Goal: Task Accomplishment & Management: Use online tool/utility

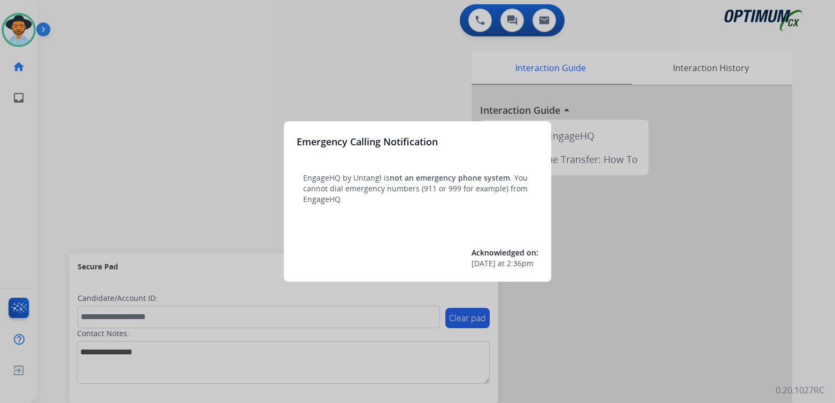
drag, startPoint x: 157, startPoint y: 123, endPoint x: 157, endPoint y: 112, distance: 10.7
click at [157, 112] on div at bounding box center [417, 201] width 835 height 403
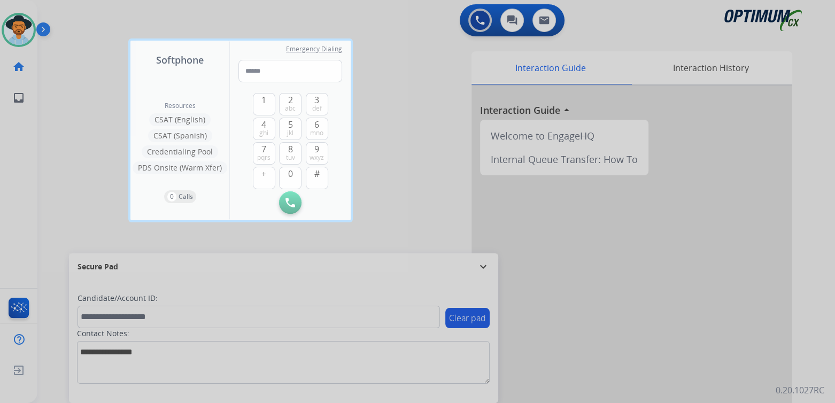
click at [425, 72] on div at bounding box center [417, 201] width 835 height 403
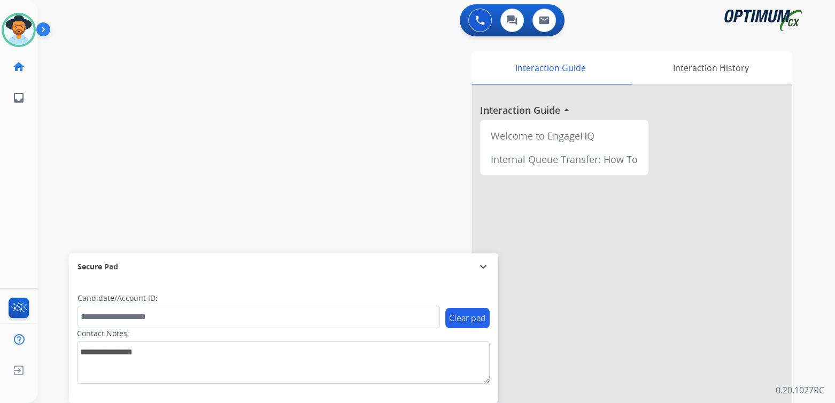
click at [484, 265] on mat-icon "expand_more" at bounding box center [483, 266] width 13 height 13
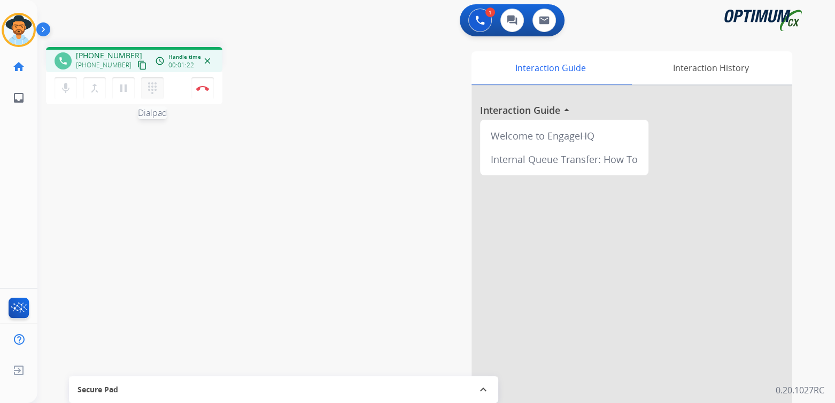
click at [155, 87] on mat-icon "dialpad" at bounding box center [152, 88] width 13 height 13
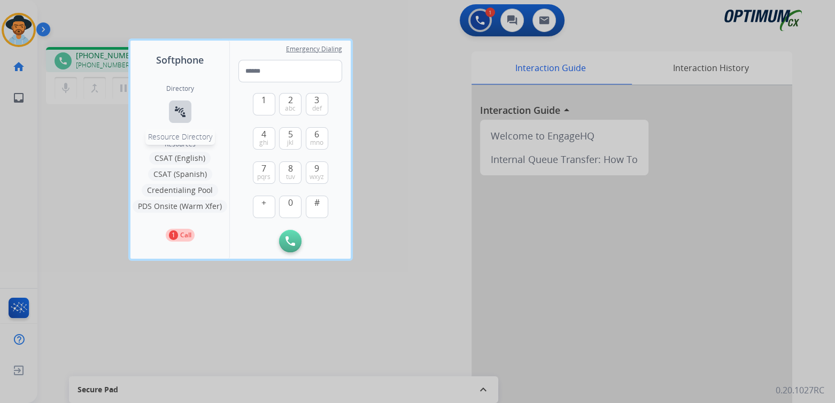
click at [177, 110] on mat-icon "connect_without_contact" at bounding box center [180, 111] width 13 height 13
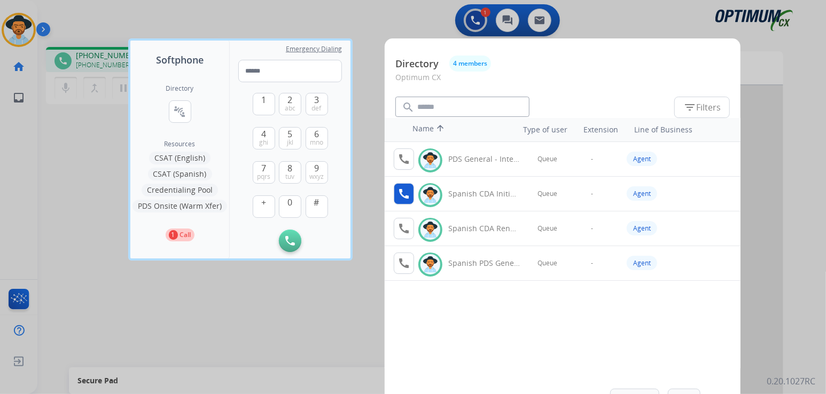
click at [409, 195] on mat-icon "call" at bounding box center [404, 194] width 13 height 13
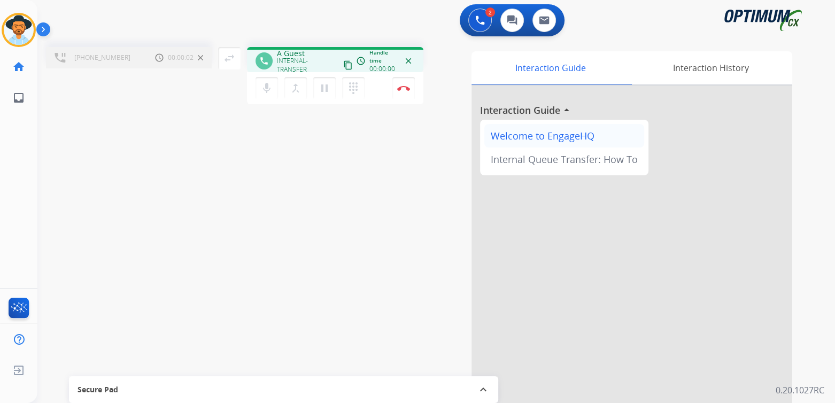
click at [511, 140] on div "Welcome to EngageHQ" at bounding box center [564, 136] width 160 height 24
click at [201, 58] on img at bounding box center [200, 57] width 5 height 5
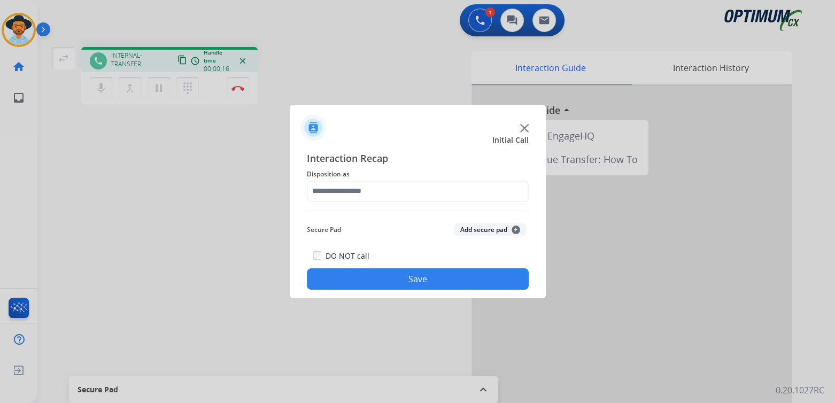
click at [524, 125] on img at bounding box center [524, 128] width 9 height 9
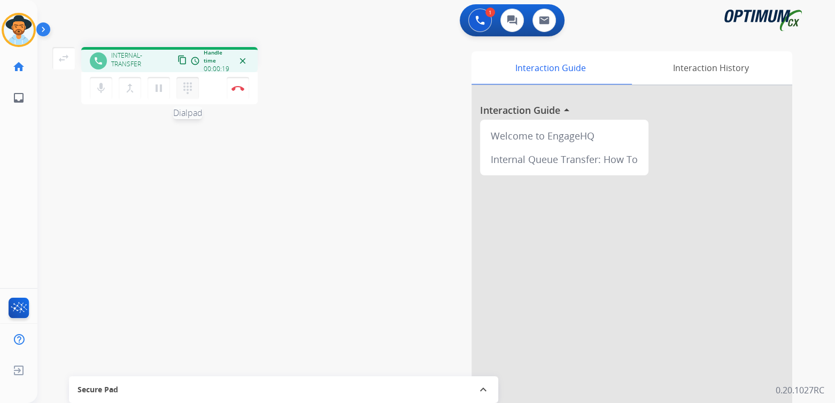
click at [187, 88] on mat-icon "dialpad" at bounding box center [187, 88] width 13 height 13
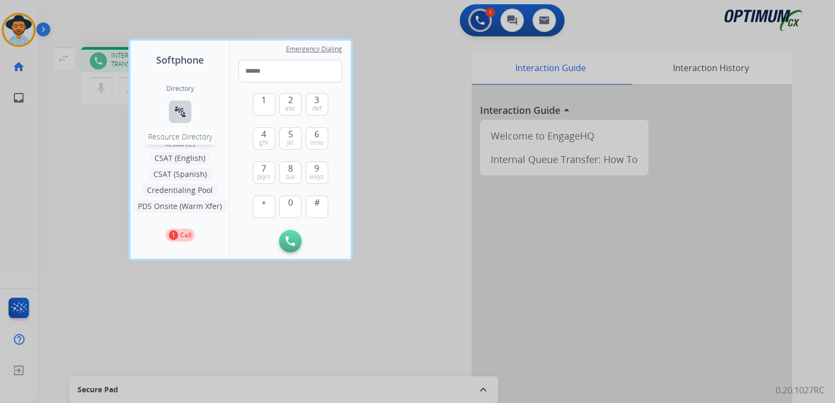
click at [179, 111] on mat-icon "connect_without_contact" at bounding box center [180, 111] width 13 height 13
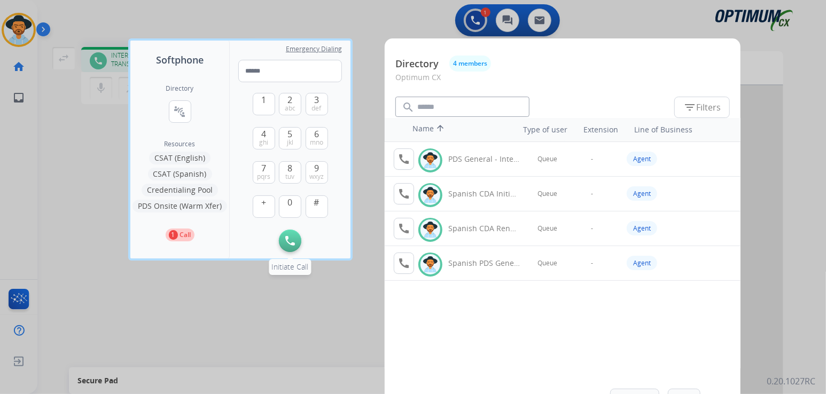
click at [290, 244] on img at bounding box center [290, 241] width 10 height 10
click at [274, 301] on div at bounding box center [413, 197] width 826 height 394
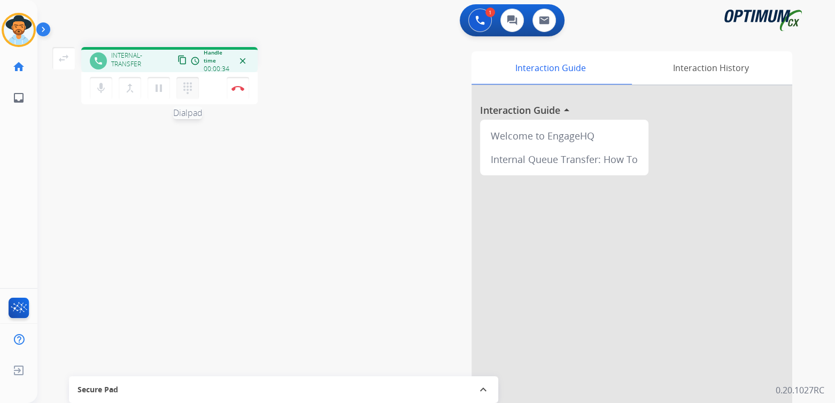
click at [189, 86] on mat-icon "dialpad" at bounding box center [187, 88] width 13 height 13
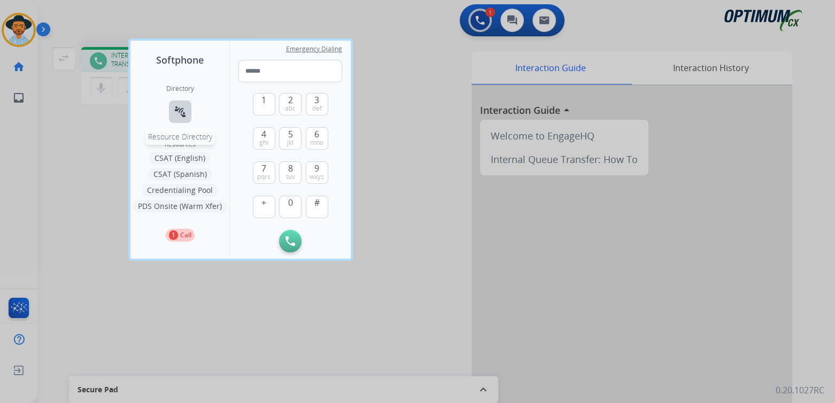
click at [187, 109] on button "connect_without_contact Resource Directory" at bounding box center [180, 111] width 22 height 22
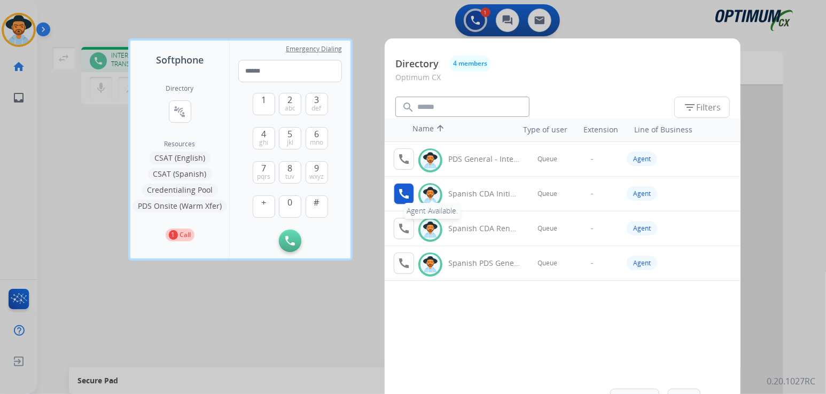
click at [406, 189] on mat-icon "call" at bounding box center [404, 194] width 13 height 13
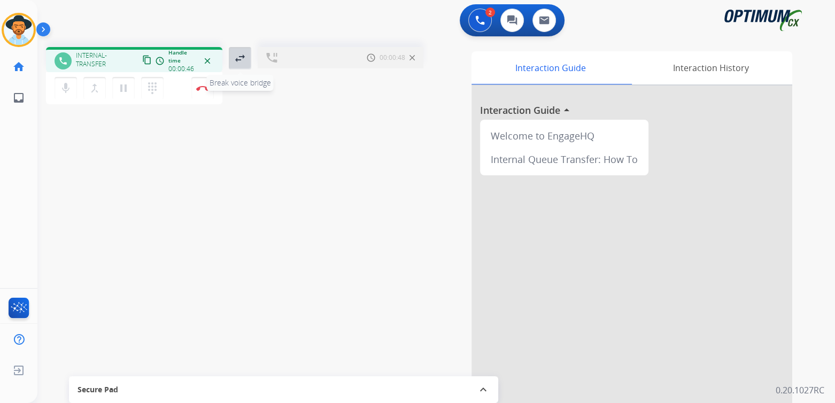
click at [243, 56] on mat-icon "swap_horiz" at bounding box center [240, 58] width 13 height 13
click at [238, 57] on mat-icon "swap_horiz" at bounding box center [240, 58] width 13 height 13
click at [273, 58] on img at bounding box center [271, 58] width 11 height 10
click at [243, 55] on mat-icon "swap_horiz" at bounding box center [240, 58] width 13 height 13
click at [207, 88] on img at bounding box center [202, 88] width 13 height 5
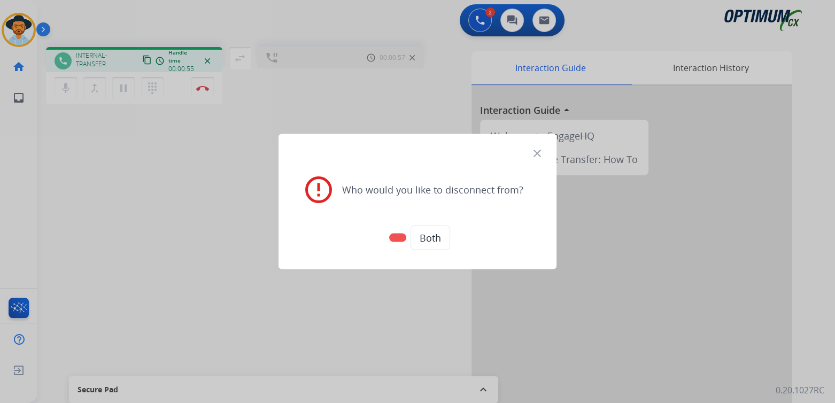
click at [396, 237] on button at bounding box center [397, 238] width 17 height 9
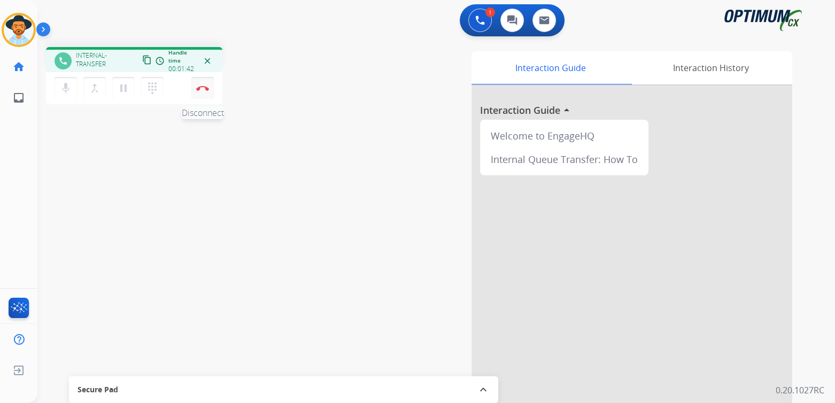
click at [205, 87] on img at bounding box center [202, 88] width 13 height 5
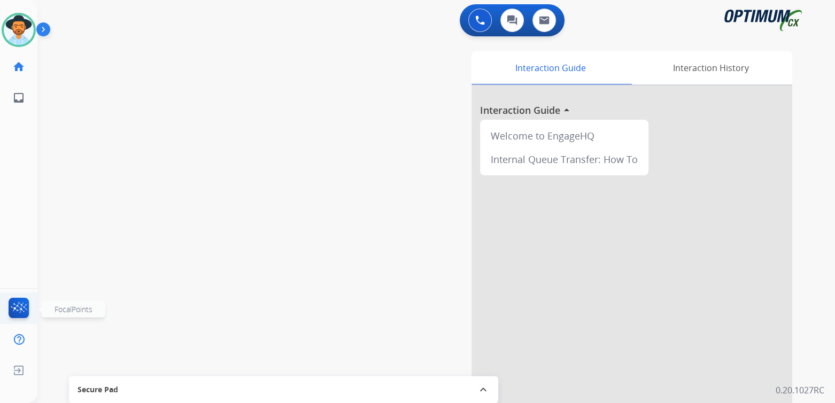
click at [18, 306] on img at bounding box center [18, 310] width 25 height 25
click at [19, 307] on img at bounding box center [18, 310] width 25 height 25
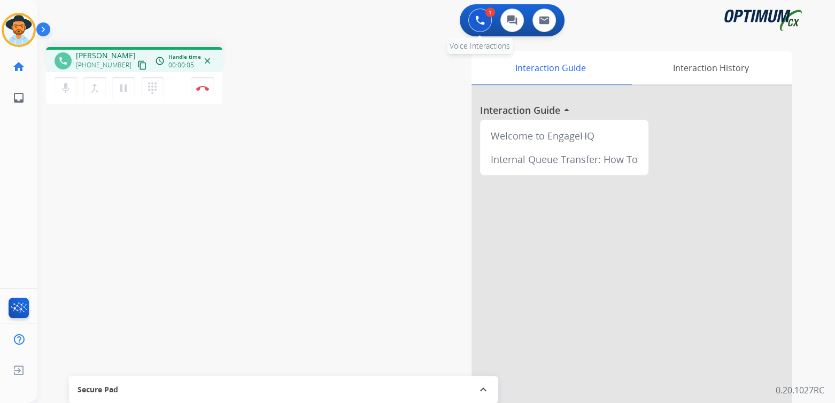
click at [484, 21] on img at bounding box center [480, 20] width 10 height 10
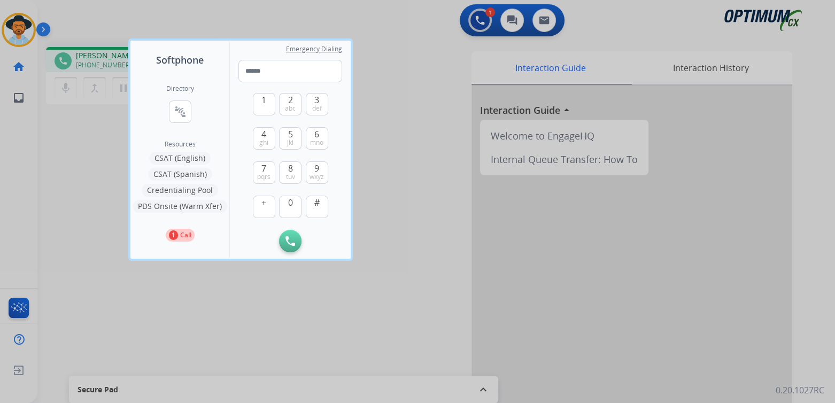
click at [384, 99] on div at bounding box center [417, 201] width 835 height 403
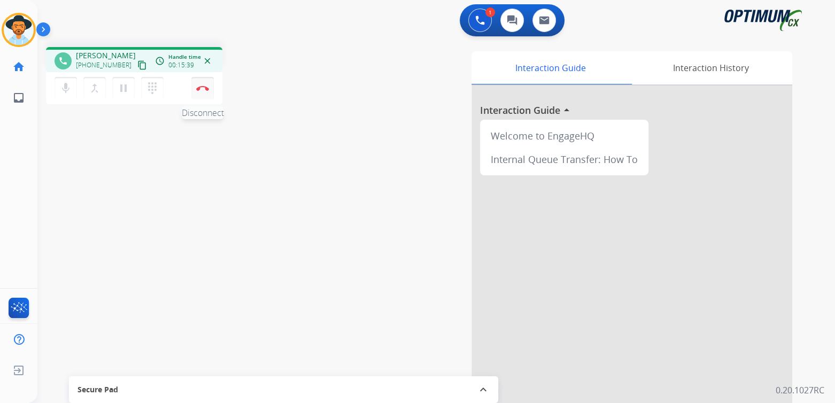
click at [204, 88] on img at bounding box center [202, 88] width 13 height 5
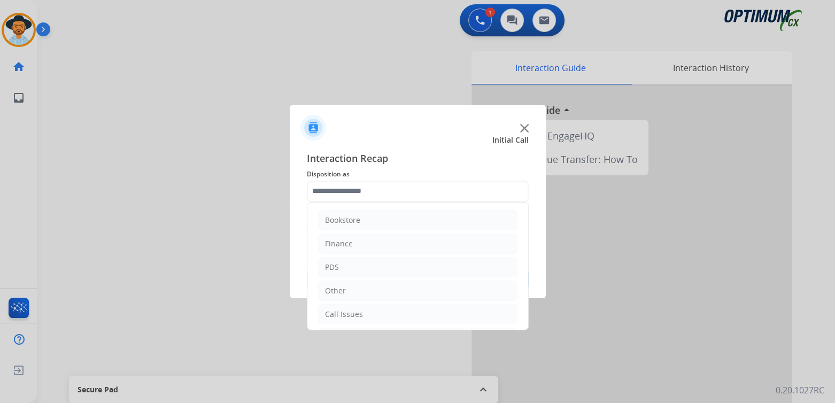
click at [390, 187] on input "text" at bounding box center [418, 191] width 222 height 21
click at [379, 267] on div "Initial Application" at bounding box center [356, 267] width 63 height 11
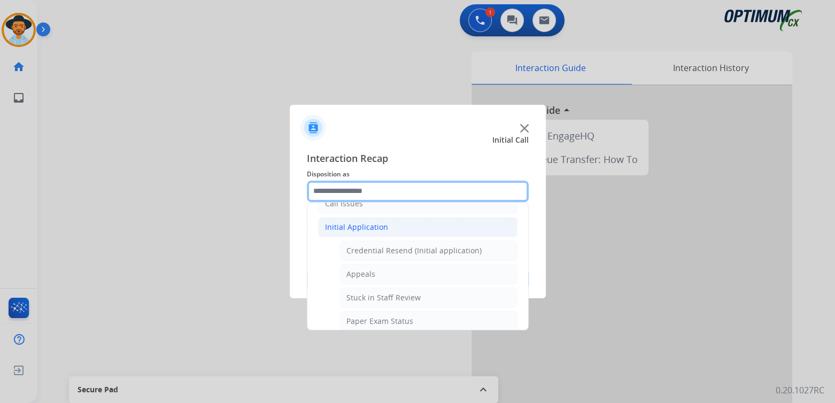
click at [386, 198] on input "text" at bounding box center [418, 191] width 222 height 21
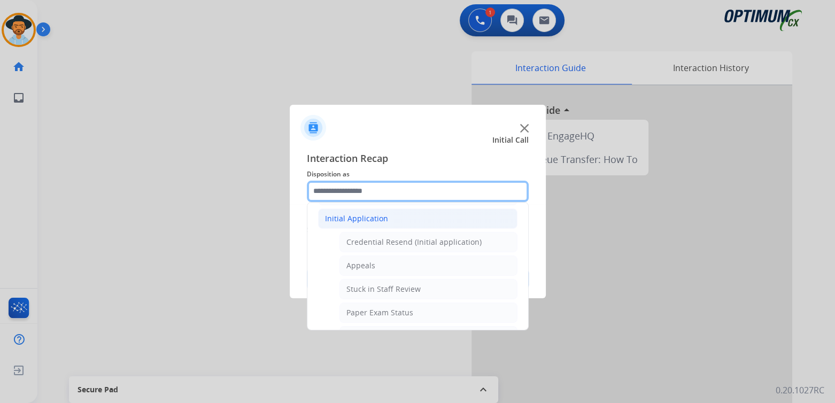
click at [386, 191] on input "text" at bounding box center [418, 191] width 222 height 21
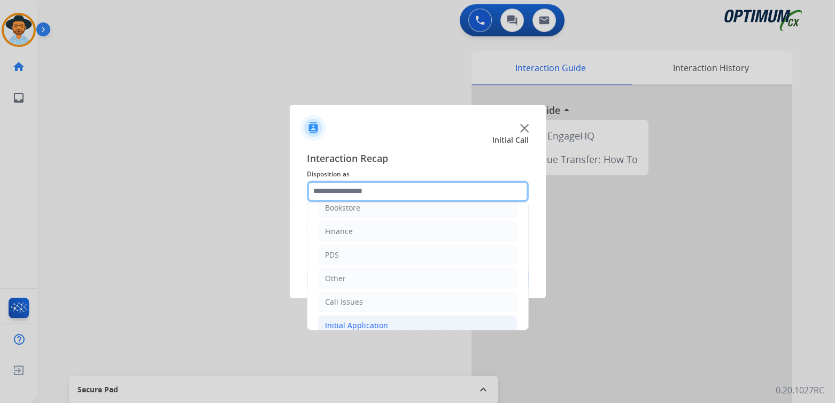
scroll to position [0, 0]
click at [359, 188] on input "text" at bounding box center [418, 191] width 222 height 21
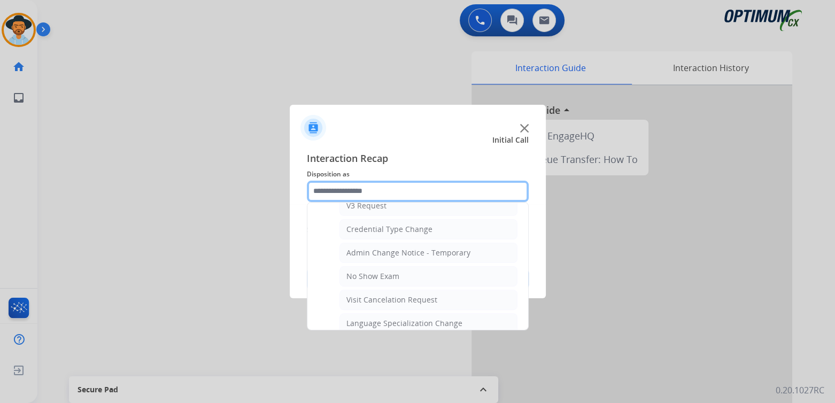
scroll to position [425, 0]
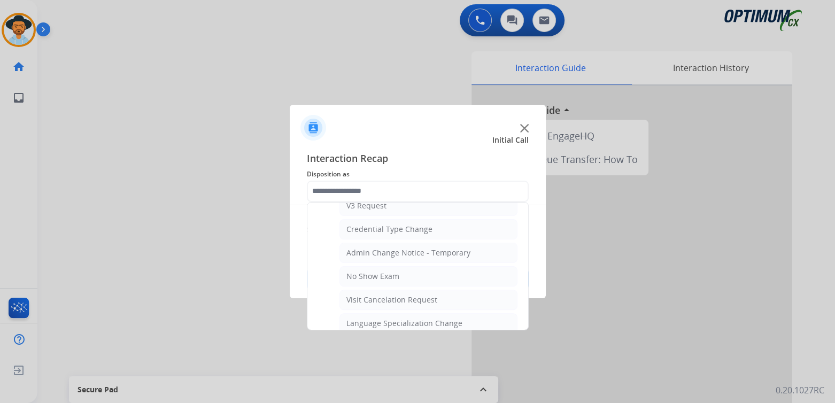
click at [369, 271] on div "No Show Exam" at bounding box center [372, 276] width 53 height 11
type input "**********"
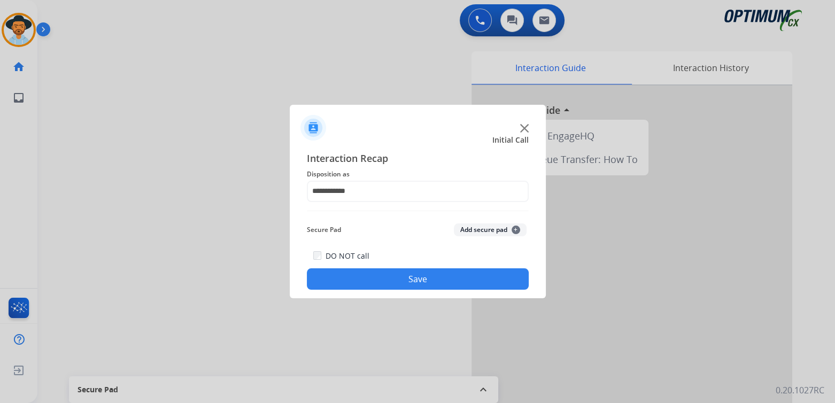
click at [447, 281] on button "Save" at bounding box center [418, 278] width 222 height 21
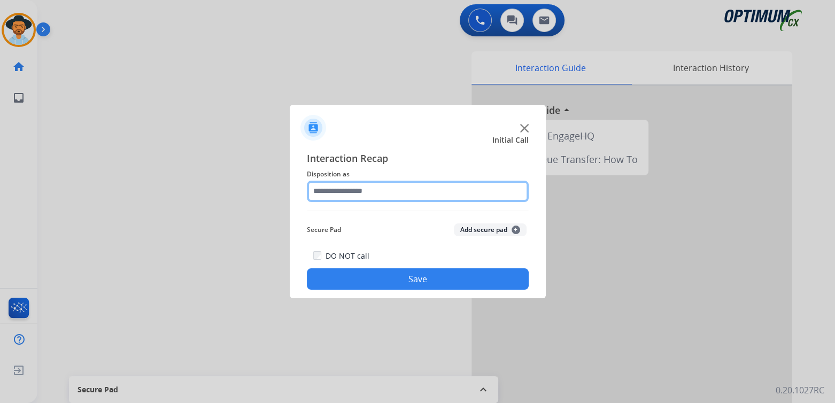
click at [376, 186] on input "text" at bounding box center [418, 191] width 222 height 21
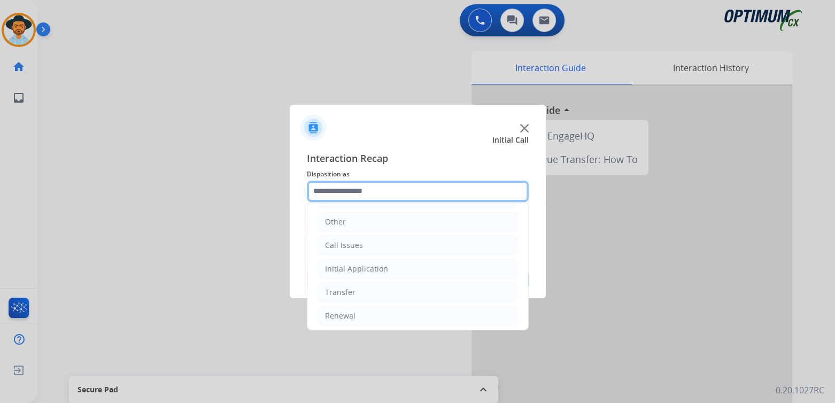
scroll to position [71, 0]
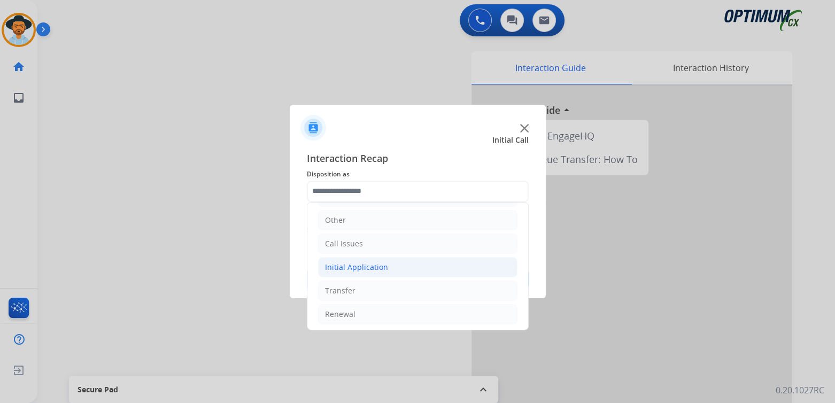
click at [383, 271] on li "Initial Application" at bounding box center [417, 267] width 199 height 20
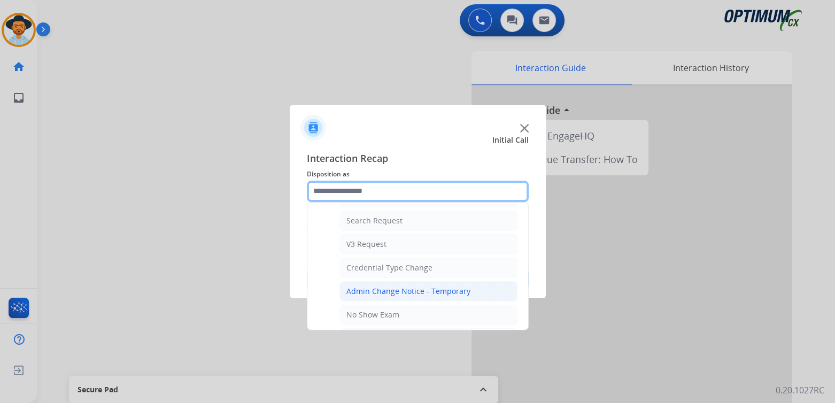
scroll to position [387, 0]
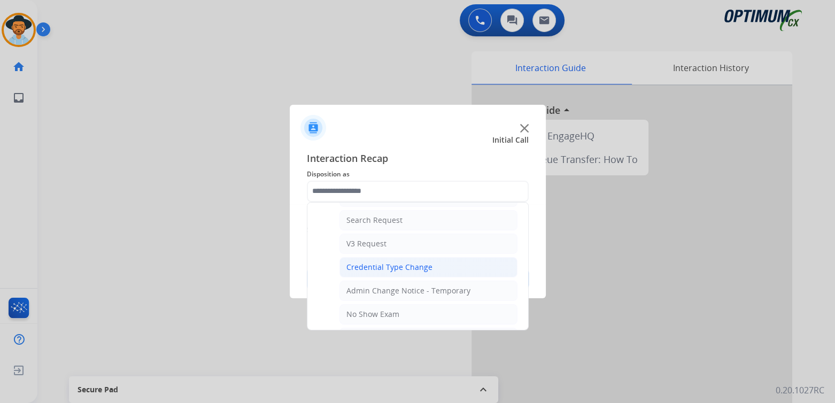
click at [374, 264] on div "Credential Type Change" at bounding box center [389, 267] width 86 height 11
type input "**********"
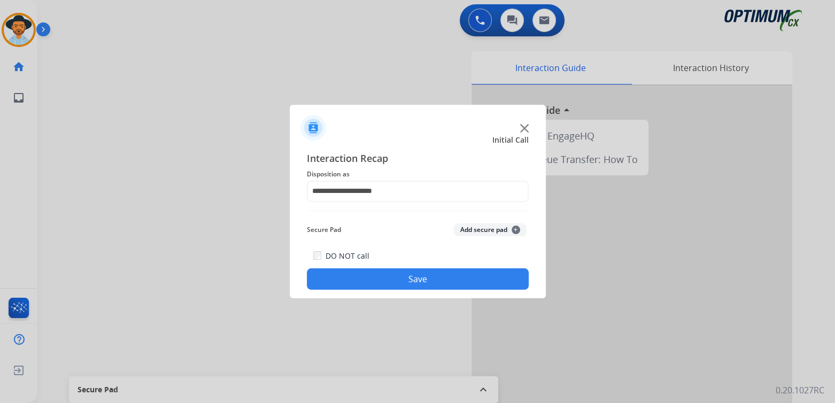
click at [429, 270] on button "Save" at bounding box center [418, 278] width 222 height 21
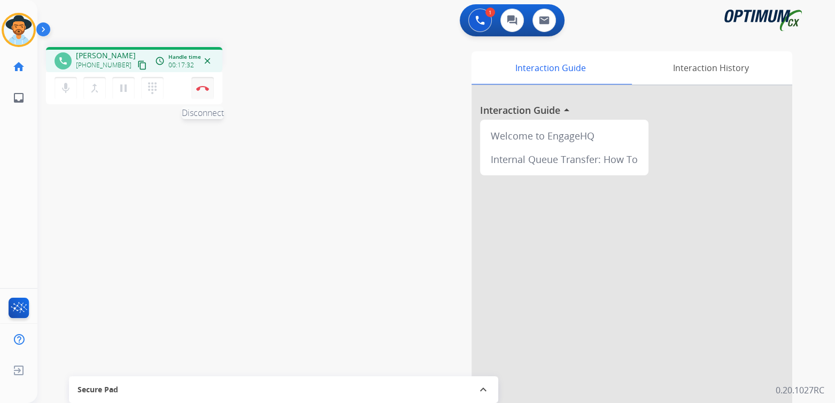
click at [204, 89] on img at bounding box center [202, 88] width 13 height 5
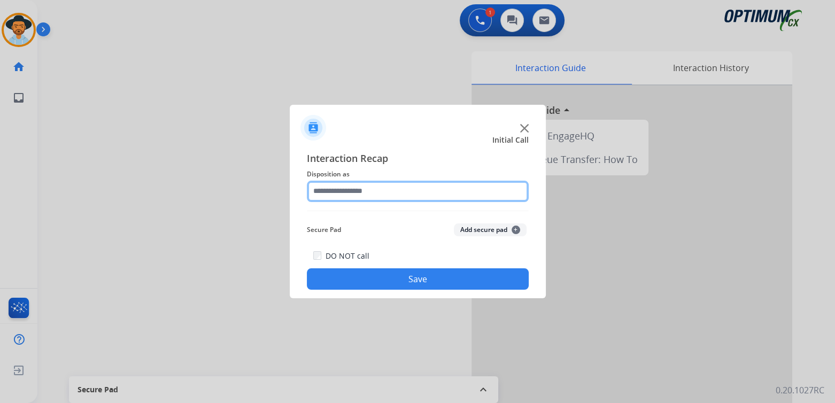
click at [400, 196] on input "text" at bounding box center [418, 191] width 222 height 21
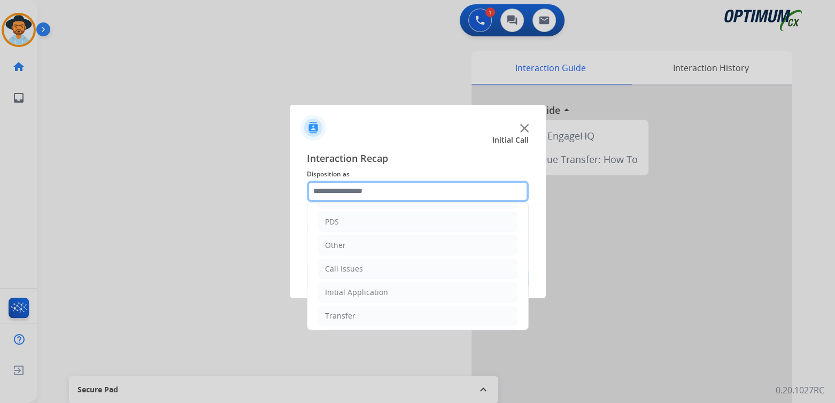
scroll to position [71, 0]
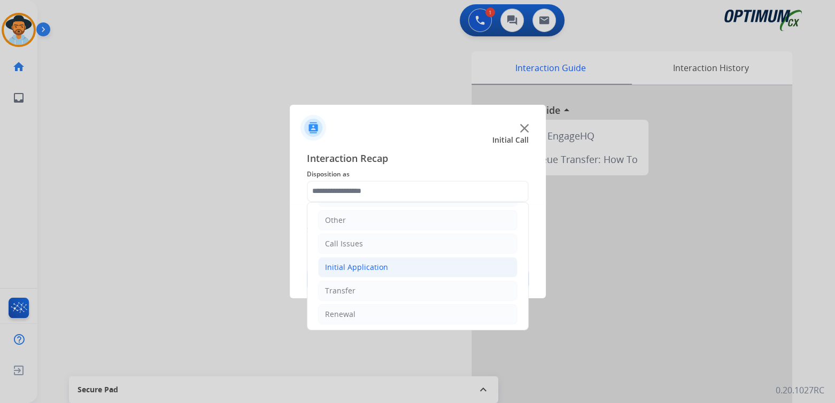
click at [363, 265] on div "Initial Application" at bounding box center [356, 267] width 63 height 11
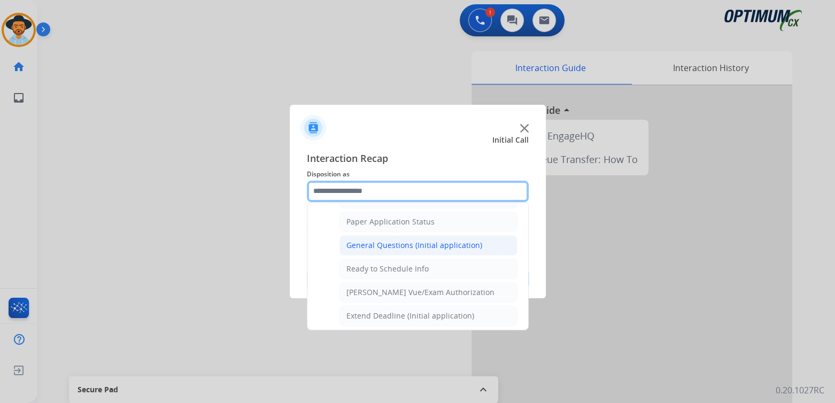
scroll to position [598, 0]
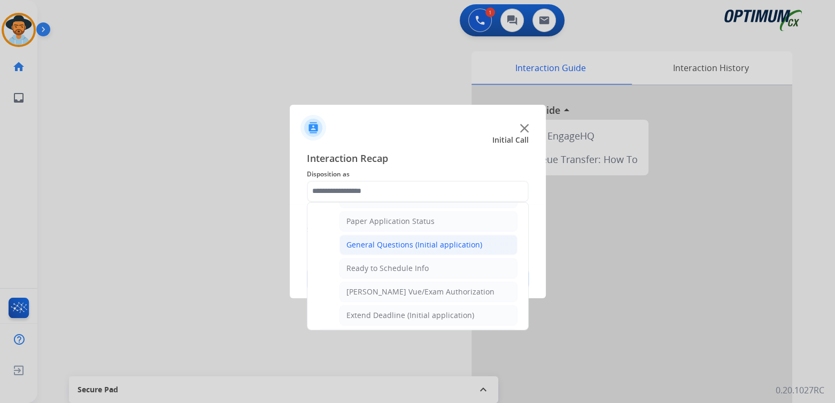
click at [384, 239] on div "General Questions (Initial application)" at bounding box center [414, 244] width 136 height 11
type input "**********"
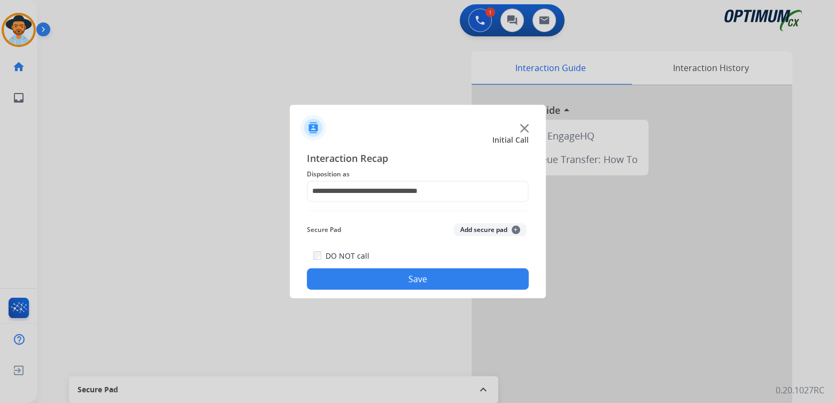
click at [441, 282] on button "Save" at bounding box center [418, 278] width 222 height 21
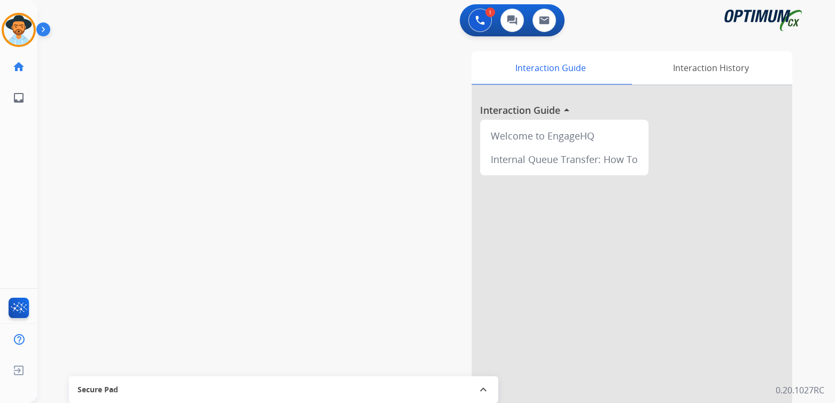
drag, startPoint x: 20, startPoint y: 25, endPoint x: 40, endPoint y: 27, distance: 19.9
click at [21, 25] on img at bounding box center [19, 30] width 30 height 30
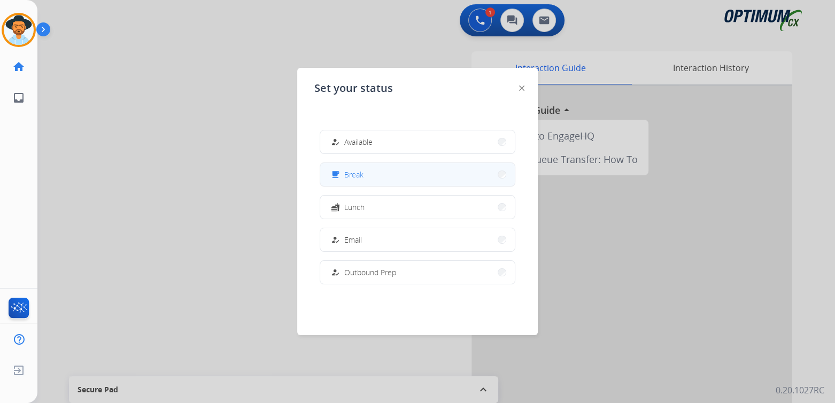
click at [375, 173] on button "free_breakfast Break" at bounding box center [417, 174] width 195 height 23
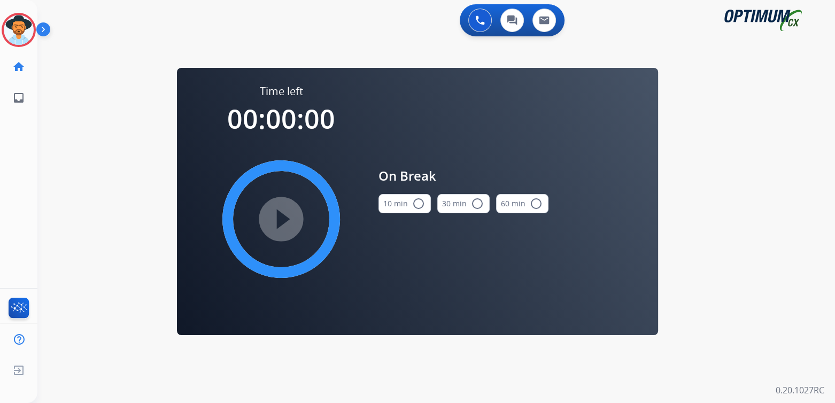
click at [418, 206] on mat-icon "radio_button_unchecked" at bounding box center [418, 203] width 13 height 13
click at [275, 221] on mat-icon "play_circle_filled" at bounding box center [281, 219] width 13 height 13
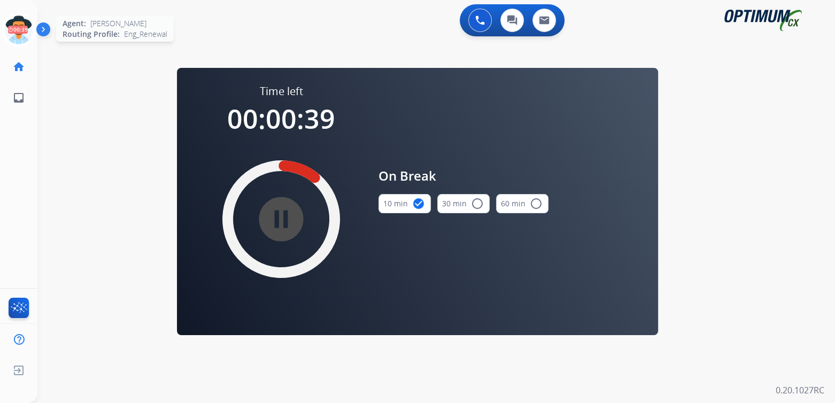
click at [28, 25] on icon at bounding box center [19, 30] width 35 height 35
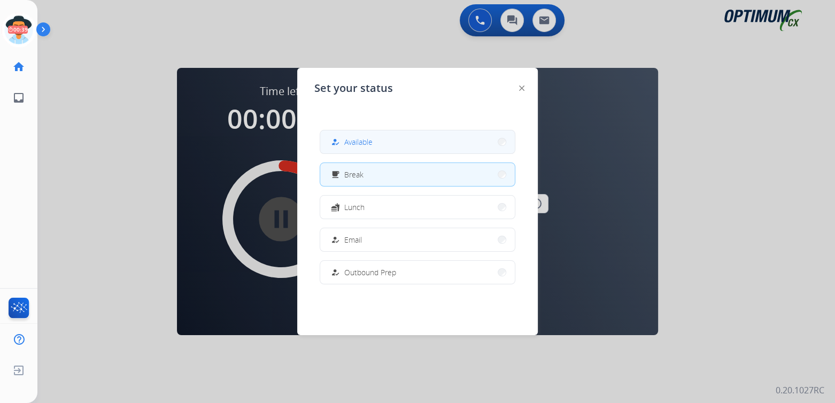
click at [372, 145] on span "Available" at bounding box center [358, 141] width 28 height 11
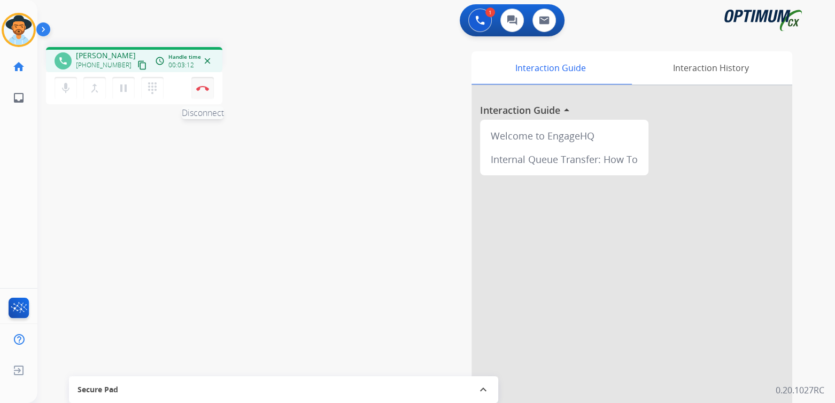
click at [202, 87] on img at bounding box center [202, 88] width 13 height 5
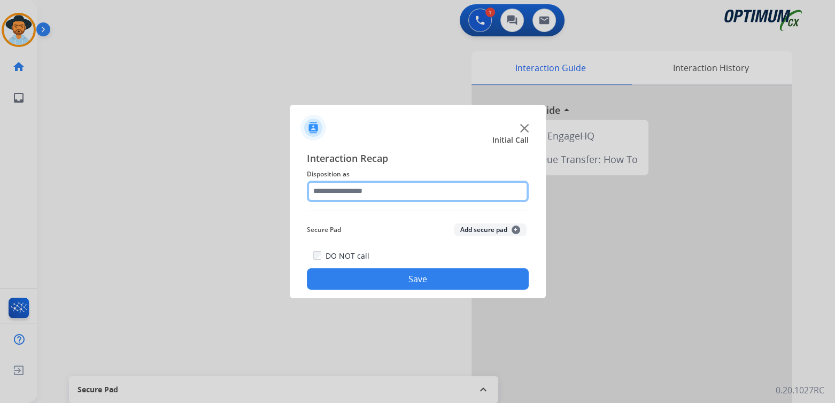
click at [375, 192] on input "text" at bounding box center [418, 191] width 222 height 21
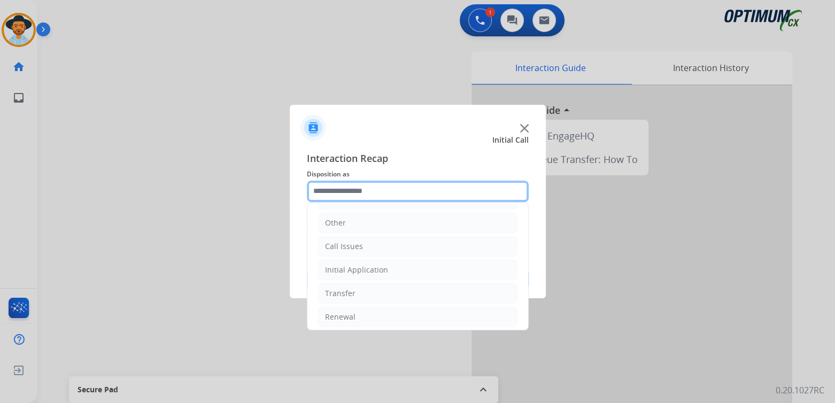
scroll to position [71, 0]
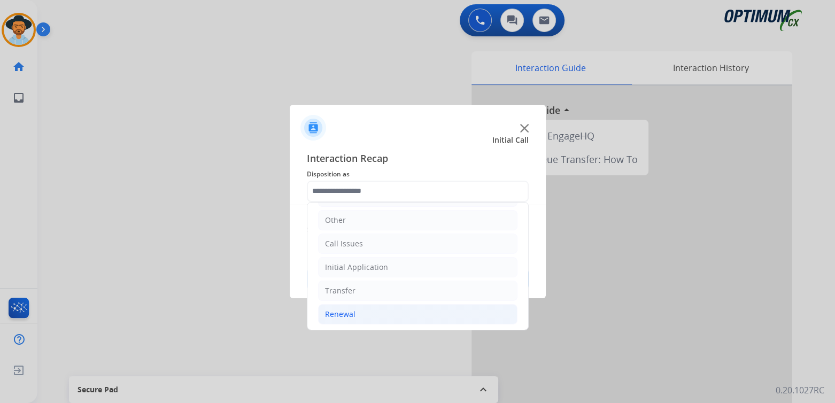
click at [369, 314] on li "Renewal" at bounding box center [417, 314] width 199 height 20
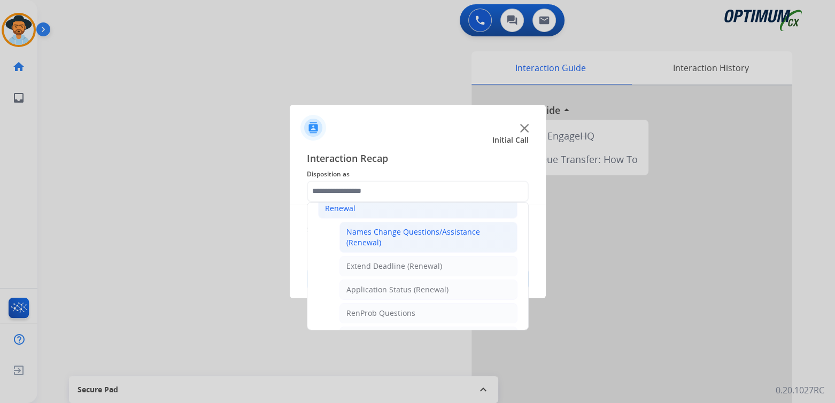
scroll to position [177, 0]
click at [387, 236] on div "Names Change Questions/Assistance (Renewal)" at bounding box center [428, 236] width 164 height 21
type input "**********"
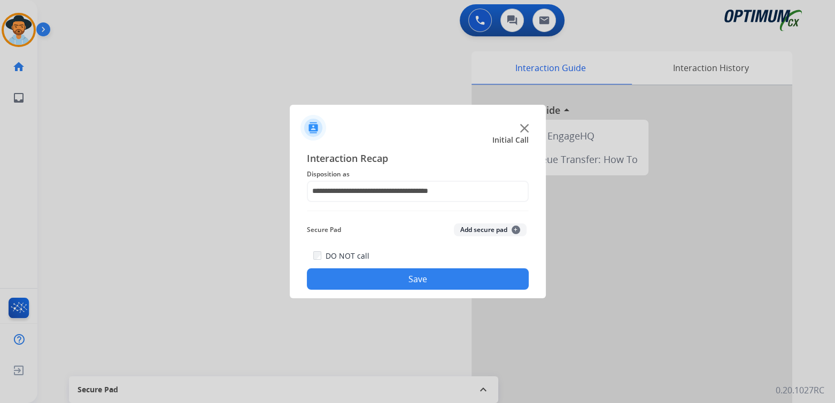
click at [457, 274] on button "Save" at bounding box center [418, 278] width 222 height 21
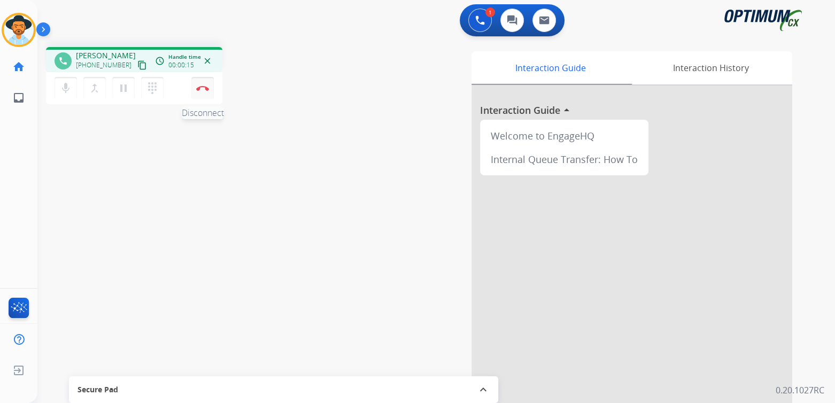
click at [200, 88] on img at bounding box center [202, 88] width 13 height 5
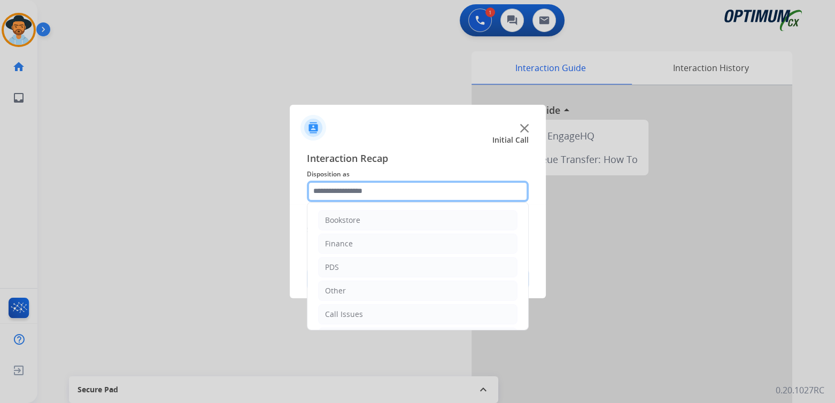
click at [360, 199] on input "text" at bounding box center [418, 191] width 222 height 21
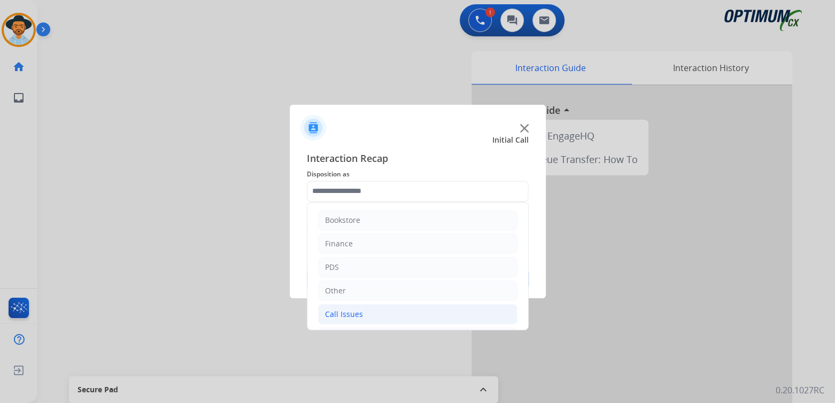
click at [358, 318] on div "Call Issues" at bounding box center [344, 314] width 38 height 11
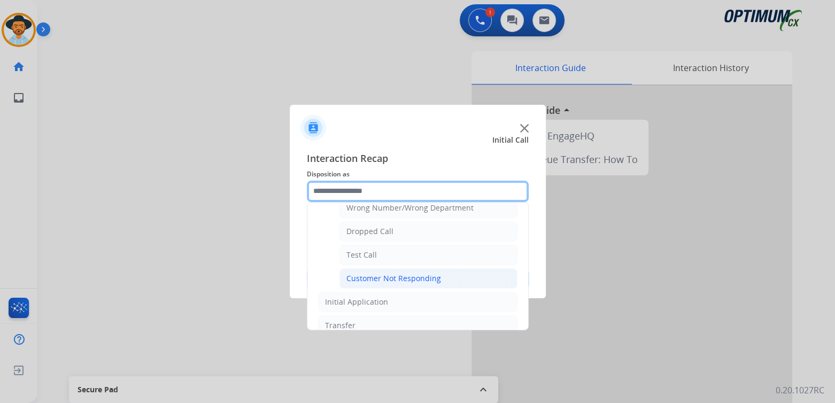
scroll to position [154, 0]
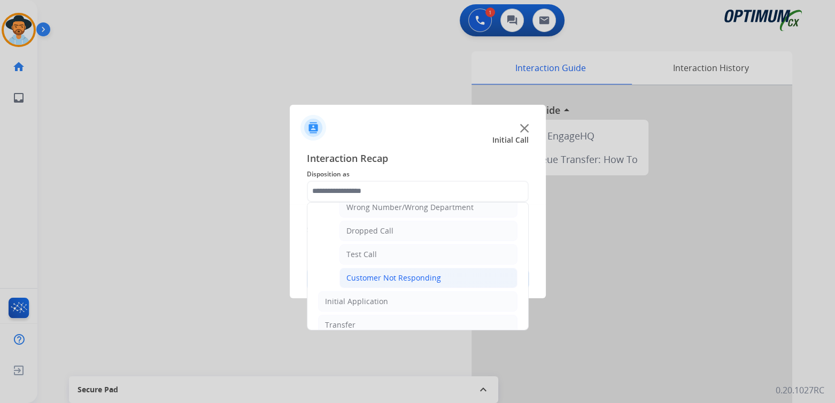
click at [395, 278] on div "Customer Not Responding" at bounding box center [393, 278] width 95 height 11
type input "**********"
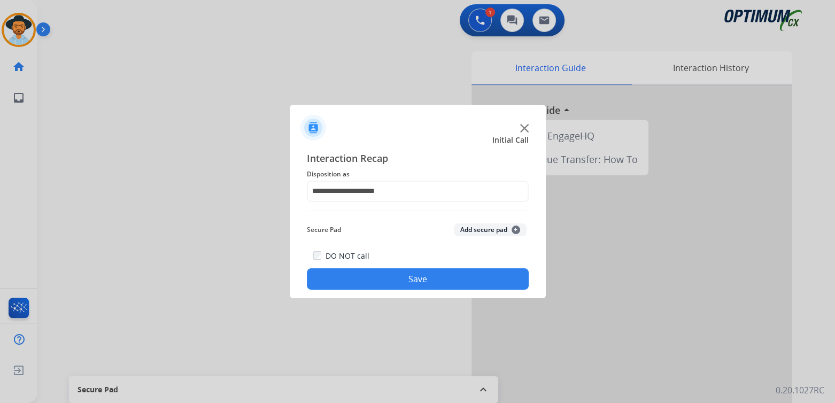
click at [426, 276] on button "Save" at bounding box center [418, 278] width 222 height 21
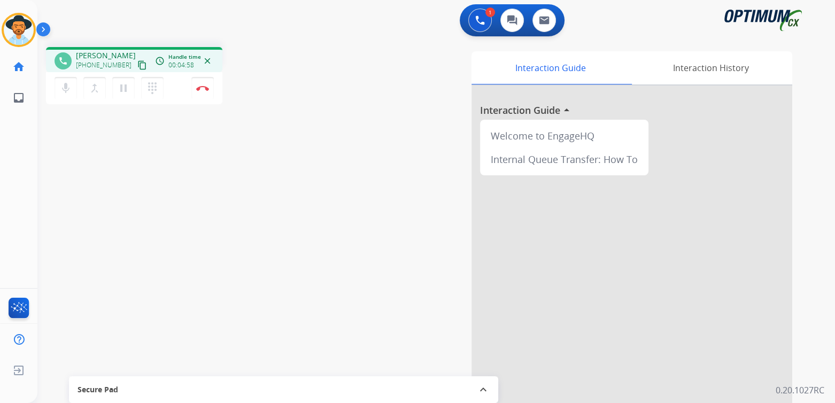
drag, startPoint x: 206, startPoint y: 83, endPoint x: 215, endPoint y: 91, distance: 12.1
click at [209, 88] on button "Disconnect" at bounding box center [202, 88] width 22 height 22
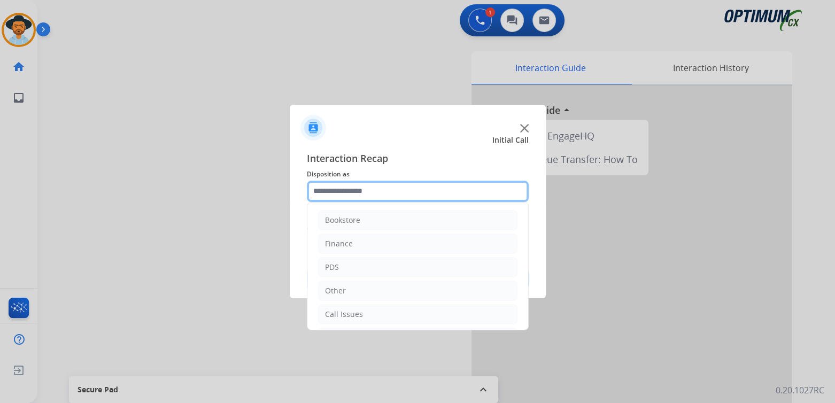
click at [371, 196] on input "text" at bounding box center [418, 191] width 222 height 21
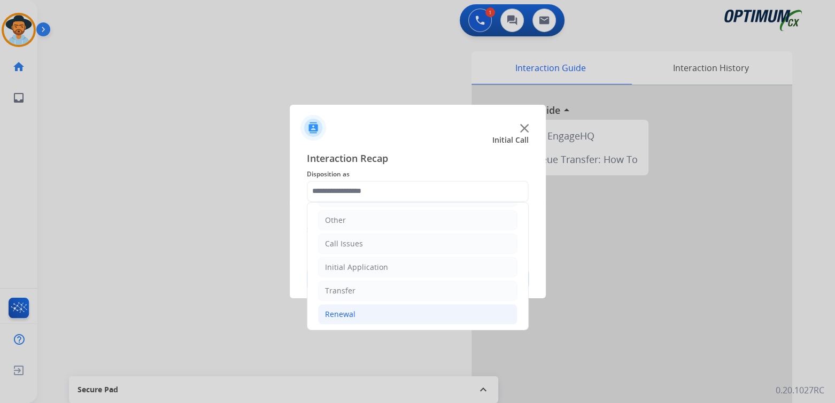
click at [351, 309] on div "Renewal" at bounding box center [340, 314] width 30 height 11
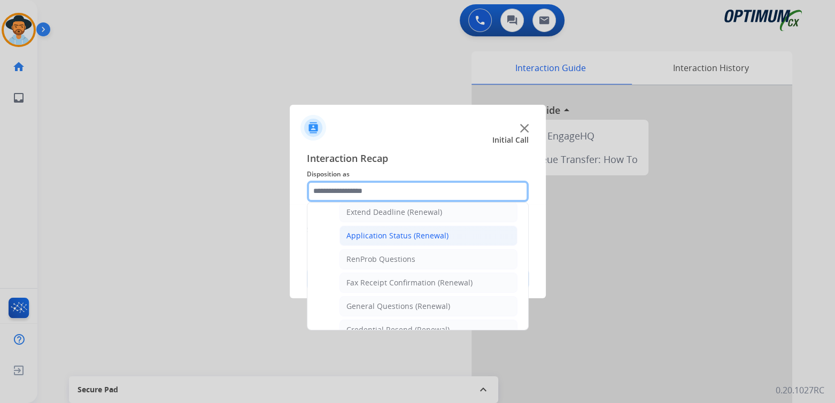
scroll to position [231, 0]
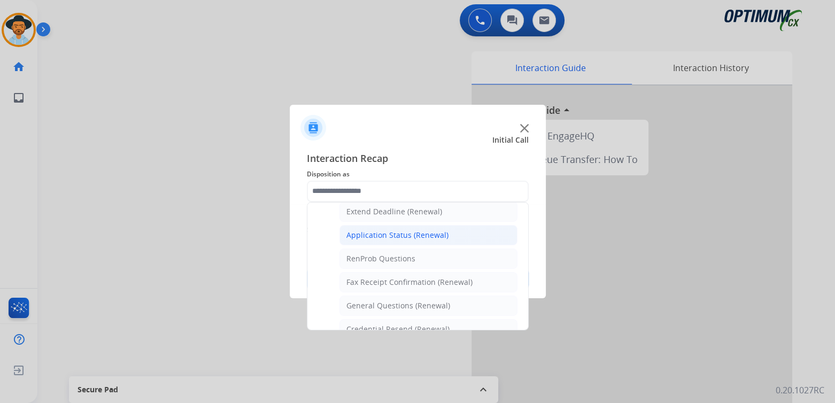
click at [383, 232] on div "Application Status (Renewal)" at bounding box center [397, 235] width 102 height 11
type input "**********"
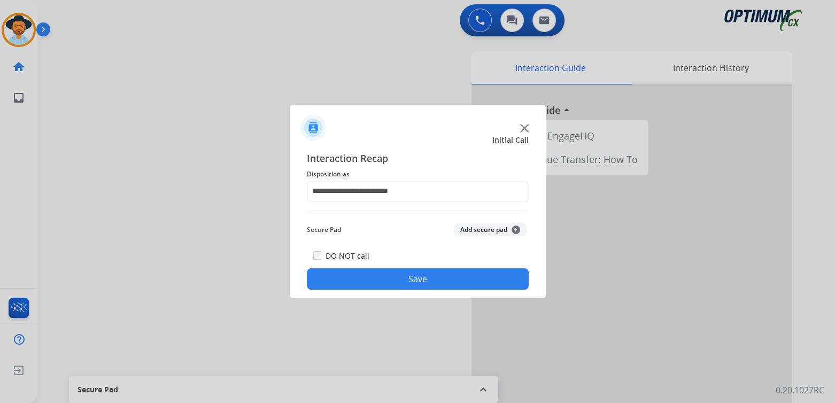
drag, startPoint x: 423, startPoint y: 280, endPoint x: 439, endPoint y: 288, distance: 17.7
click at [423, 279] on button "Save" at bounding box center [418, 278] width 222 height 21
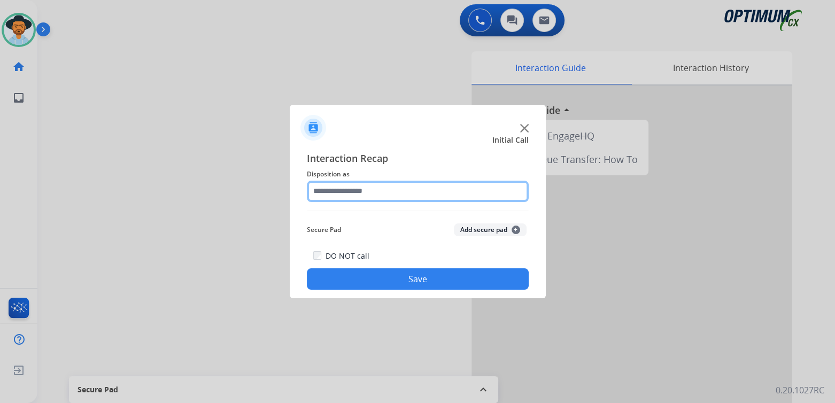
click at [380, 196] on input "text" at bounding box center [418, 191] width 222 height 21
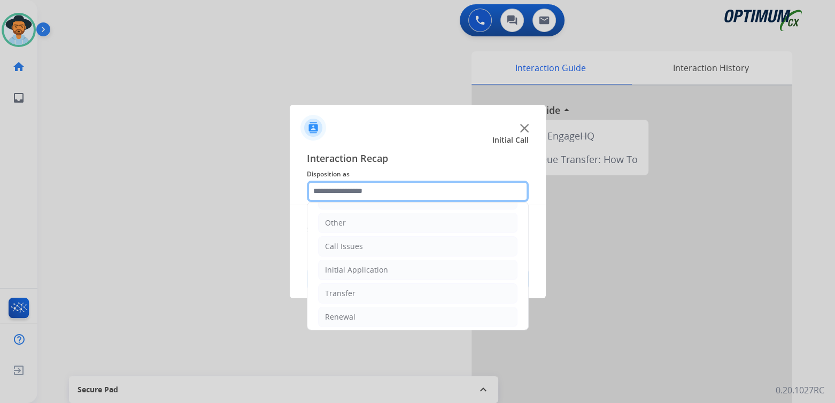
scroll to position [71, 0]
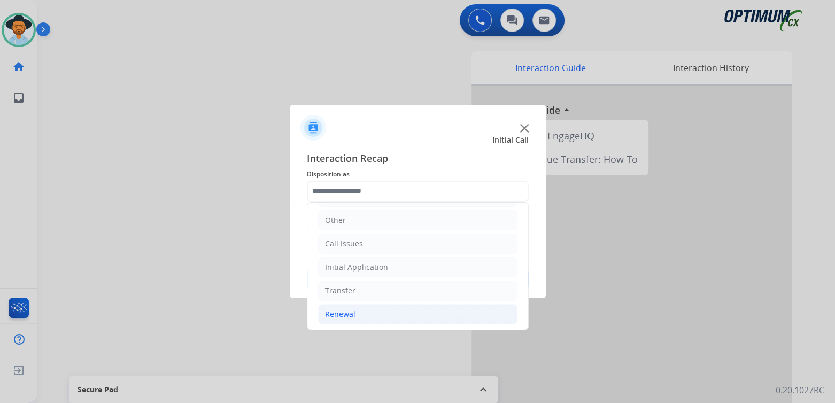
click at [341, 313] on div "Renewal" at bounding box center [340, 314] width 30 height 11
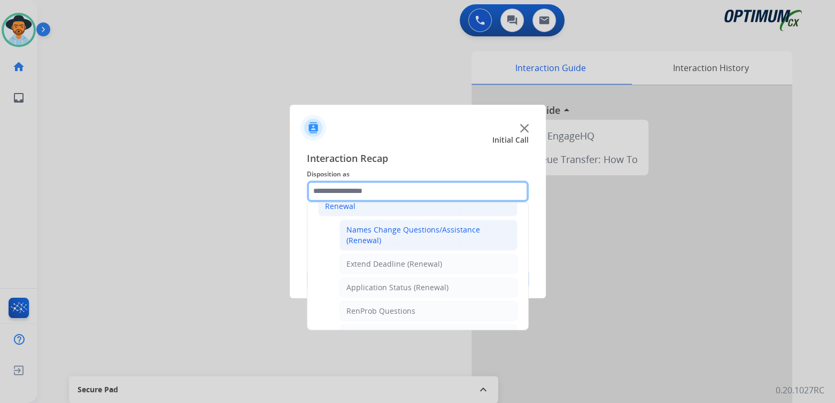
scroll to position [178, 0]
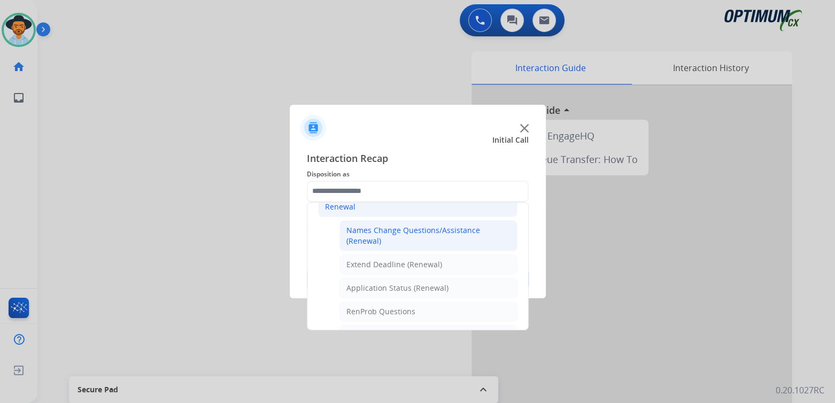
click at [399, 230] on div "Names Change Questions/Assistance (Renewal)" at bounding box center [428, 235] width 164 height 21
type input "**********"
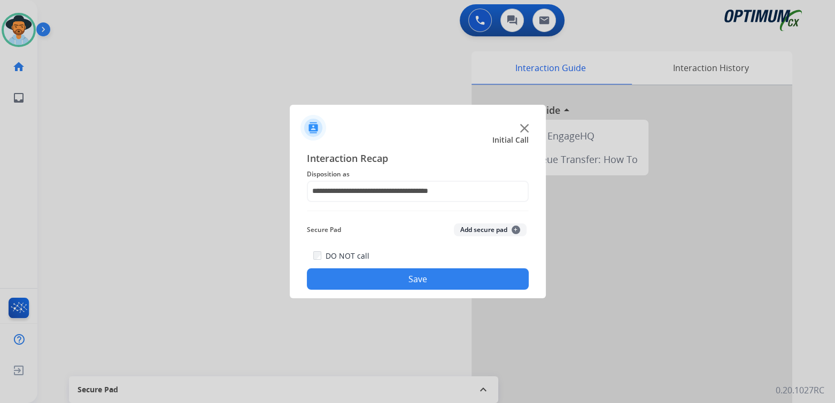
click at [418, 269] on button "Save" at bounding box center [418, 278] width 222 height 21
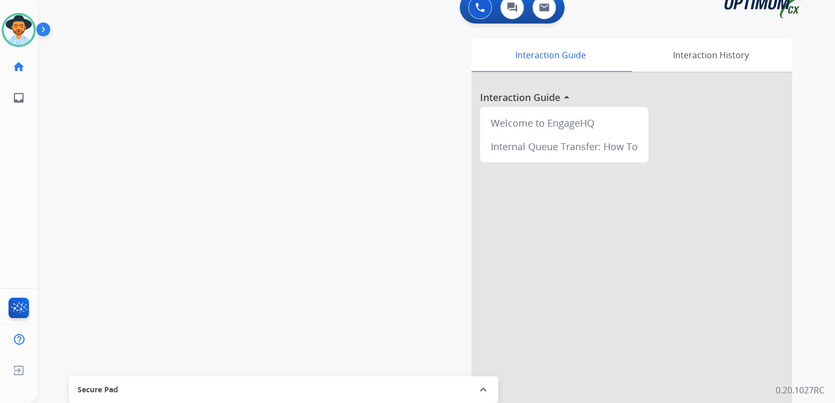
scroll to position [14, 0]
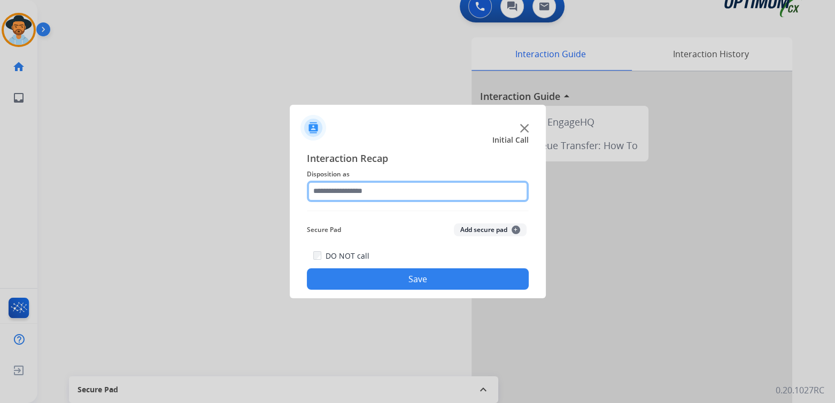
click at [390, 195] on input "text" at bounding box center [418, 191] width 222 height 21
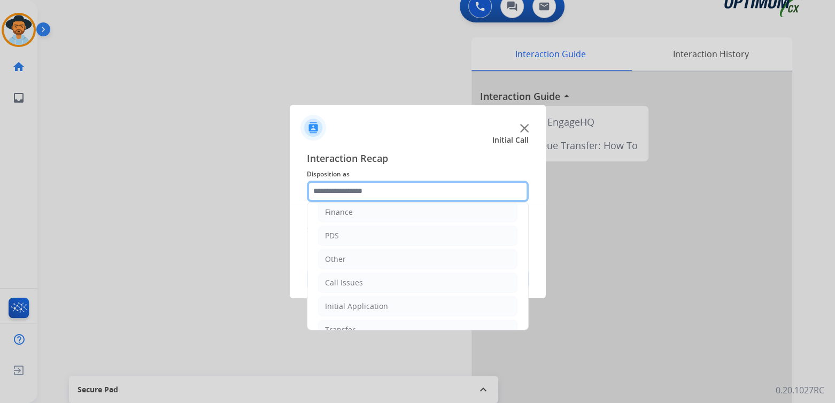
scroll to position [71, 0]
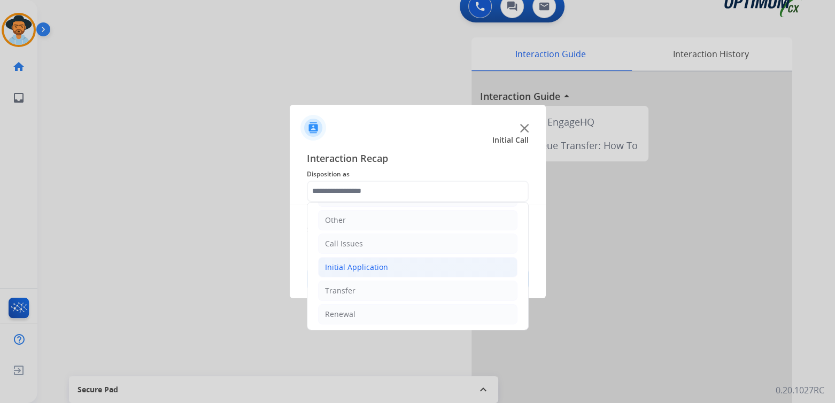
click at [371, 262] on li "Initial Application" at bounding box center [417, 267] width 199 height 20
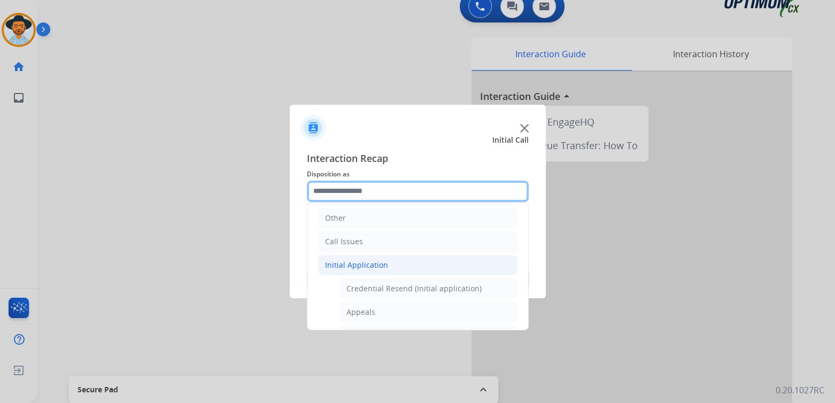
scroll to position [72, 0]
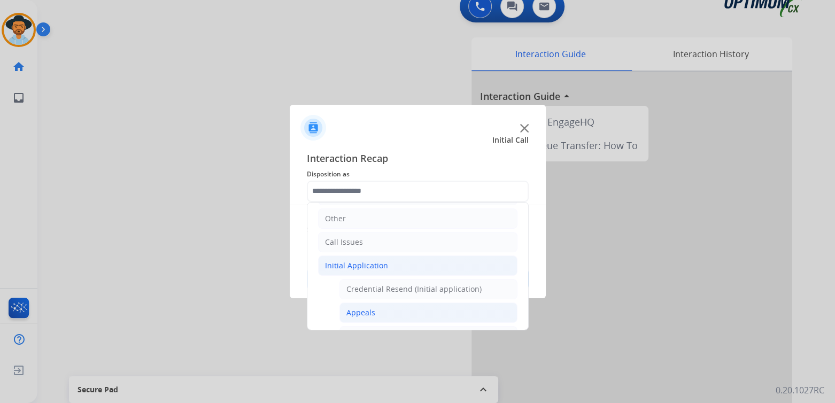
click at [361, 310] on div "Appeals" at bounding box center [360, 312] width 29 height 11
type input "*******"
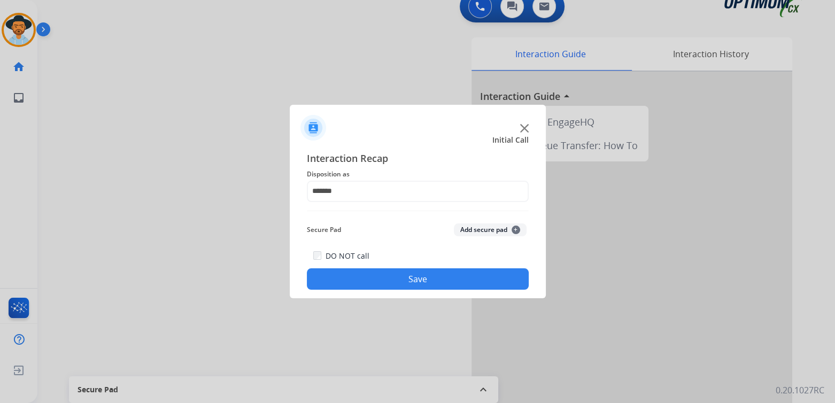
click at [441, 279] on button "Save" at bounding box center [418, 278] width 222 height 21
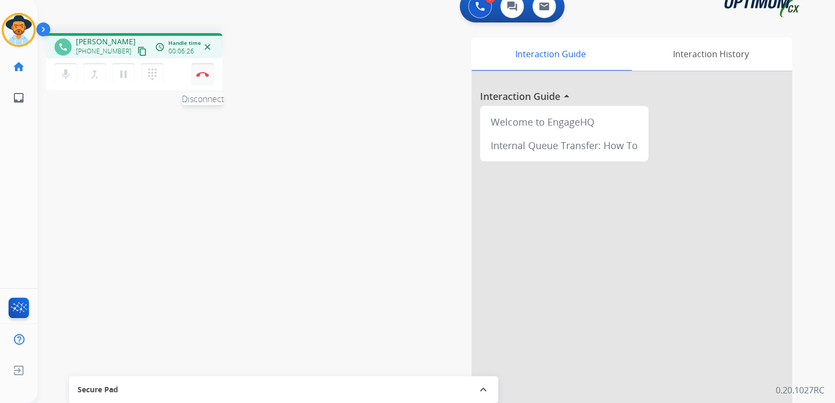
click at [202, 74] on img at bounding box center [202, 74] width 13 height 5
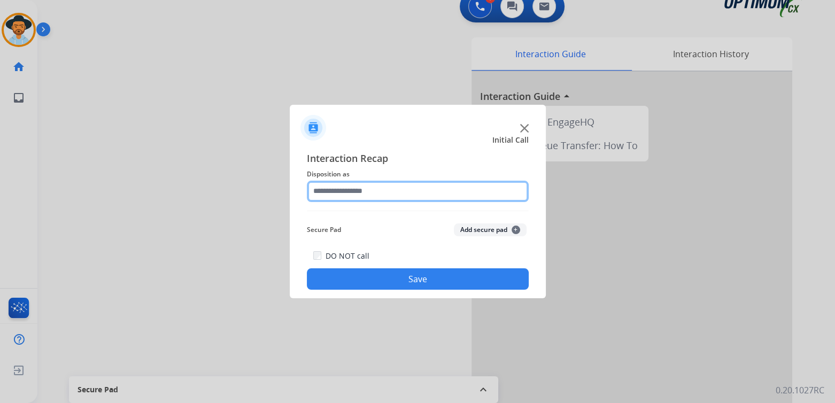
click at [364, 194] on input "text" at bounding box center [418, 191] width 222 height 21
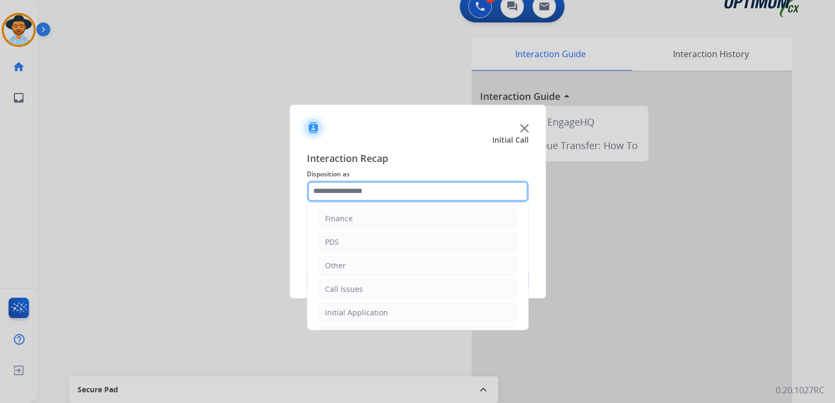
scroll to position [71, 0]
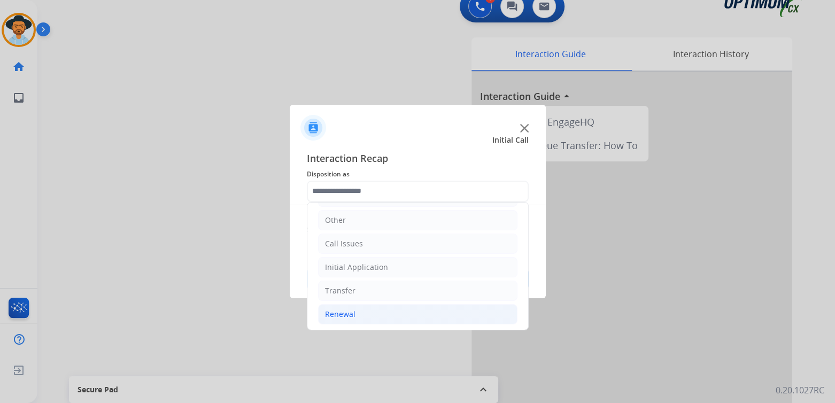
click at [354, 310] on li "Renewal" at bounding box center [417, 314] width 199 height 20
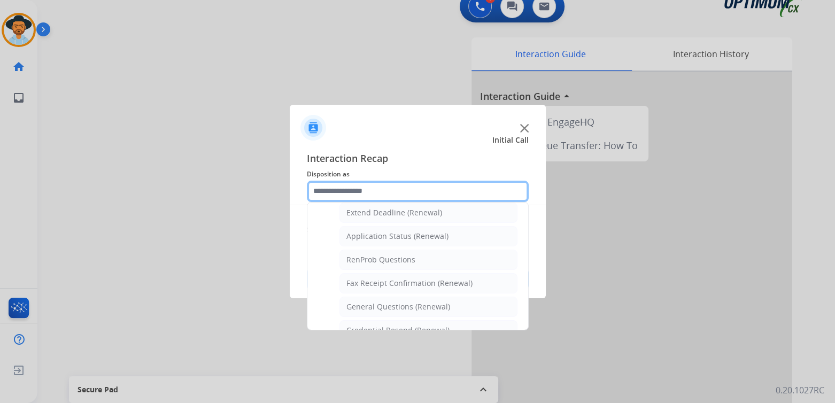
scroll to position [231, 0]
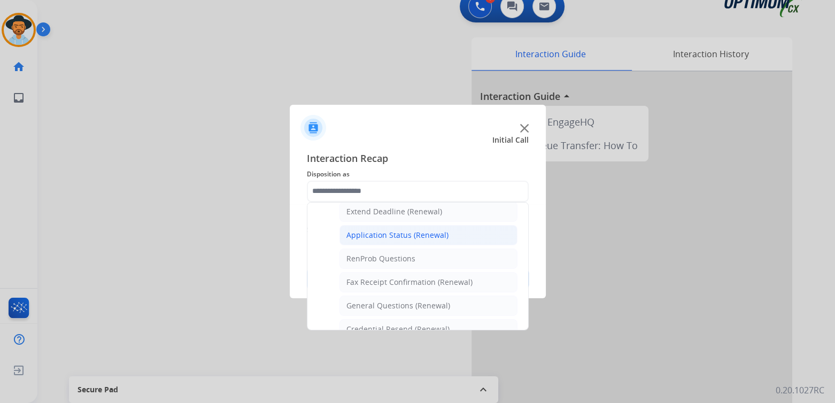
click at [383, 232] on div "Application Status (Renewal)" at bounding box center [397, 235] width 102 height 11
type input "**********"
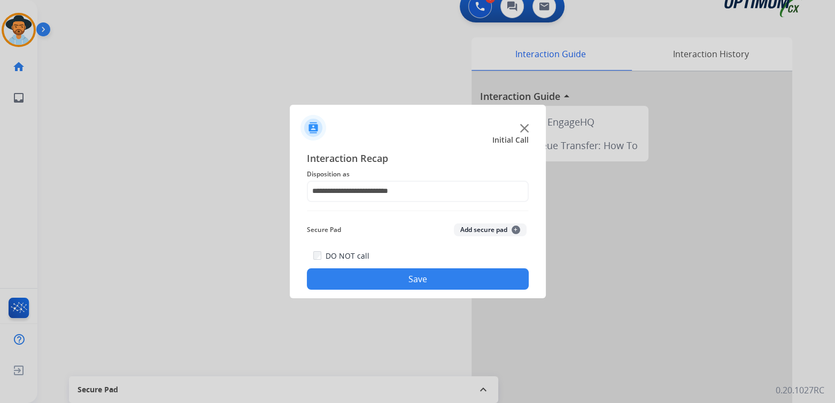
drag, startPoint x: 409, startPoint y: 281, endPoint x: 433, endPoint y: 280, distance: 24.6
click at [410, 281] on button "Save" at bounding box center [418, 278] width 222 height 21
click at [524, 124] on img at bounding box center [524, 128] width 9 height 9
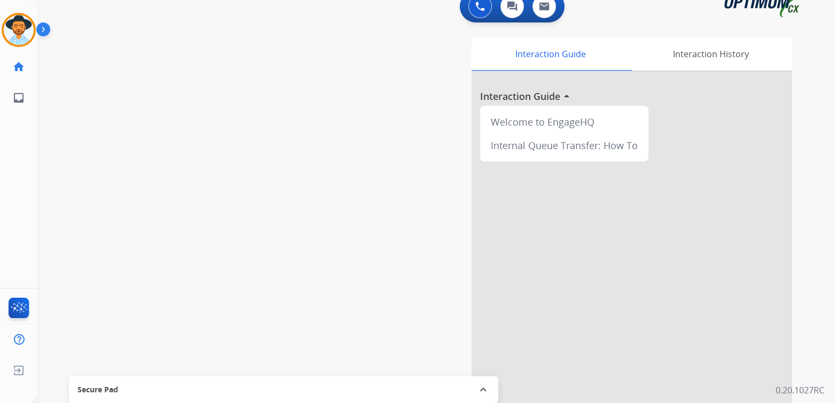
drag, startPoint x: 395, startPoint y: 119, endPoint x: 596, endPoint y: 53, distance: 211.4
click at [442, 74] on div "Interaction Guide Interaction History Interaction Guide arrow_drop_up Welcome t…" at bounding box center [561, 253] width 462 height 433
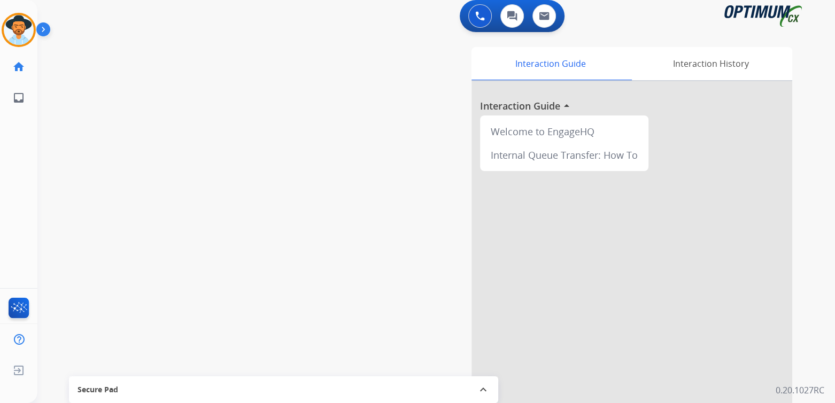
scroll to position [0, 0]
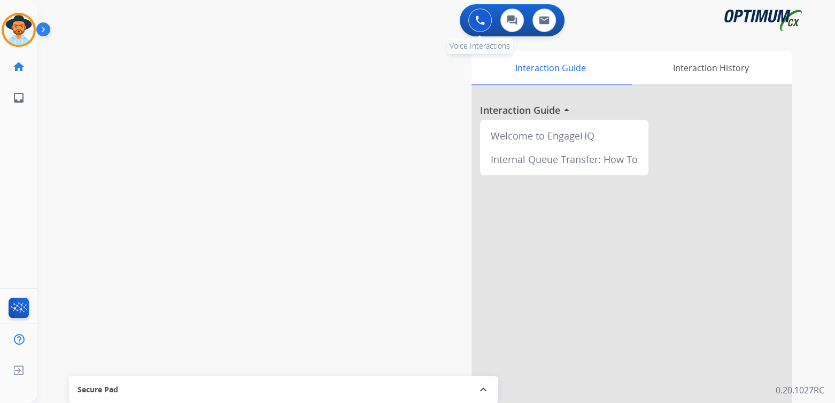
click at [473, 15] on button at bounding box center [480, 21] width 24 height 24
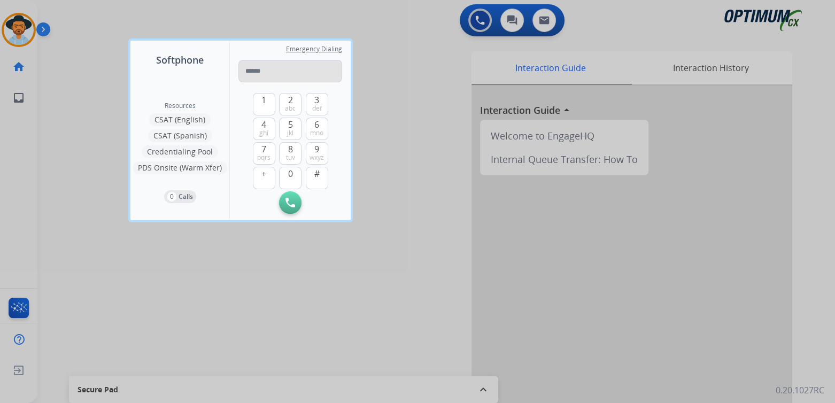
click at [264, 69] on input "tel" at bounding box center [290, 71] width 104 height 22
type input "**********"
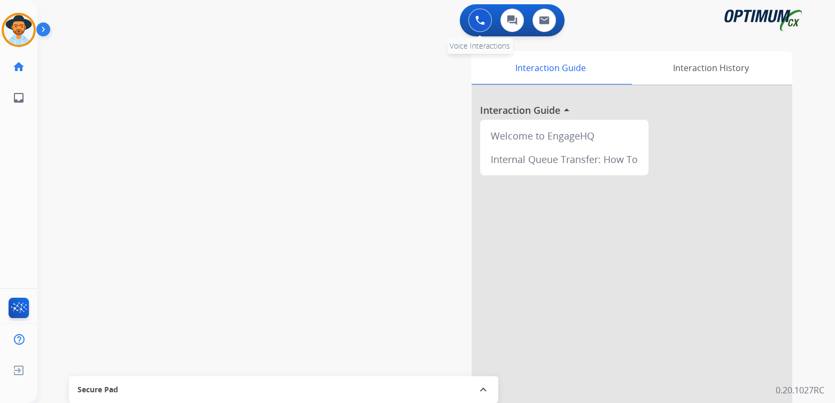
click at [475, 11] on button at bounding box center [480, 21] width 24 height 24
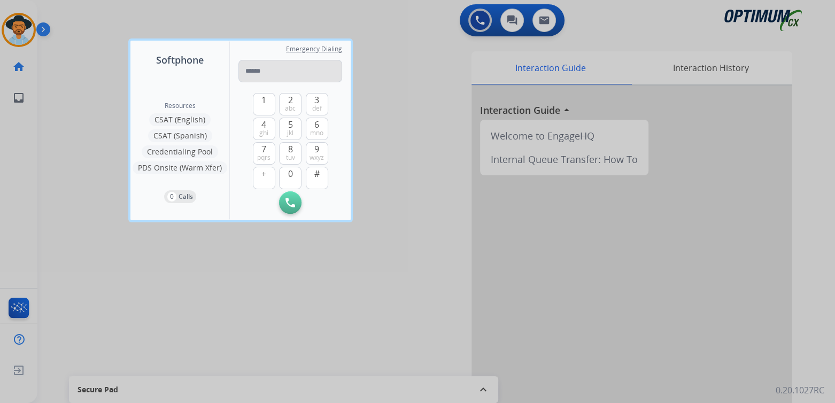
click at [262, 75] on input "tel" at bounding box center [290, 71] width 104 height 22
type input "**********"
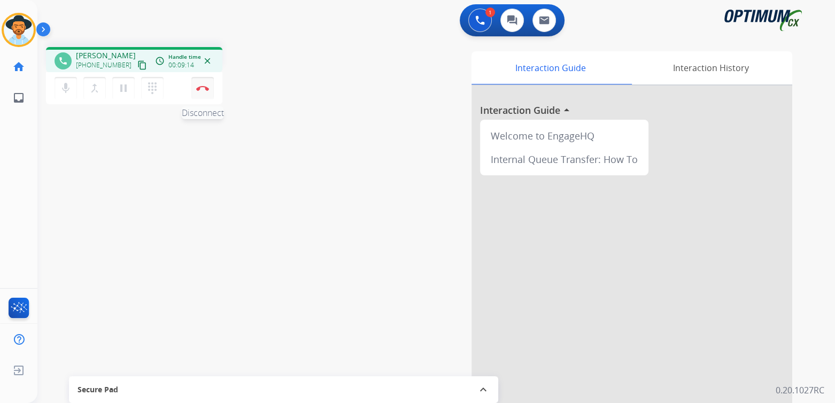
click at [203, 86] on img at bounding box center [202, 88] width 13 height 5
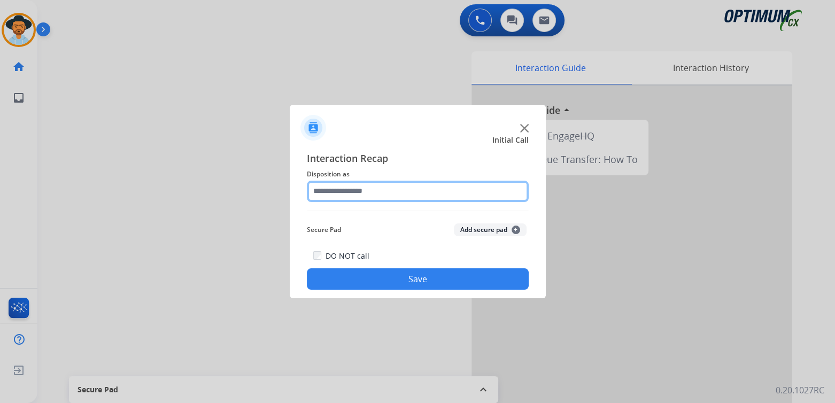
click at [382, 195] on input "text" at bounding box center [418, 191] width 222 height 21
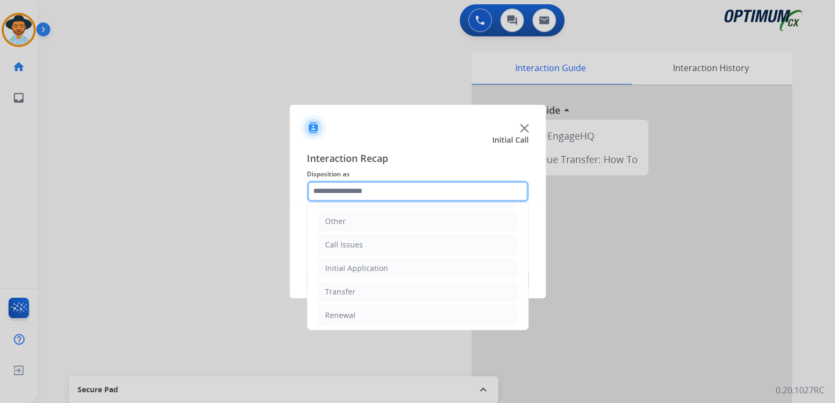
scroll to position [71, 0]
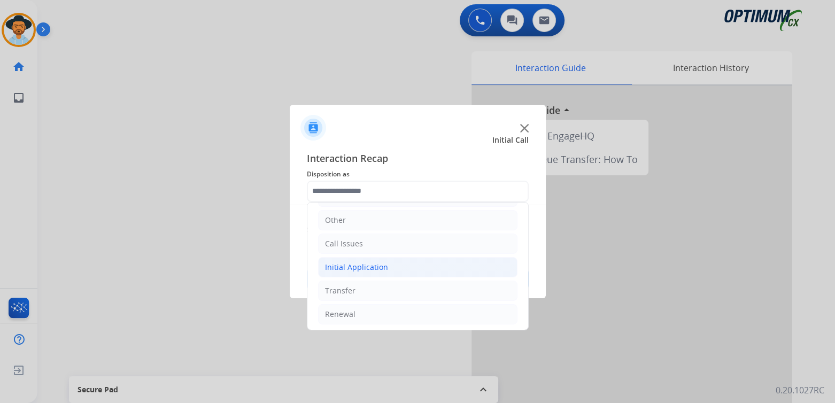
click at [347, 266] on div "Initial Application" at bounding box center [356, 267] width 63 height 11
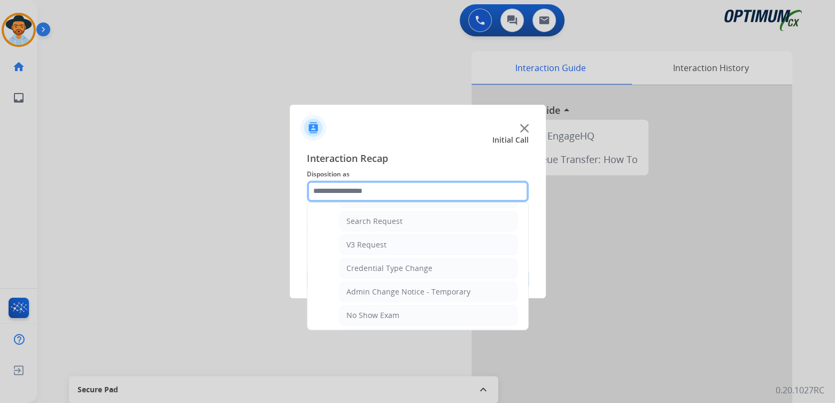
scroll to position [386, 0]
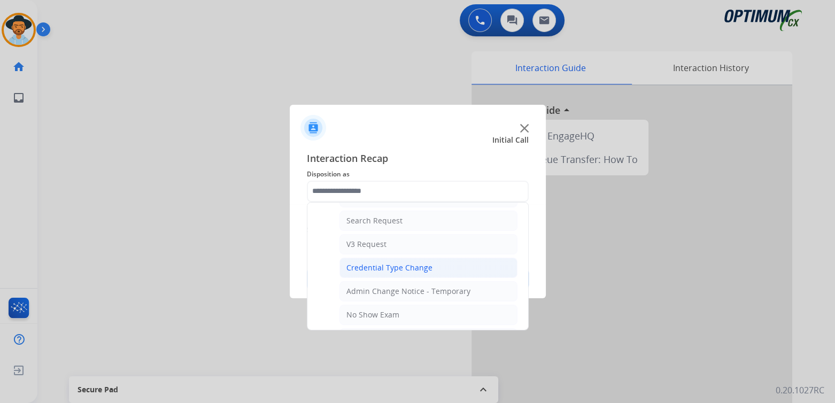
click at [379, 262] on div "Credential Type Change" at bounding box center [389, 267] width 86 height 11
type input "**********"
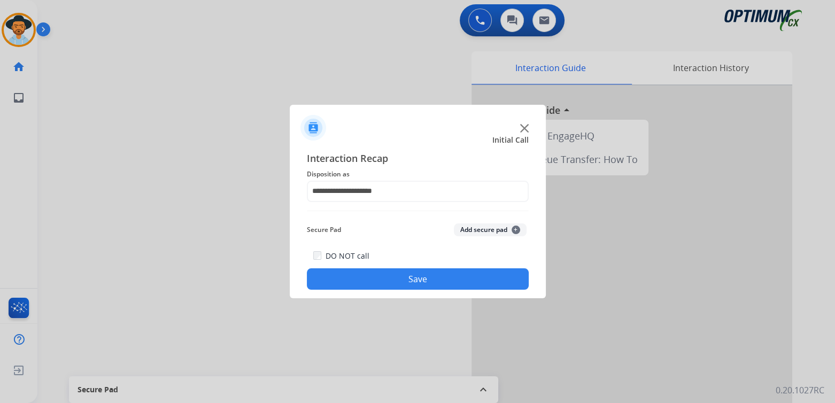
click at [433, 272] on button "Save" at bounding box center [418, 278] width 222 height 21
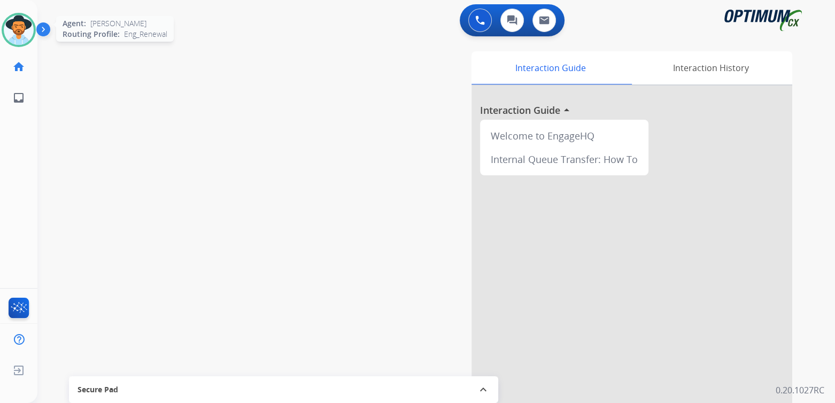
click at [17, 37] on img at bounding box center [19, 30] width 30 height 30
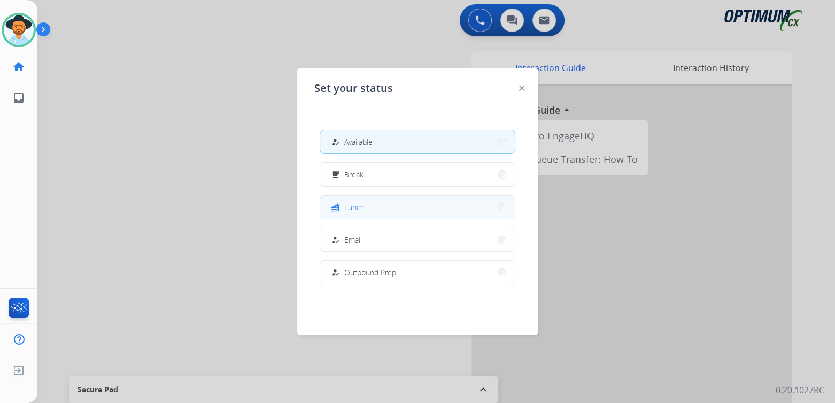
click at [367, 206] on button "fastfood Lunch" at bounding box center [417, 207] width 195 height 23
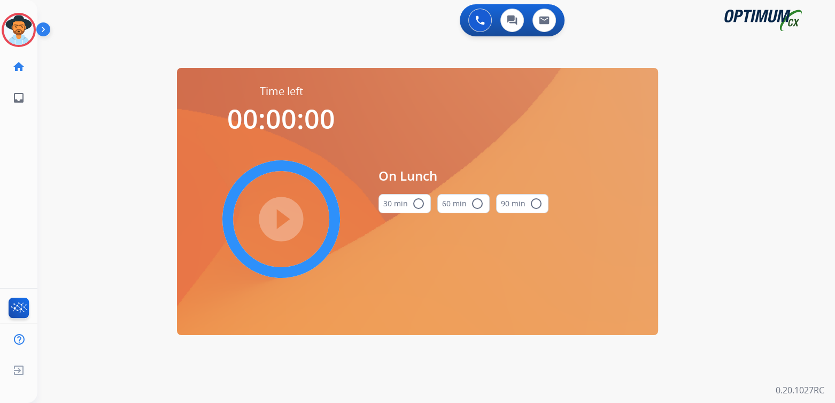
click at [415, 202] on mat-icon "radio_button_unchecked" at bounding box center [418, 203] width 13 height 13
click at [280, 216] on mat-icon "play_circle_filled" at bounding box center [281, 219] width 13 height 13
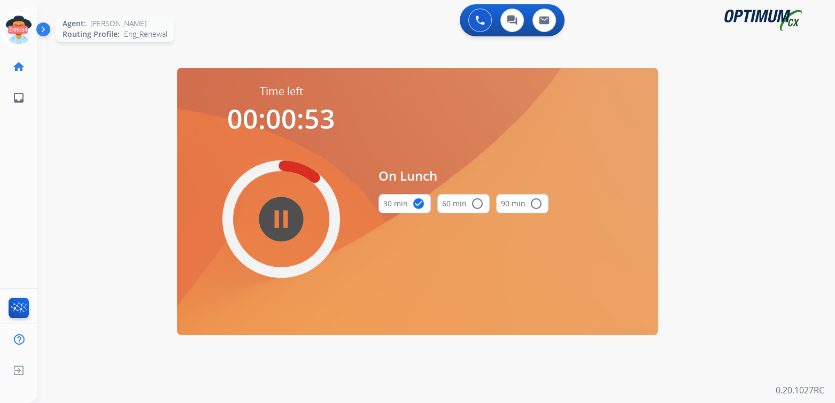
drag, startPoint x: 13, startPoint y: 27, endPoint x: 33, endPoint y: 33, distance: 20.1
click at [13, 27] on icon at bounding box center [19, 30] width 35 height 35
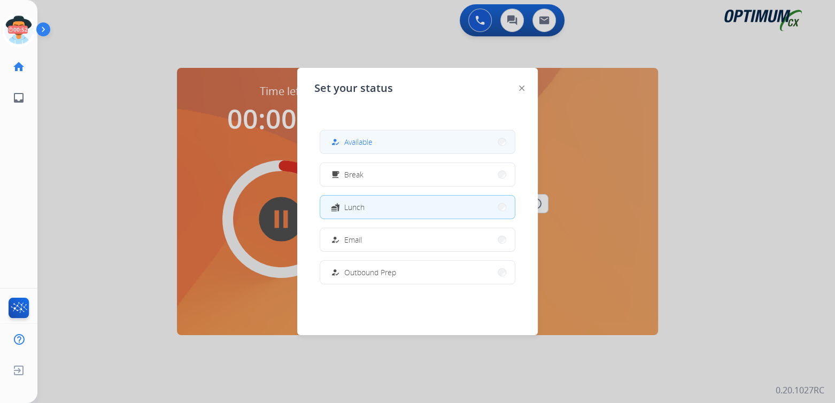
click at [375, 139] on button "how_to_reg Available" at bounding box center [417, 141] width 195 height 23
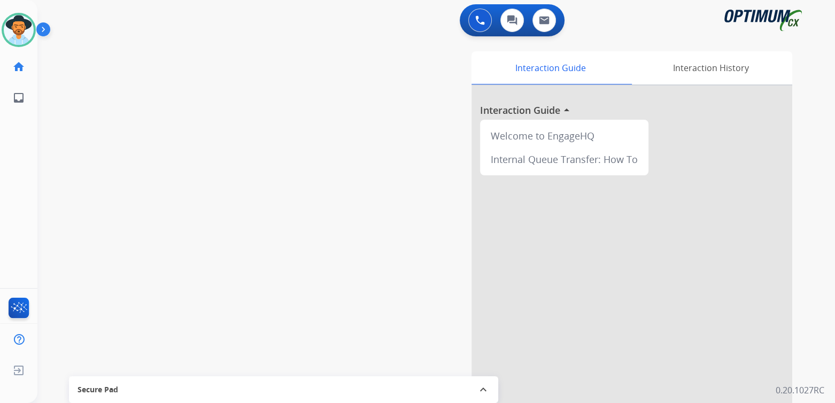
click at [323, 125] on div "swap_horiz Break voice bridge close_fullscreen Connect 3-Way Call merge_type Se…" at bounding box center [423, 261] width 772 height 446
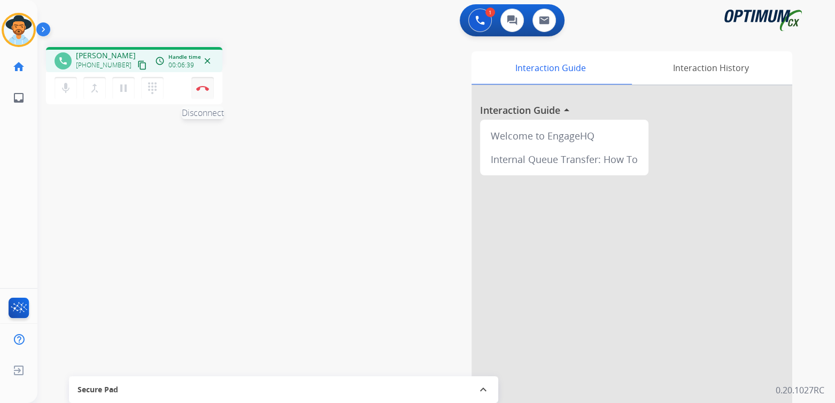
click at [203, 85] on button "Disconnect" at bounding box center [202, 88] width 22 height 22
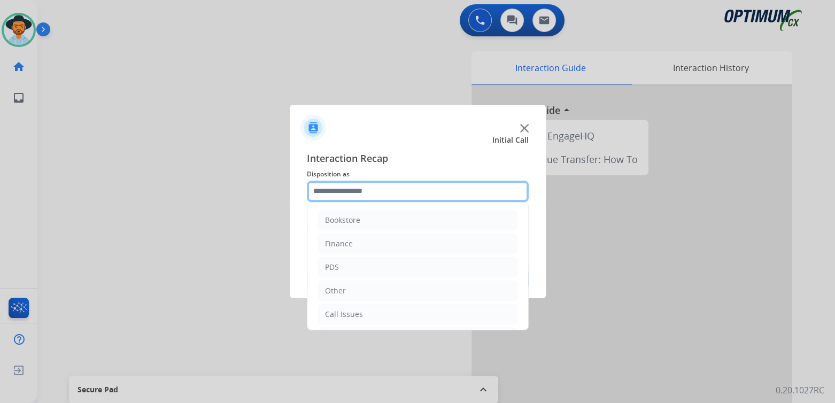
click at [367, 191] on input "text" at bounding box center [418, 191] width 222 height 21
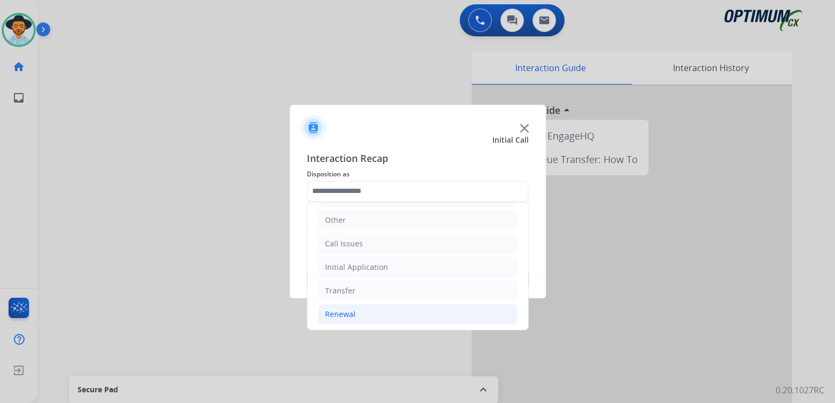
click at [332, 315] on div "Renewal" at bounding box center [340, 314] width 30 height 11
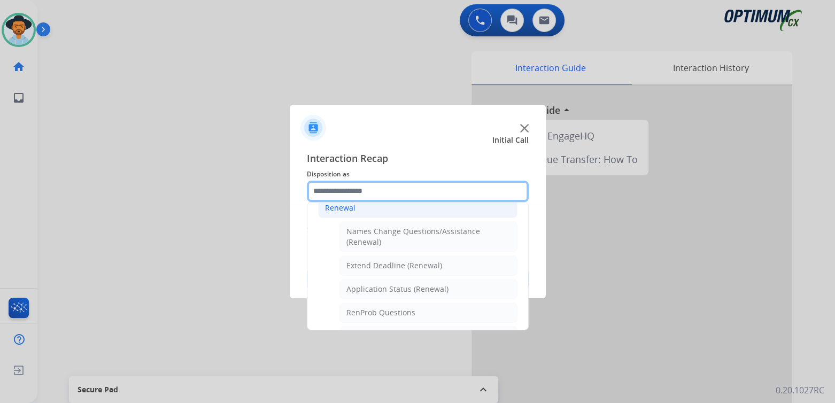
scroll to position [177, 0]
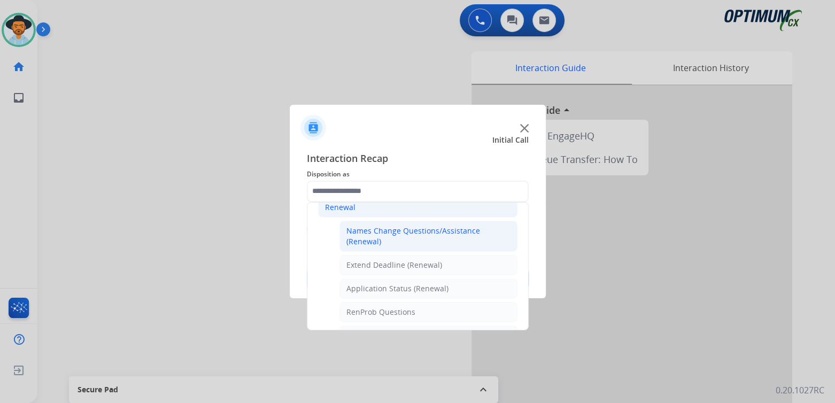
click at [405, 226] on div "Names Change Questions/Assistance (Renewal)" at bounding box center [428, 236] width 164 height 21
type input "**********"
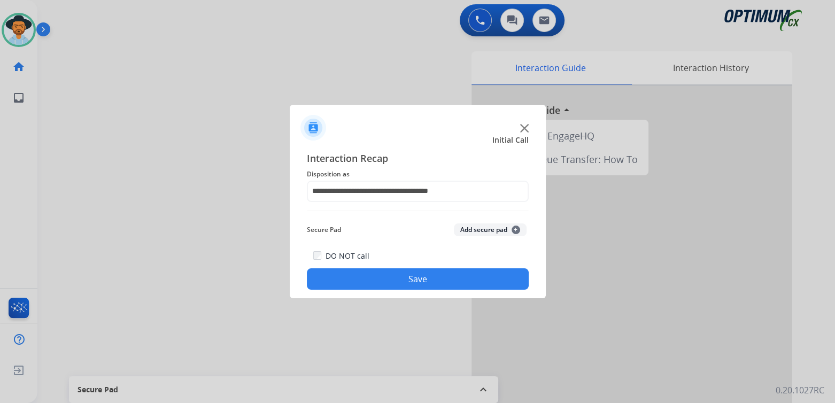
click at [476, 268] on div "DO NOT call Save" at bounding box center [418, 269] width 222 height 41
click at [455, 283] on button "Save" at bounding box center [418, 278] width 222 height 21
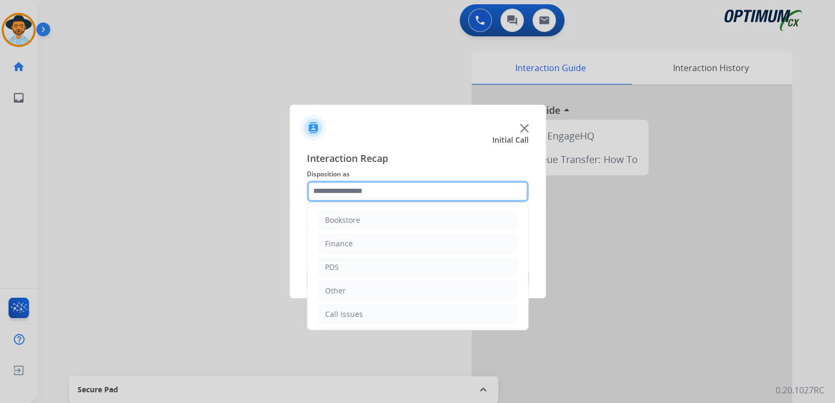
click at [353, 196] on input "text" at bounding box center [418, 191] width 222 height 21
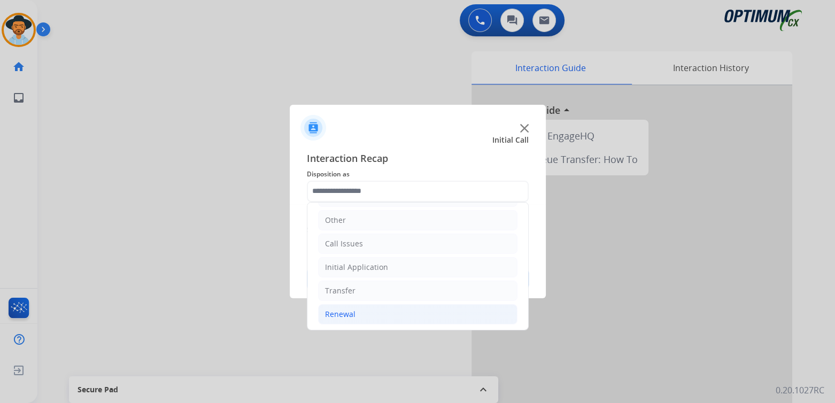
click at [344, 315] on div "Renewal" at bounding box center [340, 314] width 30 height 11
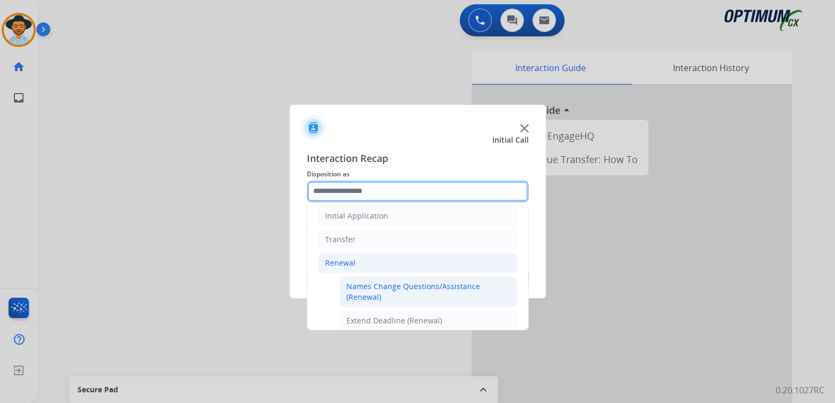
scroll to position [123, 0]
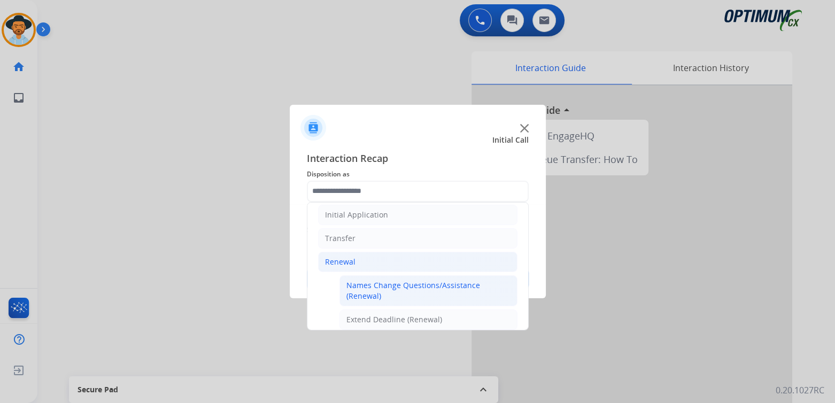
click at [377, 285] on div "Names Change Questions/Assistance (Renewal)" at bounding box center [428, 290] width 164 height 21
type input "**********"
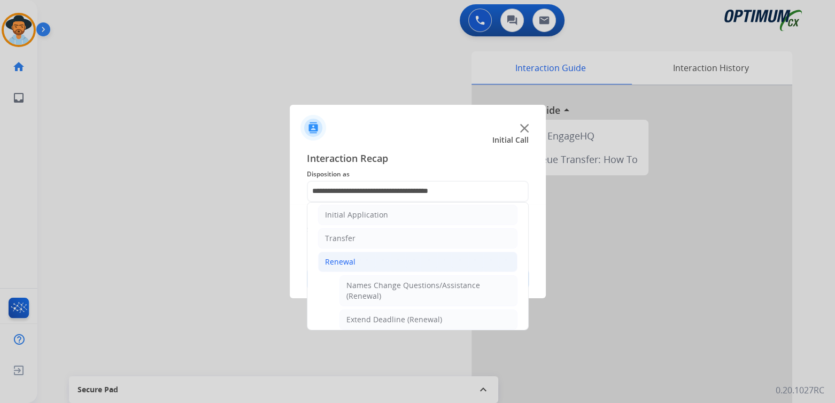
scroll to position [0, 0]
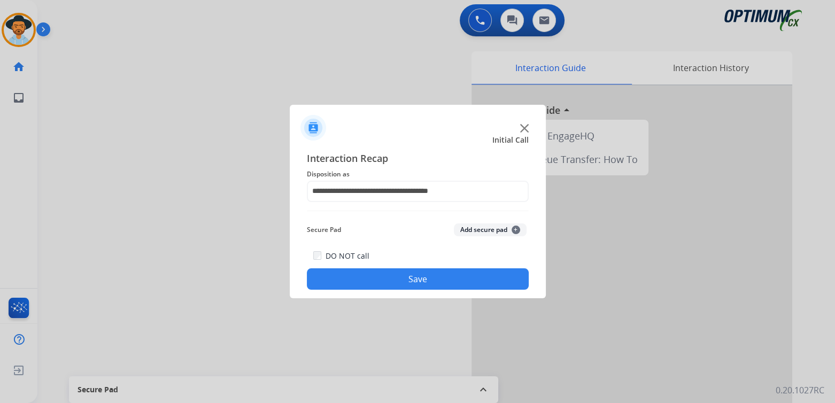
click at [424, 276] on button "Save" at bounding box center [418, 278] width 222 height 21
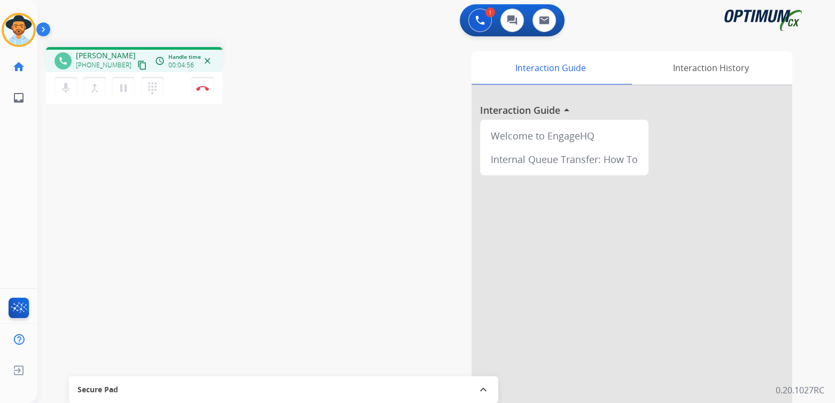
drag, startPoint x: 204, startPoint y: 88, endPoint x: 228, endPoint y: 83, distance: 24.6
click at [204, 88] on img at bounding box center [202, 88] width 13 height 5
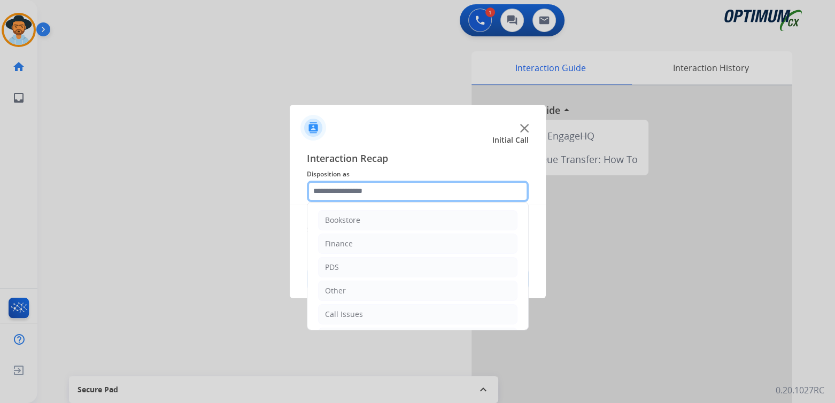
click at [375, 194] on input "text" at bounding box center [418, 191] width 222 height 21
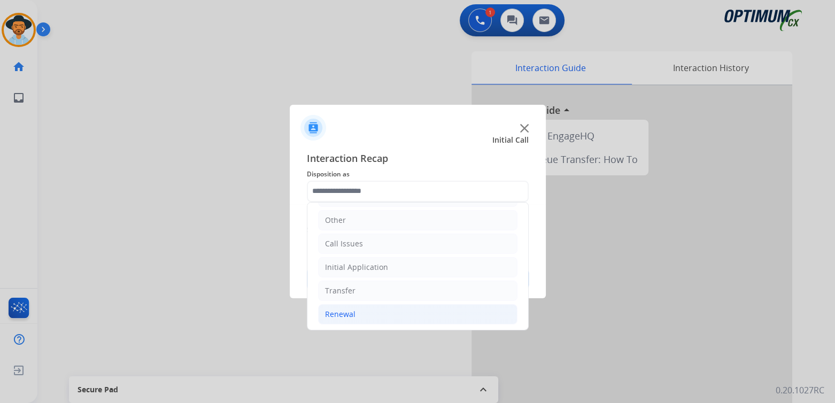
click at [334, 311] on div "Renewal" at bounding box center [340, 314] width 30 height 11
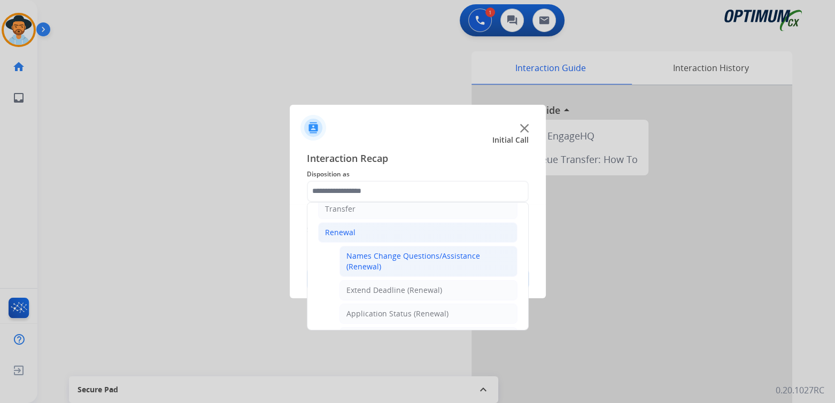
scroll to position [157, 0]
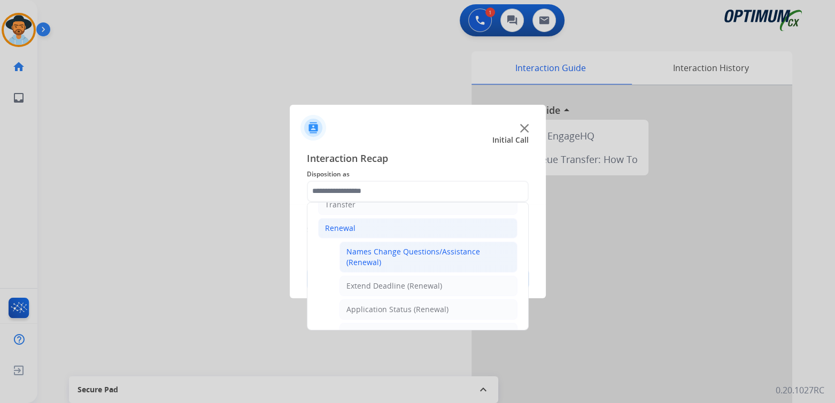
click at [397, 259] on div "Names Change Questions/Assistance (Renewal)" at bounding box center [428, 256] width 164 height 21
type input "**********"
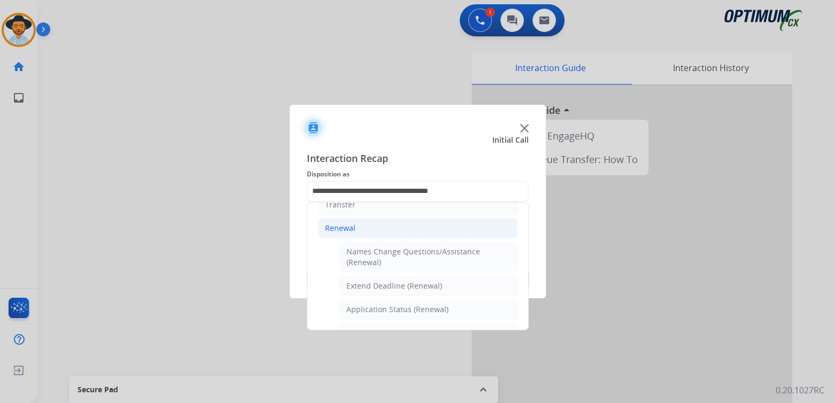
scroll to position [0, 0]
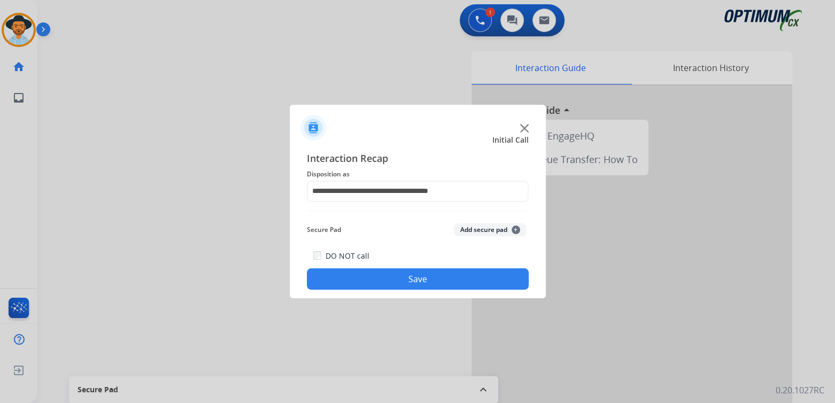
click at [437, 280] on button "Save" at bounding box center [418, 278] width 222 height 21
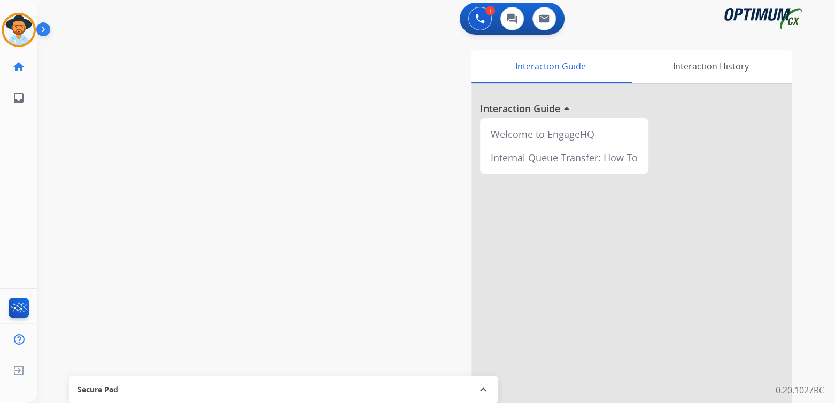
scroll to position [2, 0]
click at [20, 26] on img at bounding box center [19, 30] width 30 height 30
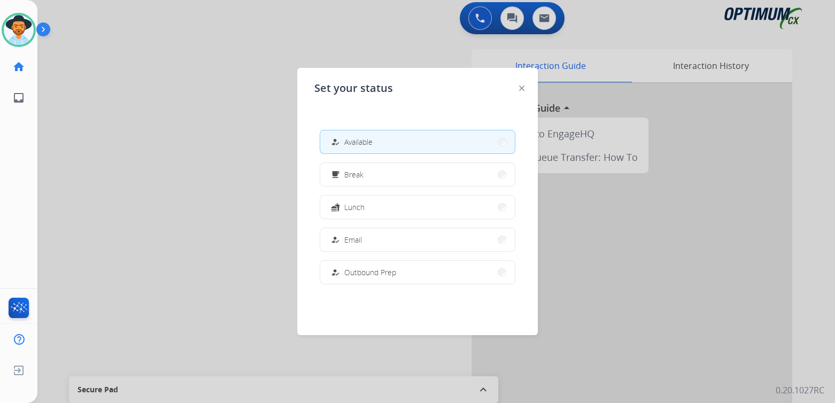
click at [63, 158] on div at bounding box center [417, 201] width 835 height 403
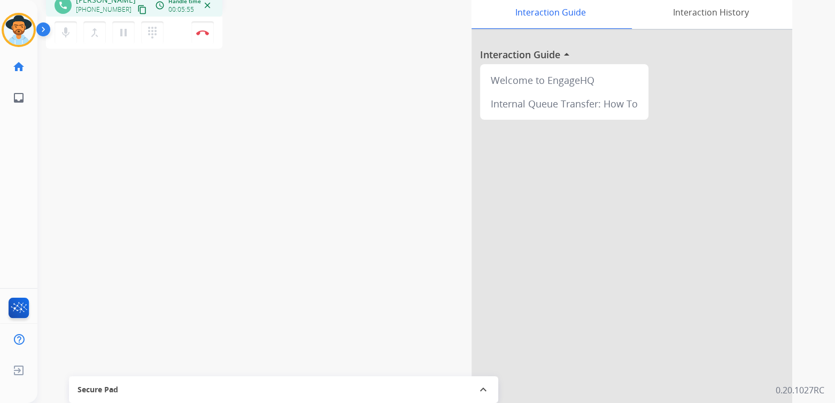
scroll to position [0, 0]
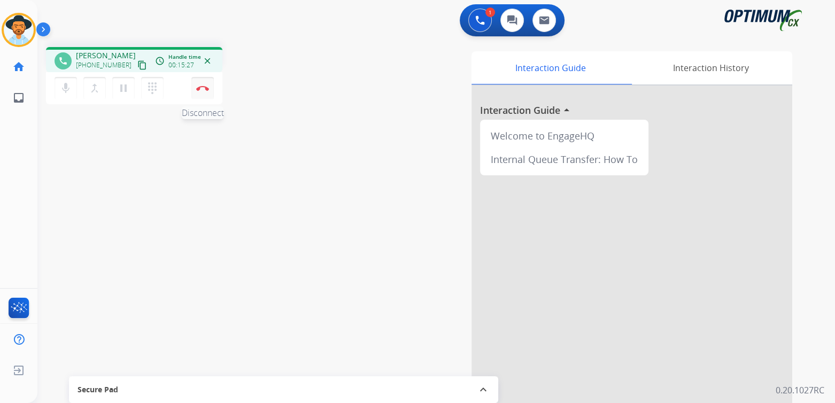
click at [204, 91] on button "Disconnect" at bounding box center [202, 88] width 22 height 22
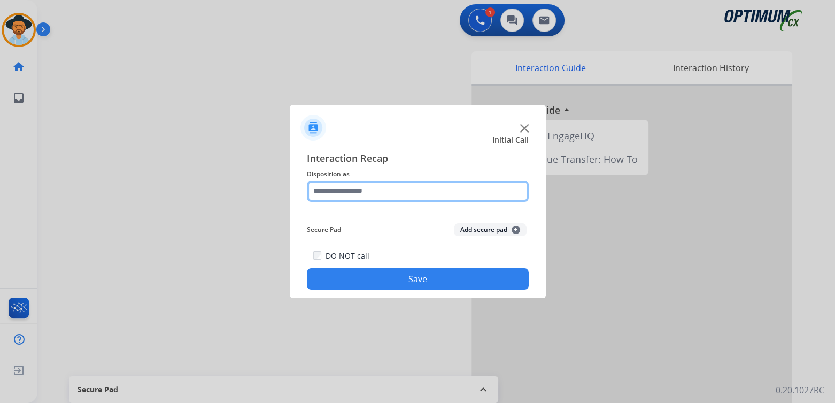
click at [361, 192] on input "text" at bounding box center [418, 191] width 222 height 21
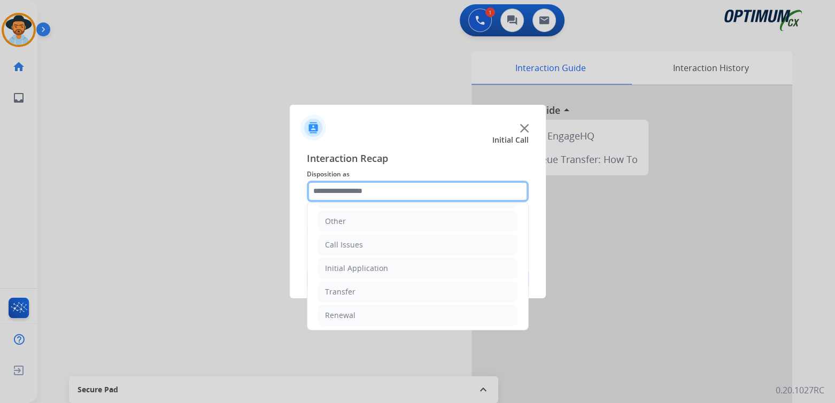
scroll to position [71, 0]
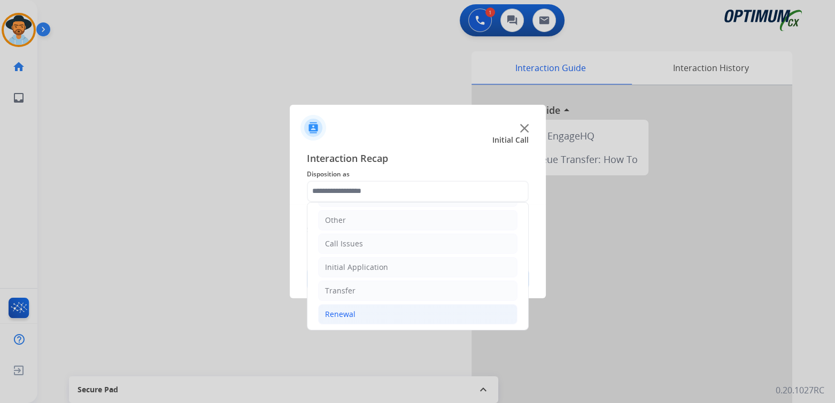
click at [337, 314] on div "Renewal" at bounding box center [340, 314] width 30 height 11
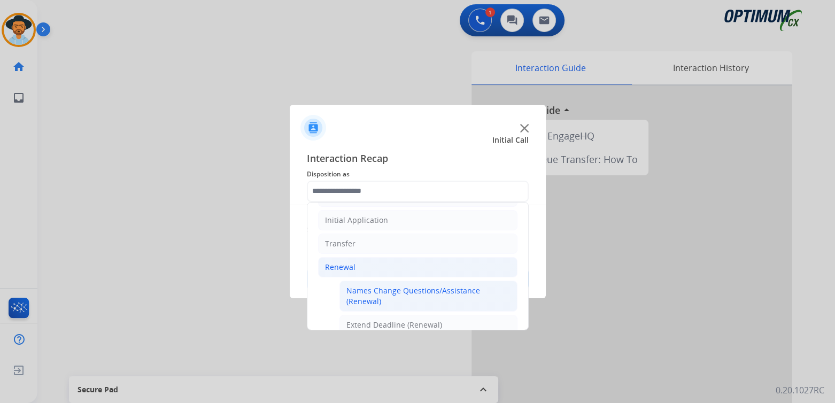
scroll to position [119, 0]
click at [376, 290] on div "Names Change Questions/Assistance (Renewal)" at bounding box center [428, 294] width 164 height 21
type input "**********"
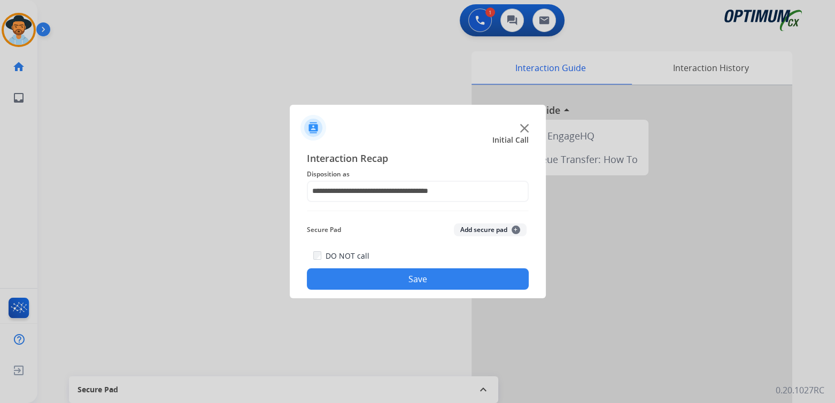
click at [402, 278] on button "Save" at bounding box center [418, 278] width 222 height 21
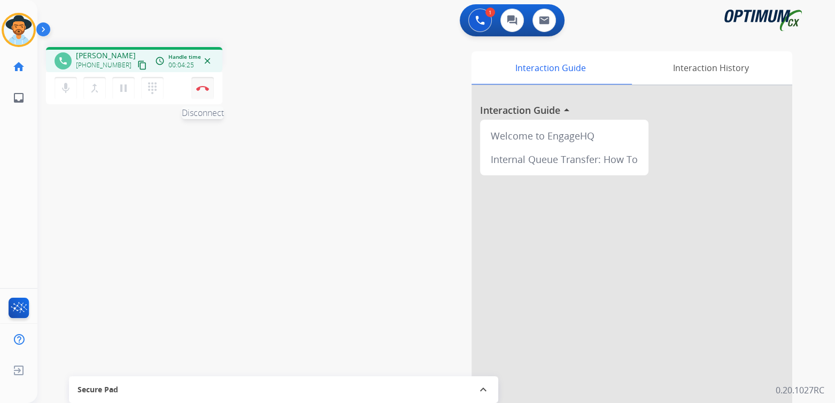
click at [206, 88] on img at bounding box center [202, 88] width 13 height 5
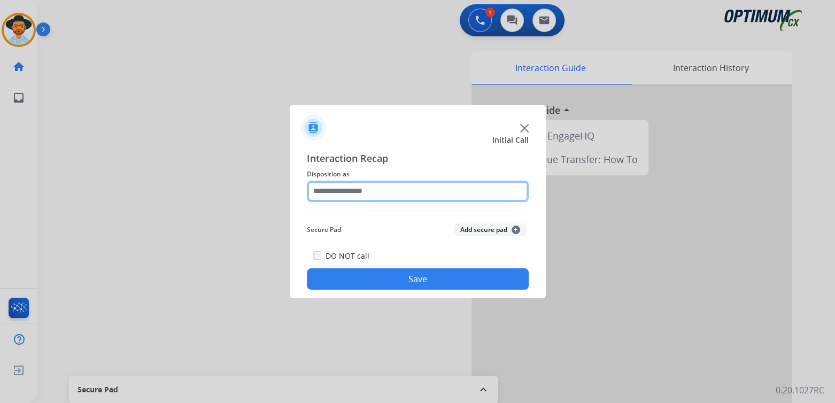
click at [363, 196] on input "text" at bounding box center [418, 191] width 222 height 21
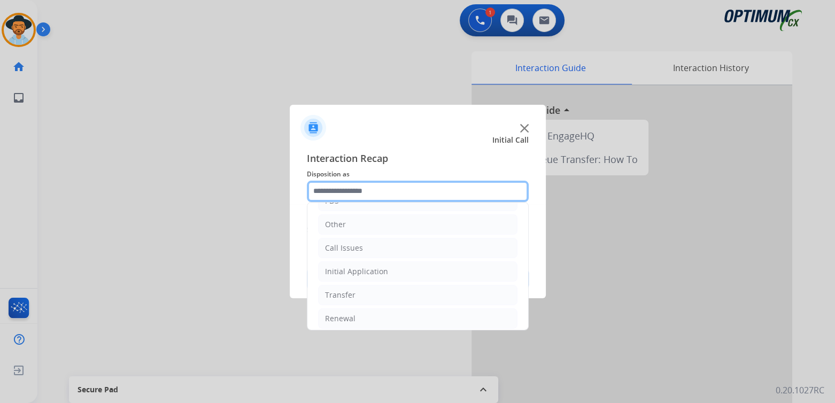
scroll to position [71, 0]
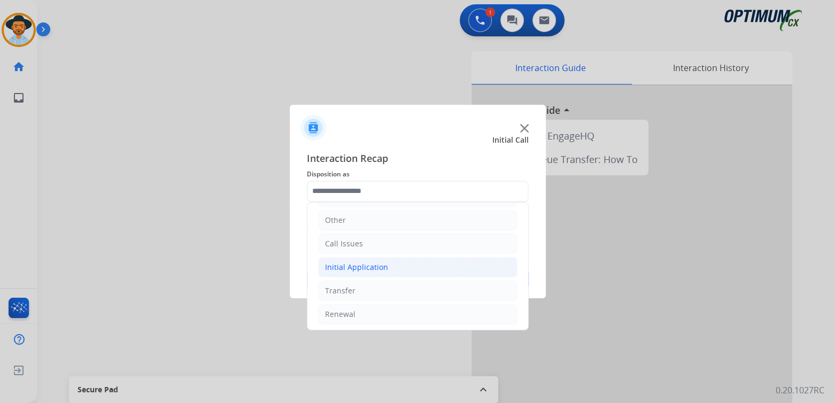
click at [371, 263] on div "Initial Application" at bounding box center [356, 267] width 63 height 11
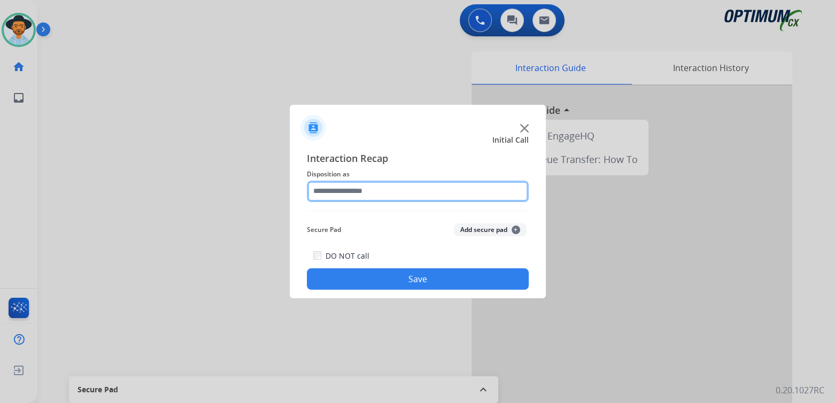
click at [361, 192] on input "text" at bounding box center [418, 191] width 222 height 21
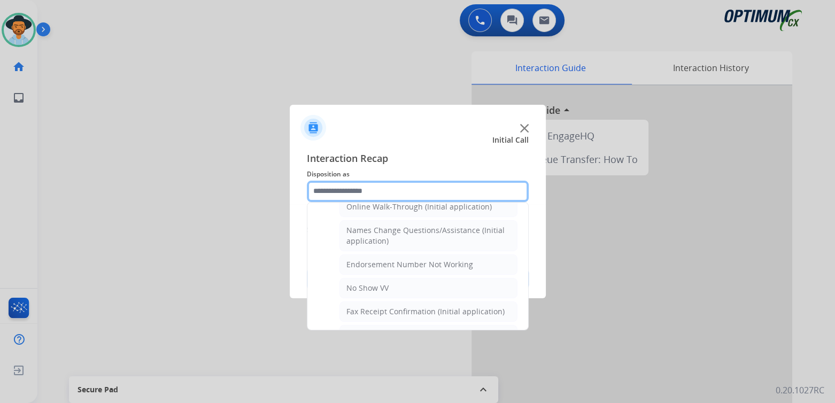
scroll to position [249, 0]
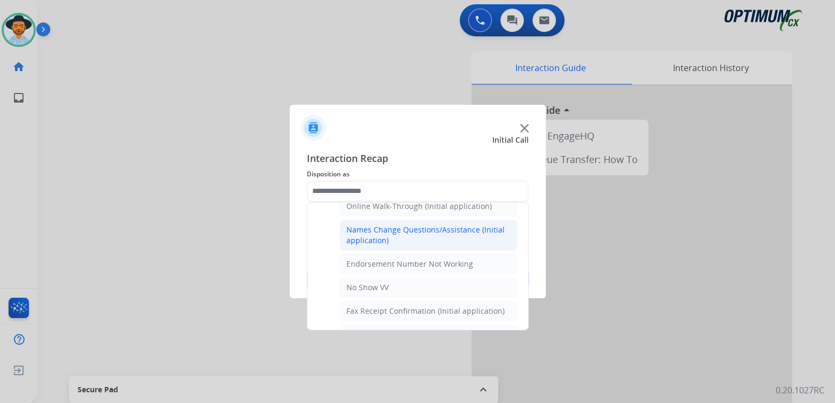
click at [372, 229] on div "Names Change Questions/Assistance (Initial application)" at bounding box center [428, 234] width 164 height 21
type input "**********"
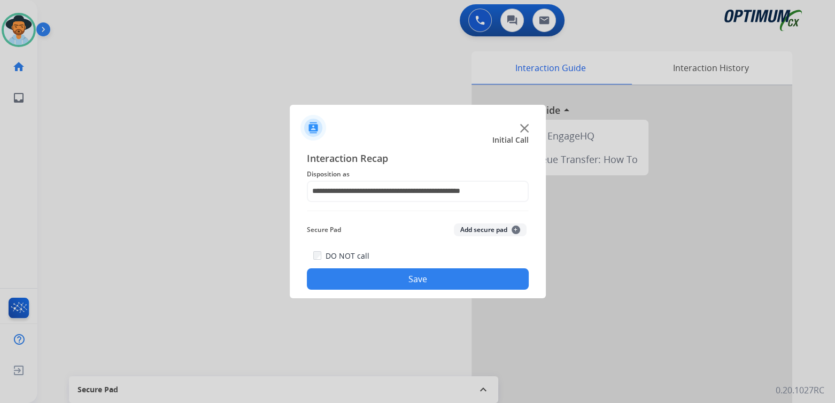
drag, startPoint x: 451, startPoint y: 273, endPoint x: 518, endPoint y: 275, distance: 67.4
click at [451, 273] on button "Save" at bounding box center [418, 278] width 222 height 21
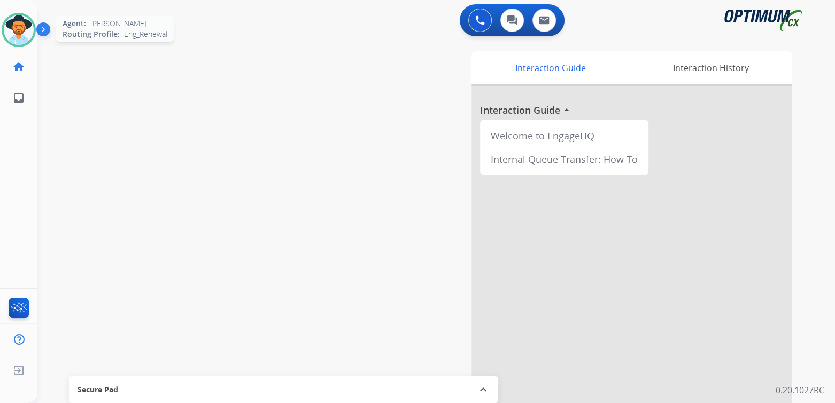
click at [14, 26] on img at bounding box center [19, 30] width 30 height 30
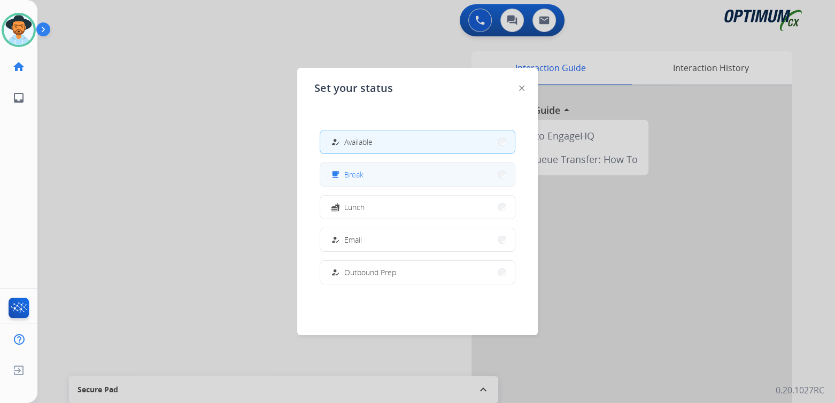
click at [368, 176] on button "free_breakfast Break" at bounding box center [417, 174] width 195 height 23
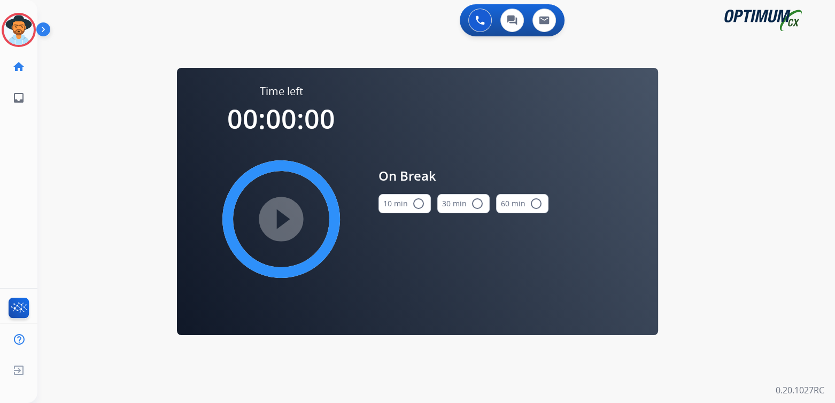
click at [418, 203] on mat-icon "radio_button_unchecked" at bounding box center [418, 203] width 13 height 13
click at [285, 215] on mat-icon "play_circle_filled" at bounding box center [281, 219] width 13 height 13
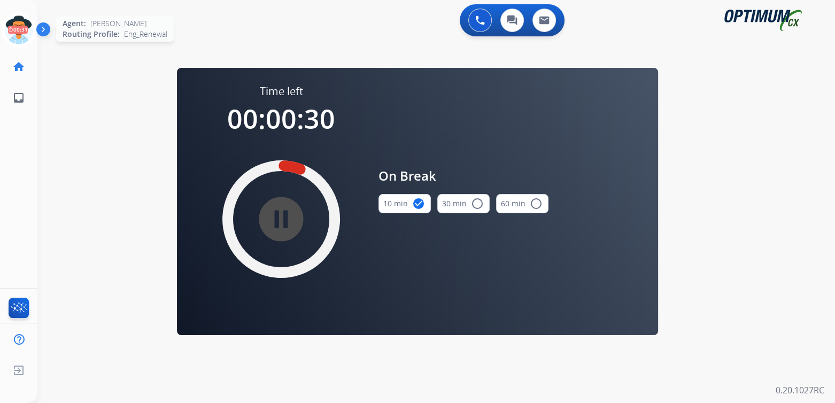
click at [22, 26] on icon at bounding box center [19, 30] width 35 height 35
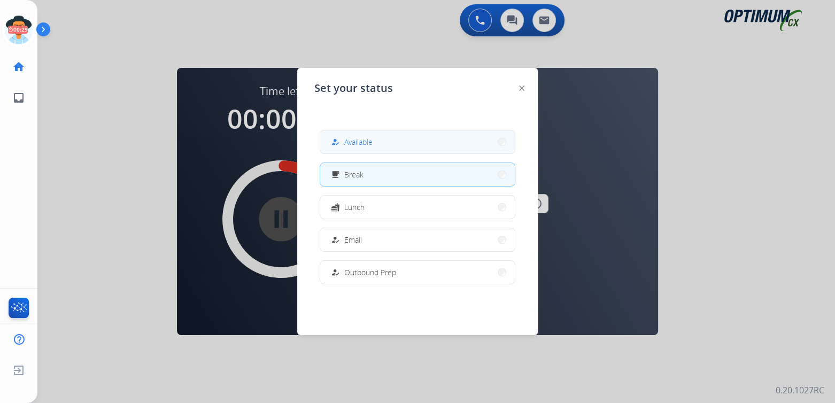
click at [365, 145] on span "Available" at bounding box center [358, 141] width 28 height 11
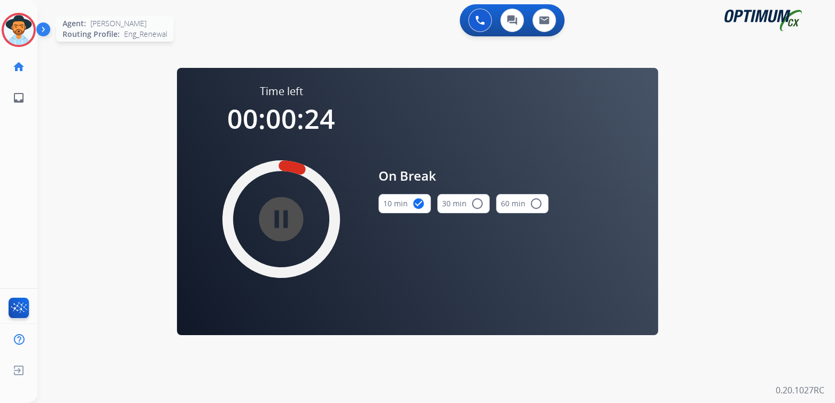
click at [29, 30] on img at bounding box center [19, 30] width 30 height 30
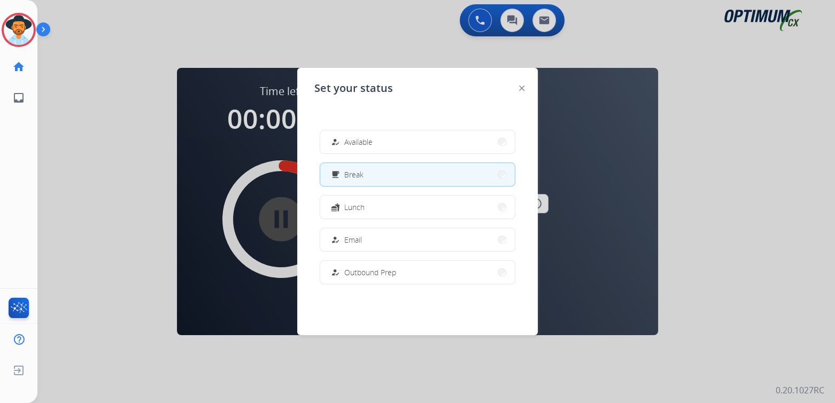
click at [409, 142] on button "how_to_reg Available" at bounding box center [417, 141] width 195 height 23
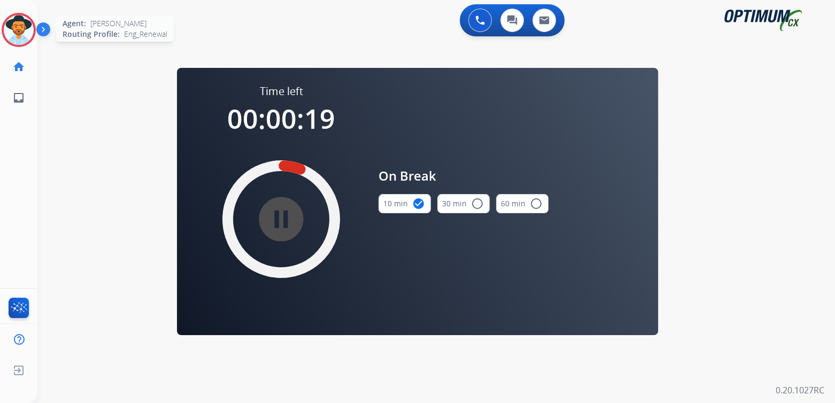
click at [19, 25] on img at bounding box center [19, 30] width 30 height 30
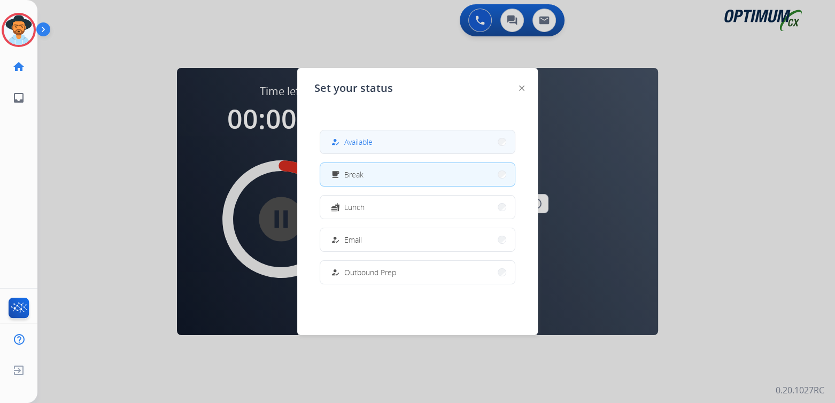
click at [476, 143] on button "how_to_reg Available" at bounding box center [417, 141] width 195 height 23
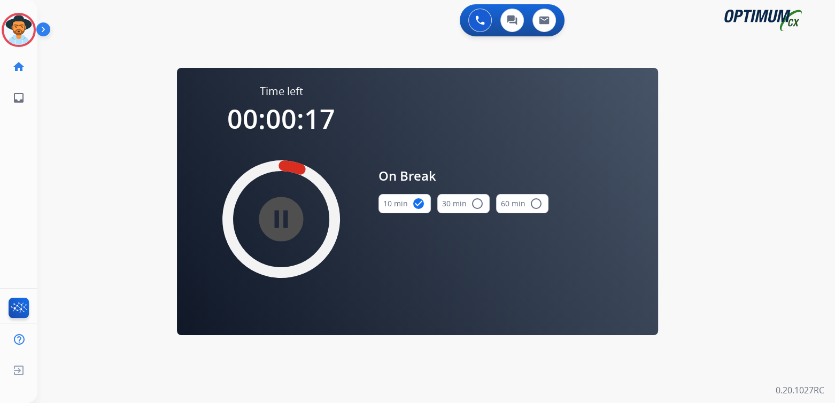
click at [476, 143] on div "On Break 10 min check_circle 30 min radio_button_unchecked 60 min radio_button_…" at bounding box center [463, 194] width 170 height 221
click at [280, 219] on mat-icon "pause_circle_filled" at bounding box center [281, 219] width 13 height 13
click at [14, 20] on img at bounding box center [19, 30] width 30 height 30
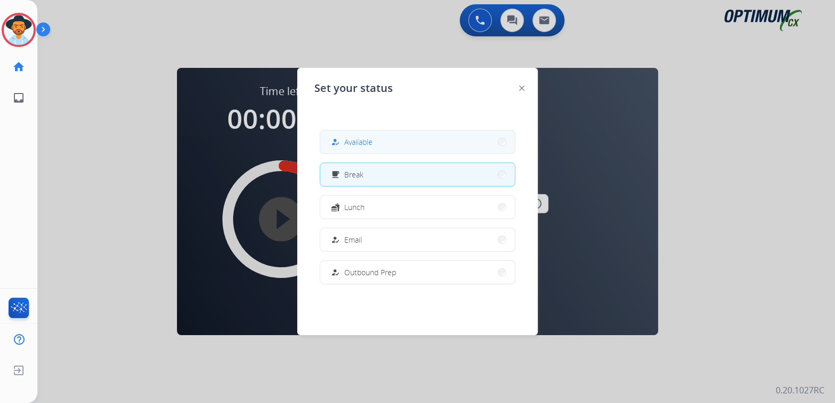
click at [363, 141] on span "Available" at bounding box center [358, 141] width 28 height 11
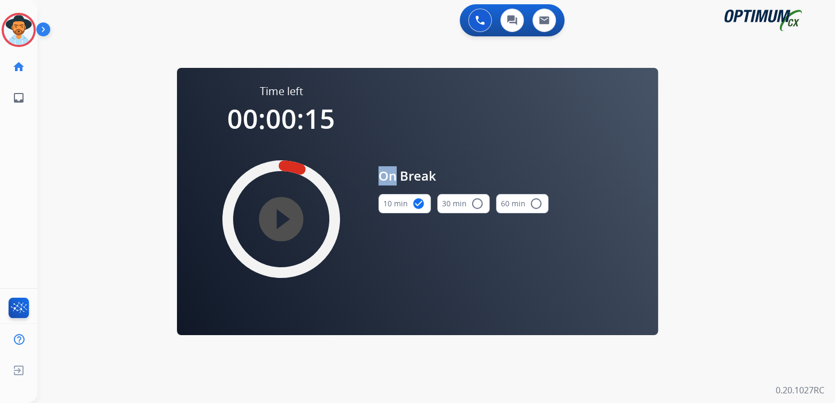
click at [363, 140] on div "On Break 10 min check_circle 30 min radio_button_unchecked 60 min radio_button_…" at bounding box center [454, 194] width 187 height 221
click at [21, 27] on img at bounding box center [19, 30] width 30 height 30
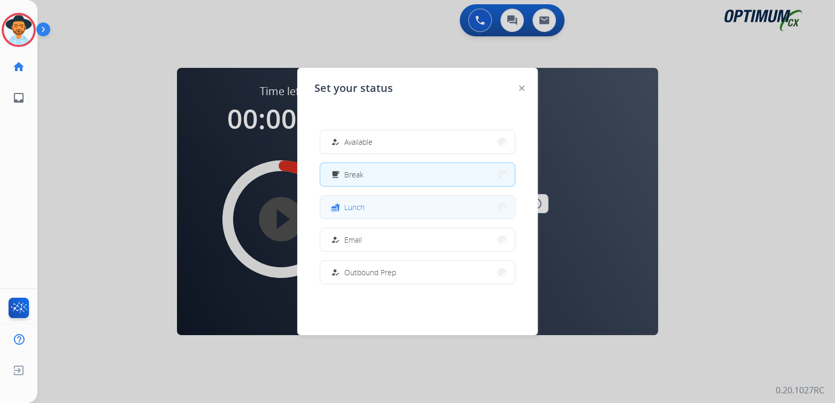
click at [396, 211] on button "fastfood Lunch" at bounding box center [417, 207] width 195 height 23
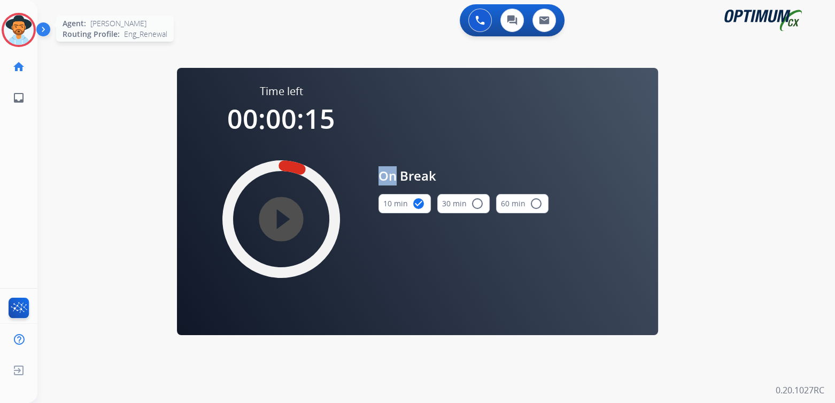
click at [21, 24] on img at bounding box center [19, 30] width 30 height 30
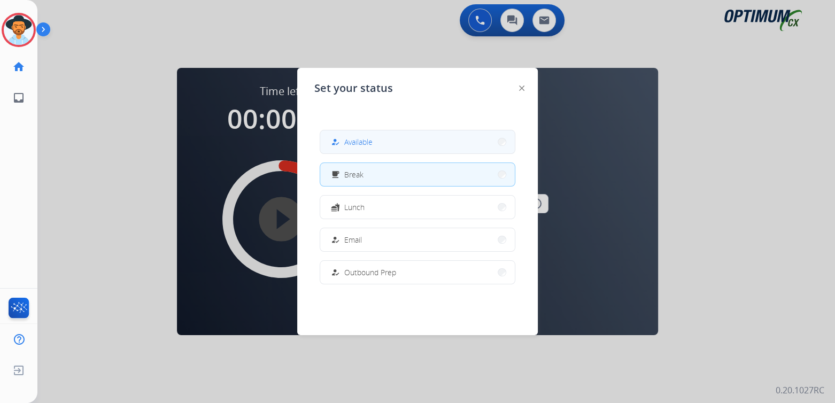
click at [332, 137] on div "how_to_reg" at bounding box center [336, 142] width 15 height 13
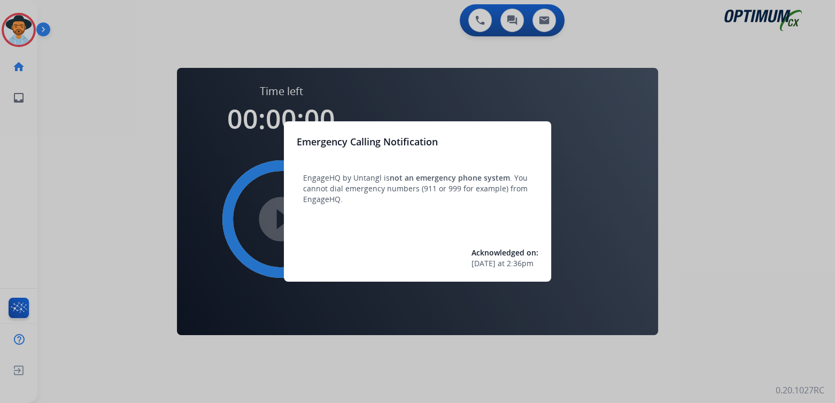
click at [704, 149] on div at bounding box center [417, 201] width 835 height 403
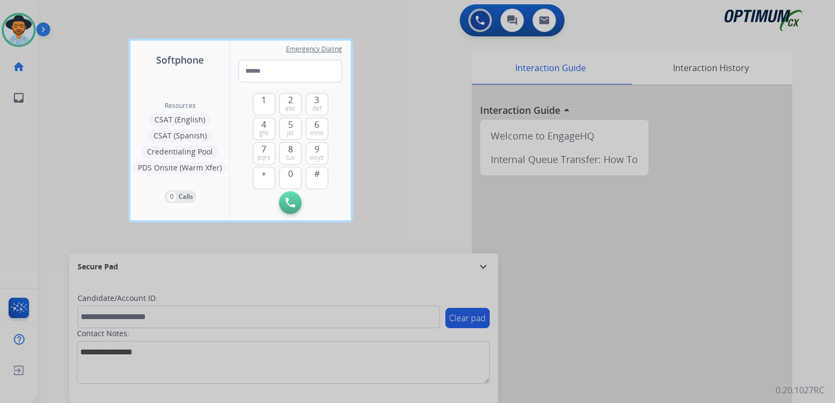
drag, startPoint x: 297, startPoint y: 169, endPoint x: 339, endPoint y: 157, distance: 44.5
click at [339, 157] on div "1 2 abc 3 def 4 ghi 5 jkl 6 mno 7 pqrs 8 tuv 9 wxyz + 0 # Initiate Call" at bounding box center [290, 147] width 104 height 131
click at [14, 28] on div at bounding box center [417, 201] width 835 height 403
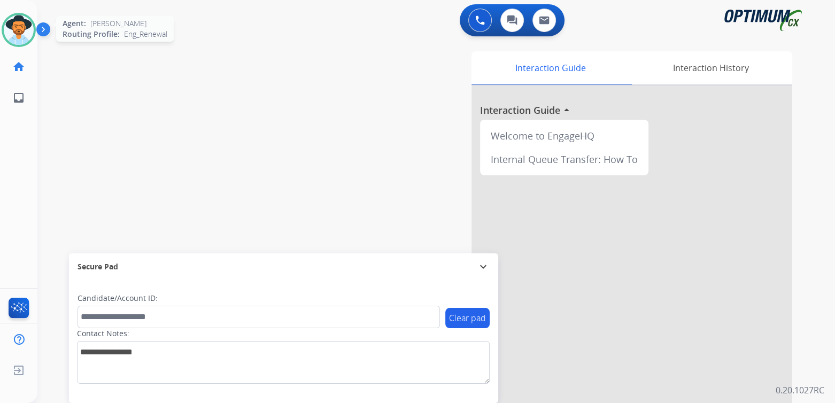
drag, startPoint x: 25, startPoint y: 8, endPoint x: 19, endPoint y: 32, distance: 24.1
click at [25, 12] on div "Cindy Available Edit Avatar Agent: Cindy Routing Profile: Eng_Renewal home Home…" at bounding box center [18, 56] width 37 height 113
click at [19, 32] on img at bounding box center [19, 30] width 30 height 30
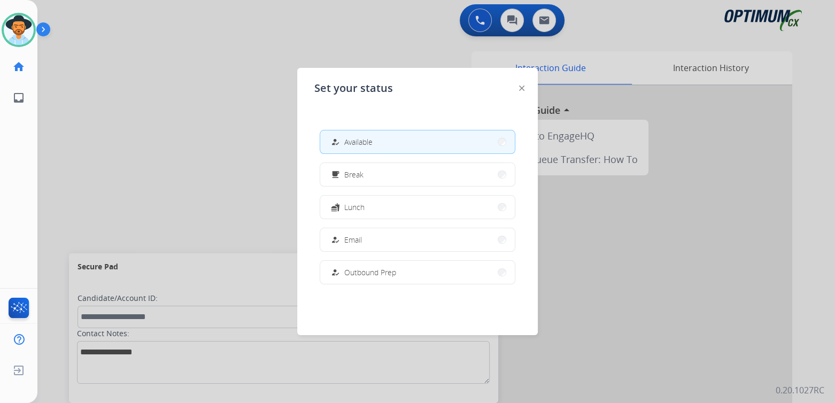
click at [185, 142] on div at bounding box center [417, 201] width 835 height 403
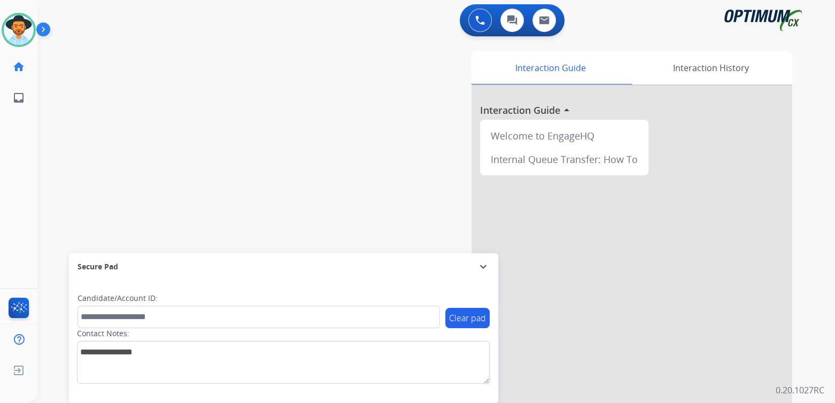
click at [489, 263] on mat-icon "expand_more" at bounding box center [483, 266] width 13 height 13
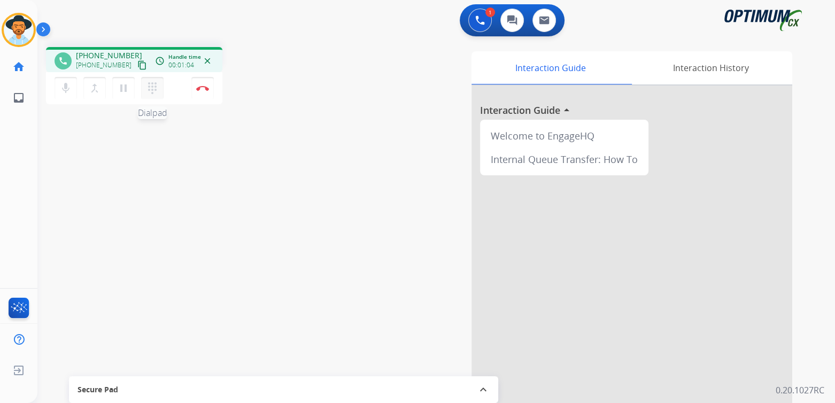
click at [152, 84] on mat-icon "dialpad" at bounding box center [152, 88] width 13 height 13
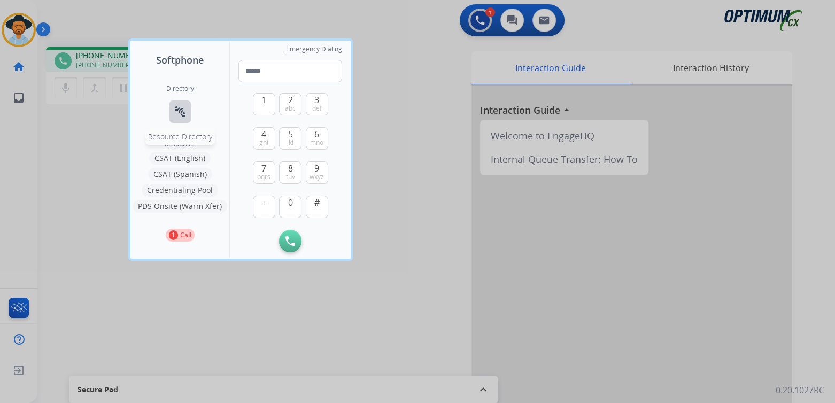
click at [181, 109] on mat-icon "connect_without_contact" at bounding box center [180, 111] width 13 height 13
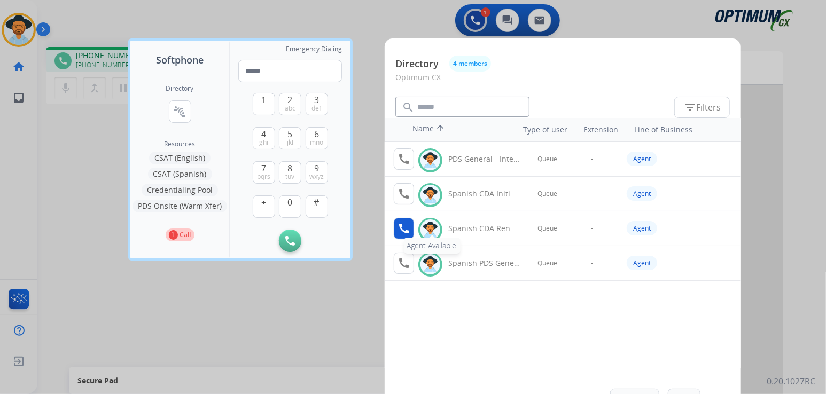
click at [403, 227] on mat-icon "call" at bounding box center [404, 228] width 13 height 13
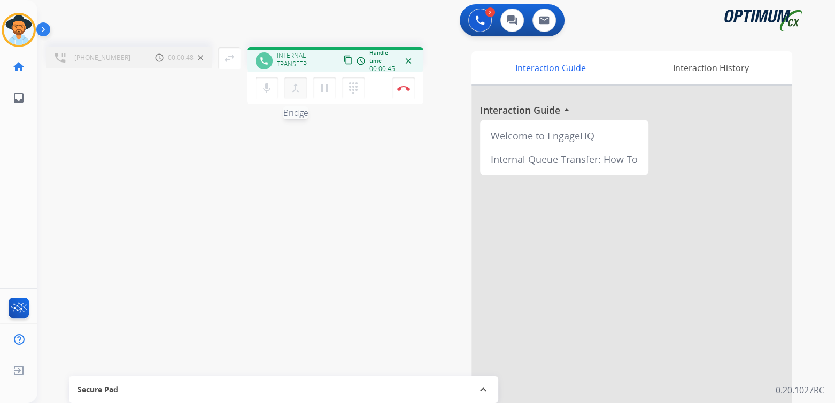
click at [294, 88] on mat-icon "merge_type" at bounding box center [295, 88] width 13 height 13
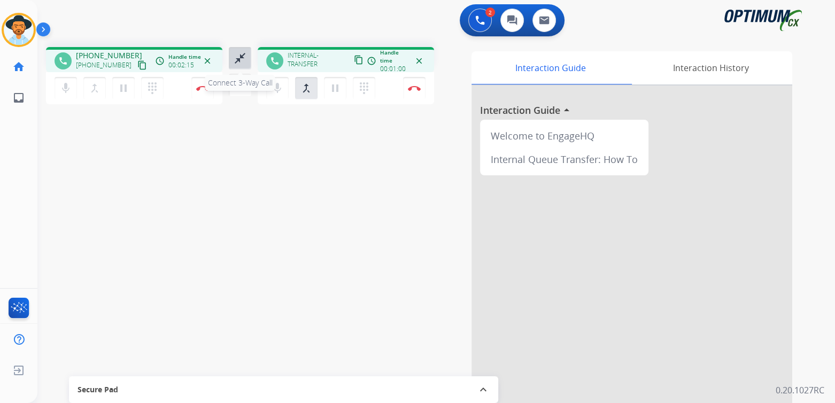
click at [239, 56] on mat-icon "close_fullscreen" at bounding box center [240, 58] width 13 height 13
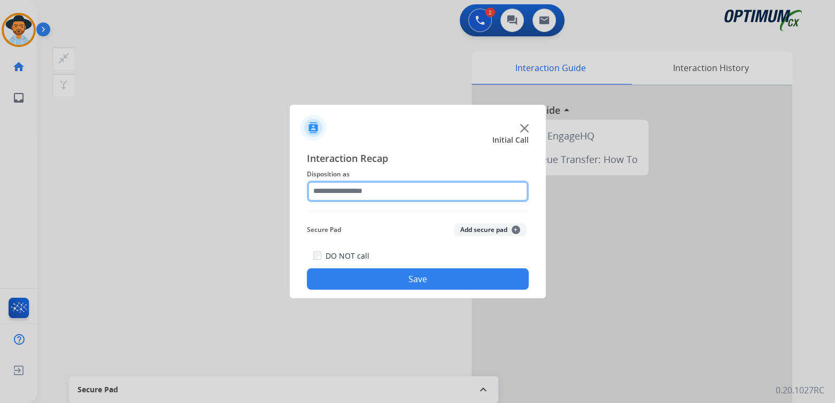
click at [362, 193] on input "text" at bounding box center [418, 191] width 222 height 21
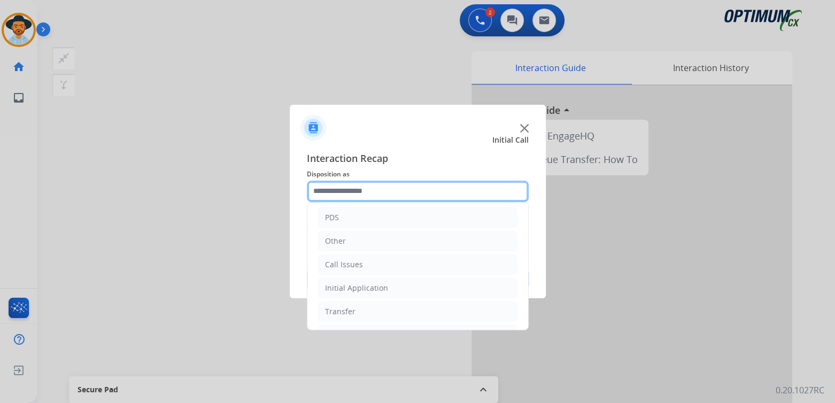
scroll to position [71, 0]
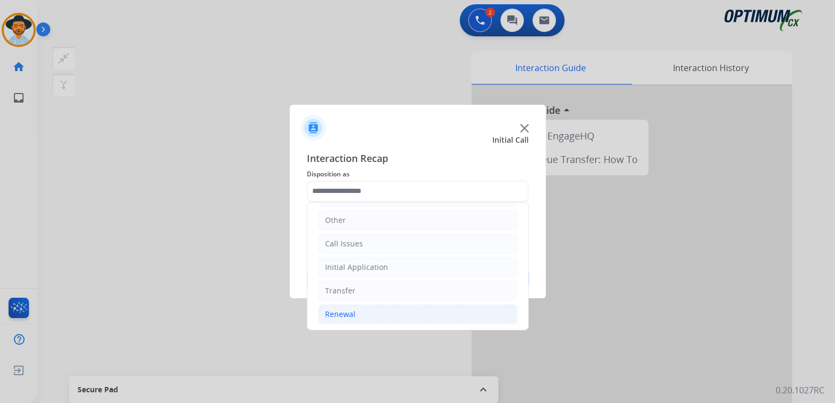
click at [343, 315] on div "Renewal" at bounding box center [340, 314] width 30 height 11
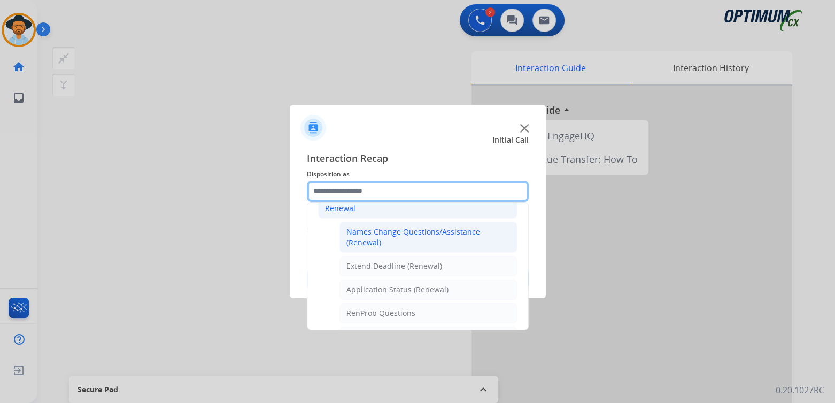
scroll to position [177, 0]
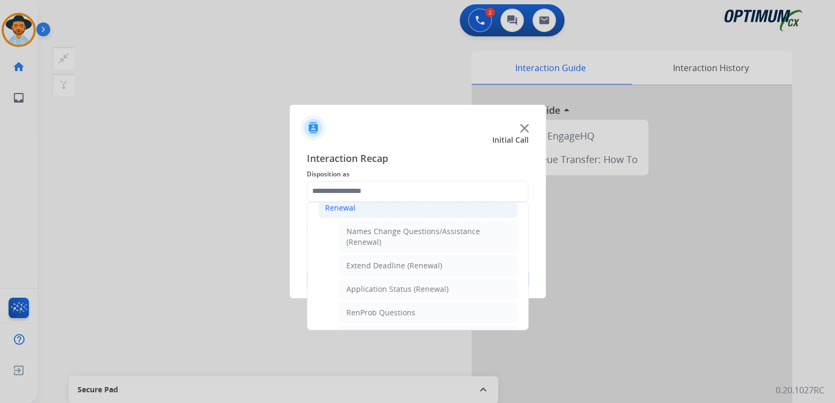
drag, startPoint x: 372, startPoint y: 236, endPoint x: 377, endPoint y: 235, distance: 5.6
click at [371, 236] on div "Names Change Questions/Assistance (Renewal)" at bounding box center [428, 236] width 164 height 21
type input "**********"
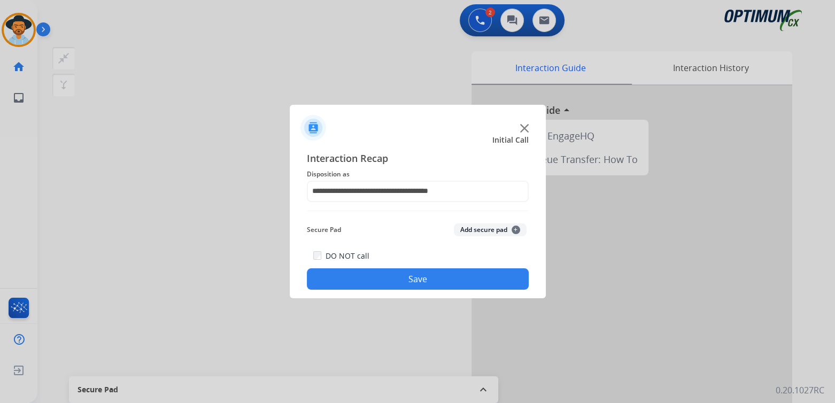
click at [425, 276] on button "Save" at bounding box center [418, 278] width 222 height 21
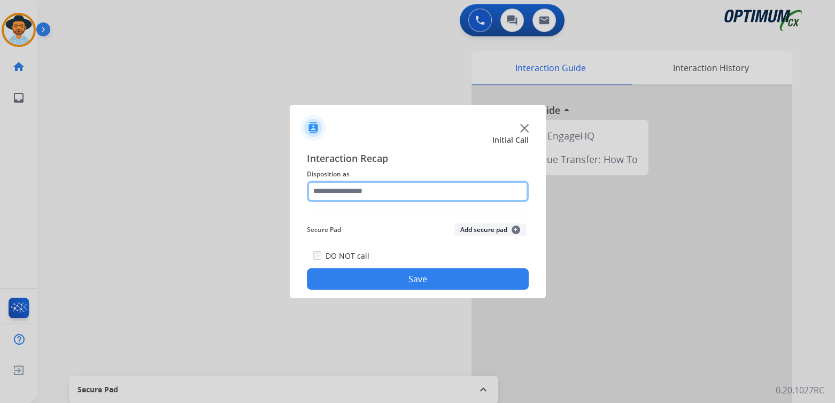
click at [364, 196] on input "text" at bounding box center [418, 191] width 222 height 21
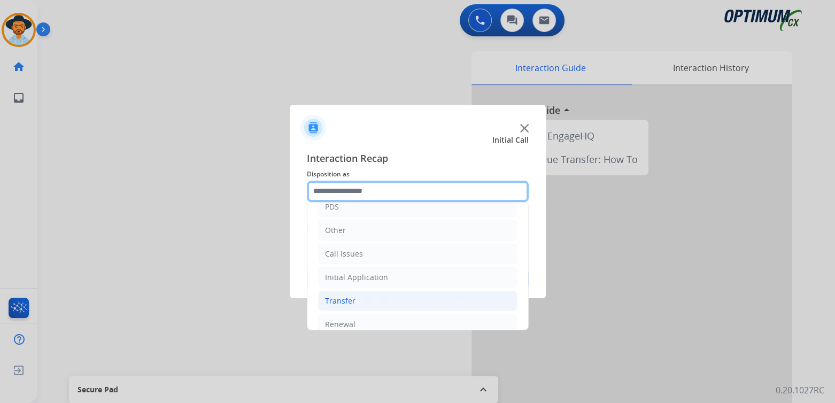
scroll to position [71, 0]
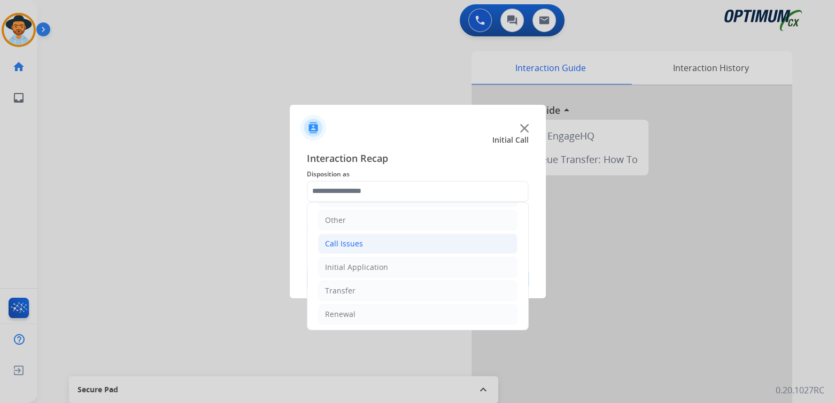
click at [343, 244] on div "Call Issues" at bounding box center [344, 243] width 38 height 11
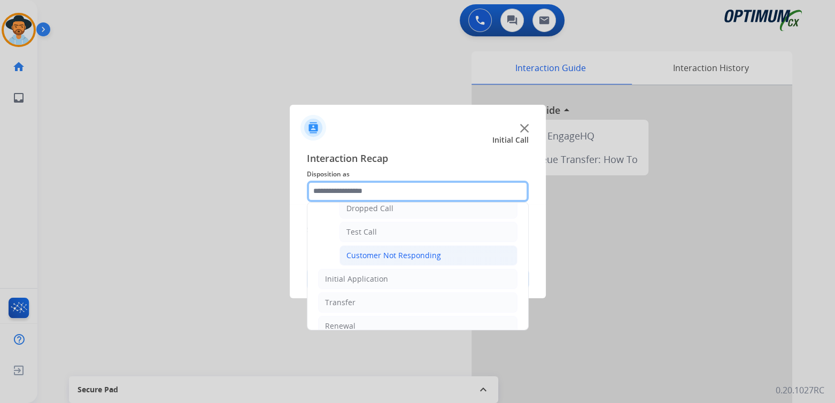
scroll to position [177, 0]
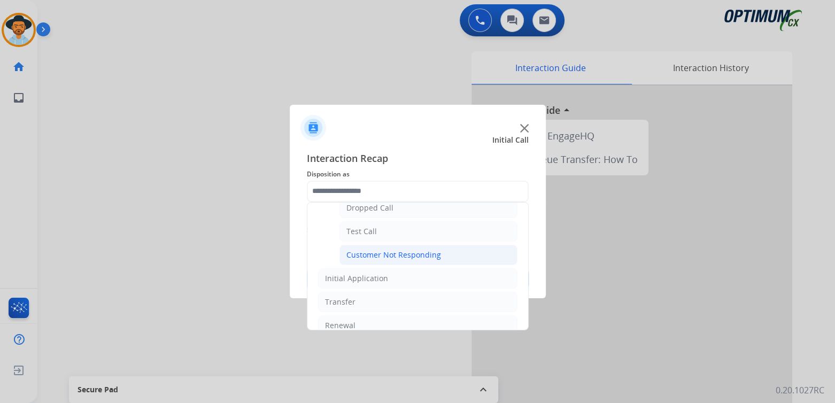
click at [376, 253] on div "Customer Not Responding" at bounding box center [393, 255] width 95 height 11
type input "**********"
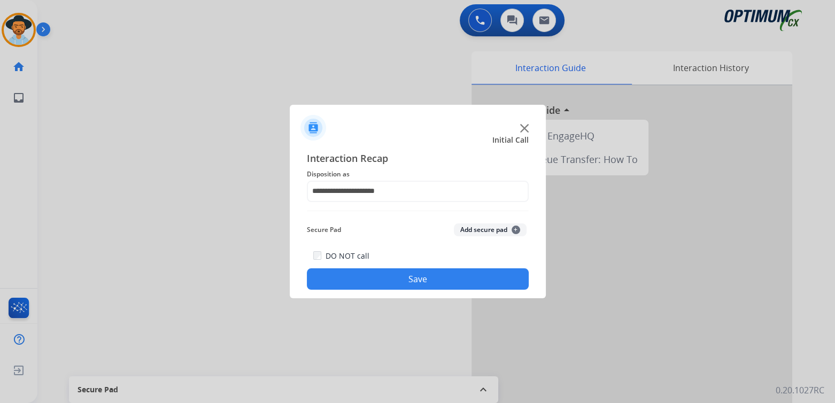
click at [428, 286] on button "Save" at bounding box center [418, 278] width 222 height 21
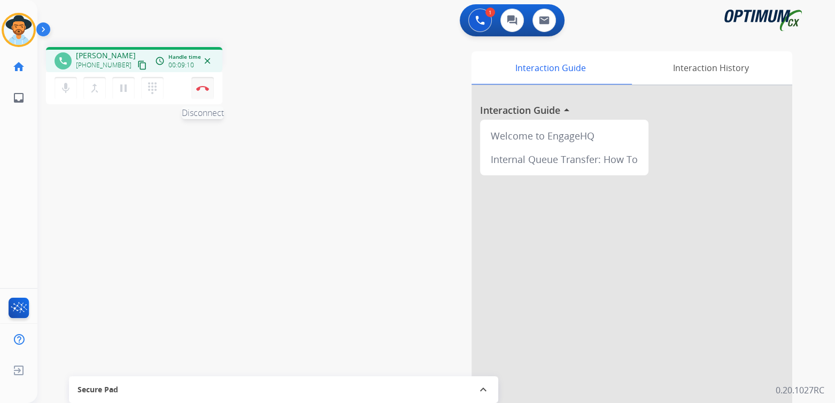
click at [204, 87] on img at bounding box center [202, 88] width 13 height 5
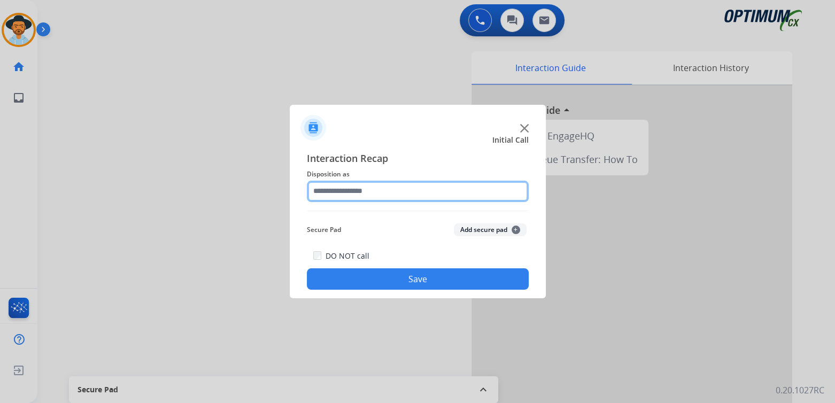
click at [348, 194] on input "text" at bounding box center [418, 191] width 222 height 21
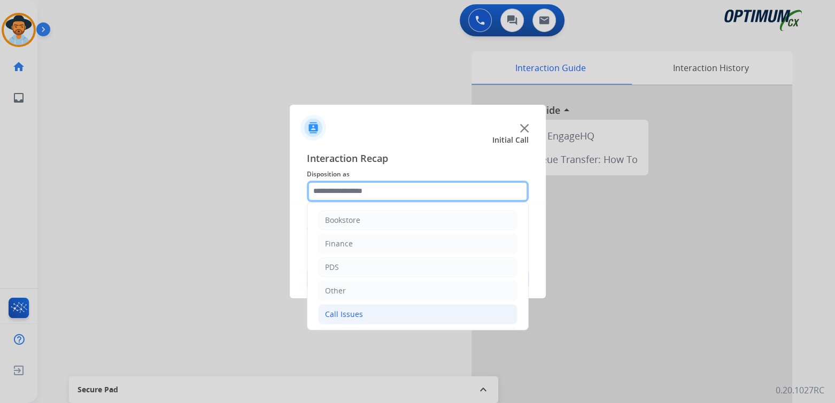
scroll to position [71, 0]
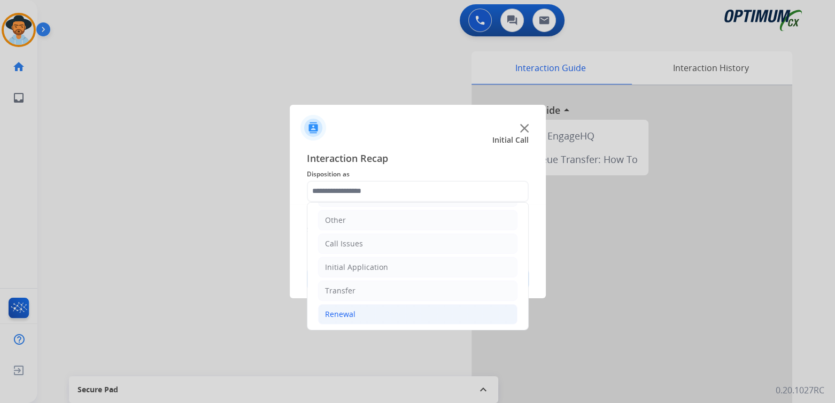
click at [340, 316] on div "Renewal" at bounding box center [340, 314] width 30 height 11
click at [335, 311] on div "Renewal" at bounding box center [340, 314] width 30 height 11
click at [339, 314] on div "Renewal" at bounding box center [340, 314] width 30 height 11
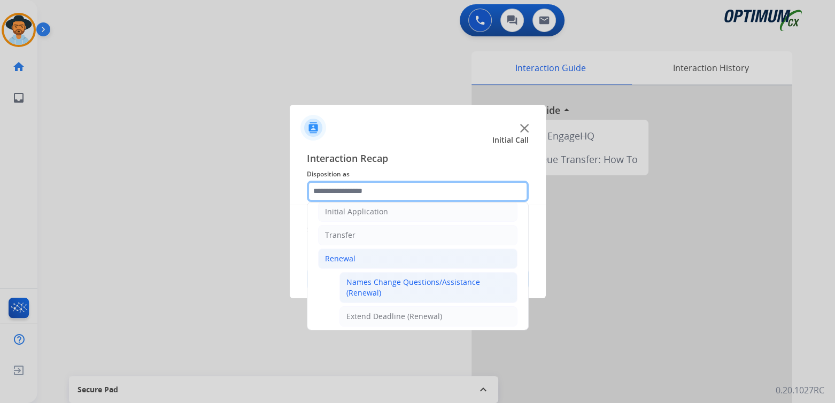
scroll to position [125, 0]
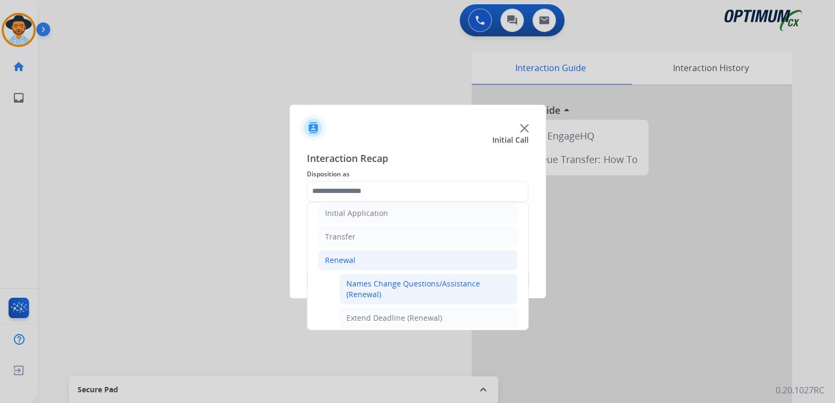
click at [378, 279] on div "Names Change Questions/Assistance (Renewal)" at bounding box center [428, 288] width 164 height 21
type input "**********"
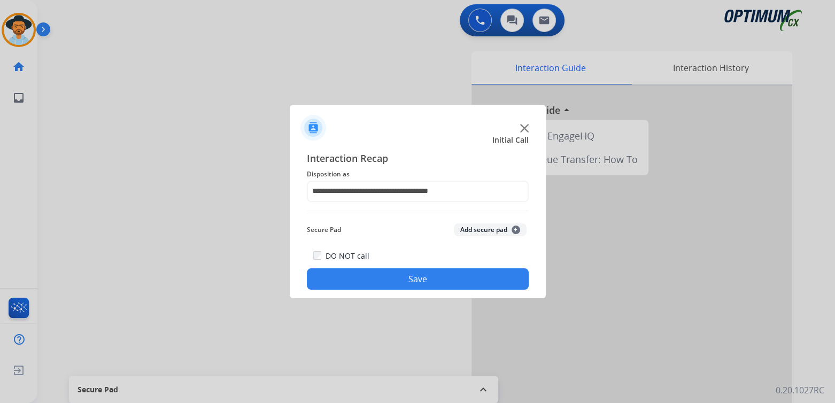
click at [412, 277] on button "Save" at bounding box center [418, 278] width 222 height 21
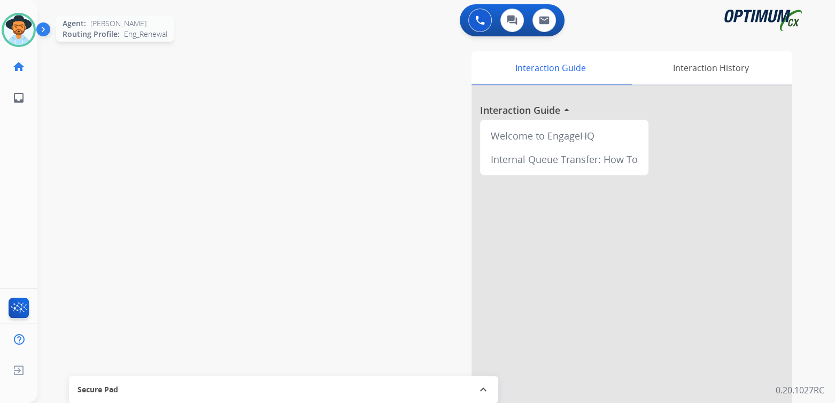
click at [15, 23] on img at bounding box center [19, 30] width 30 height 30
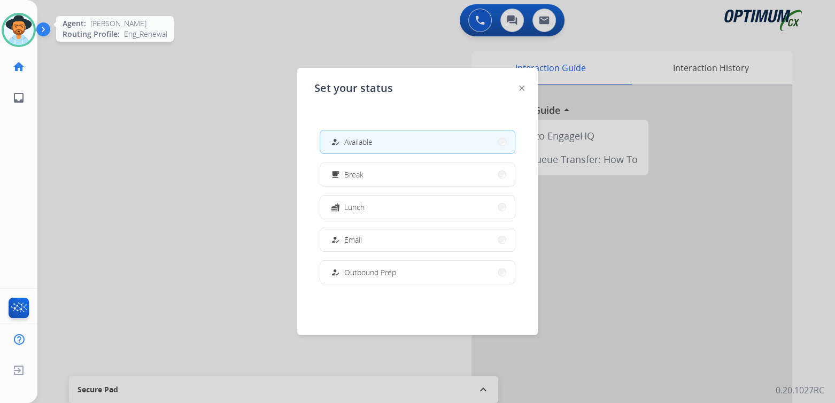
click at [15, 23] on img at bounding box center [19, 30] width 30 height 30
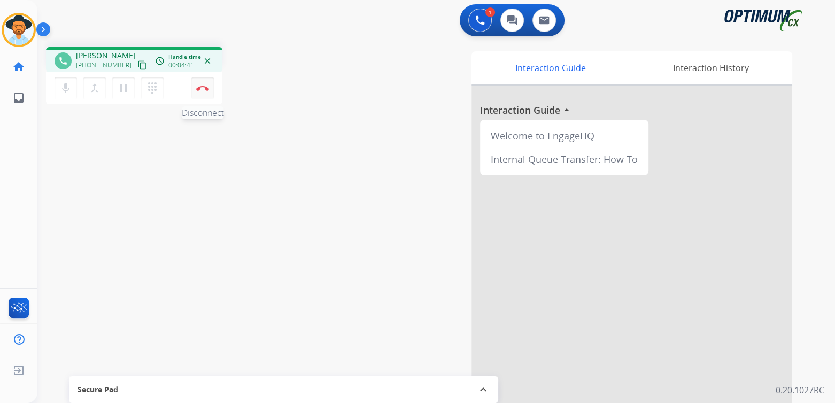
click at [210, 81] on button "Disconnect" at bounding box center [202, 88] width 22 height 22
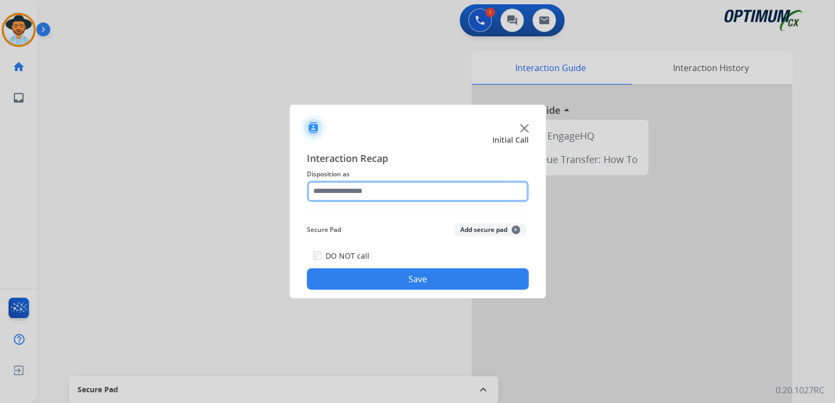
click at [374, 189] on input "text" at bounding box center [418, 191] width 222 height 21
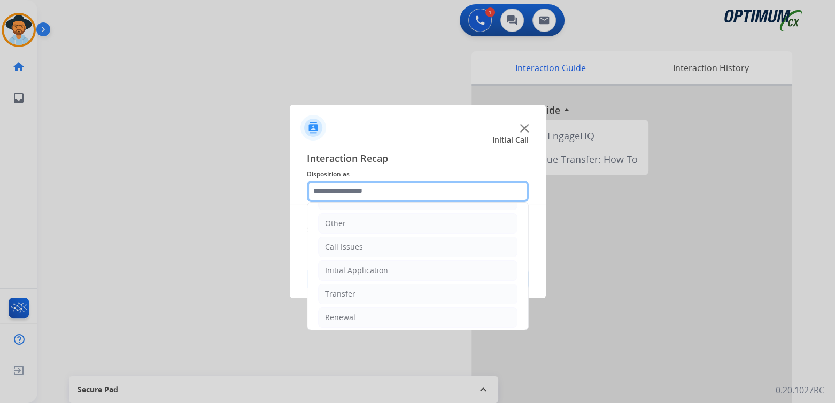
scroll to position [71, 0]
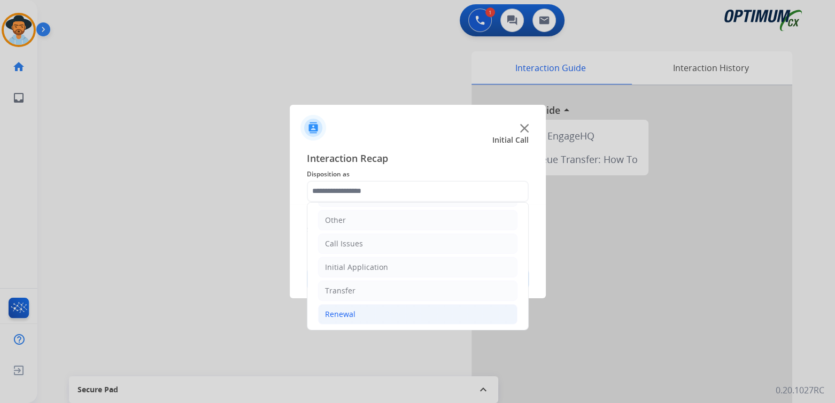
click at [350, 313] on div "Renewal" at bounding box center [340, 314] width 30 height 11
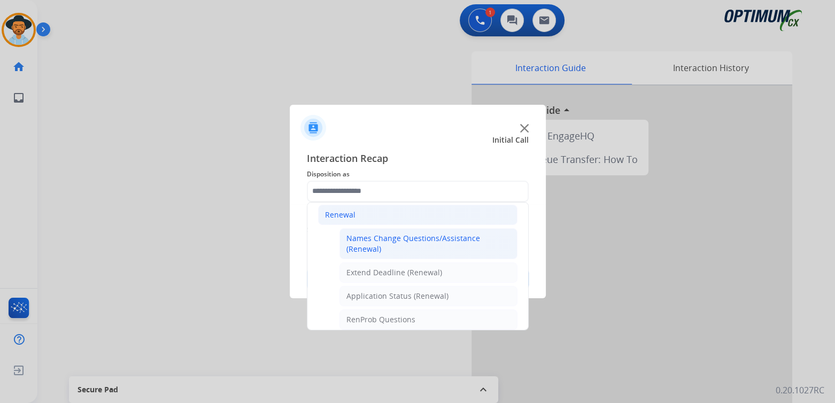
scroll to position [0, 0]
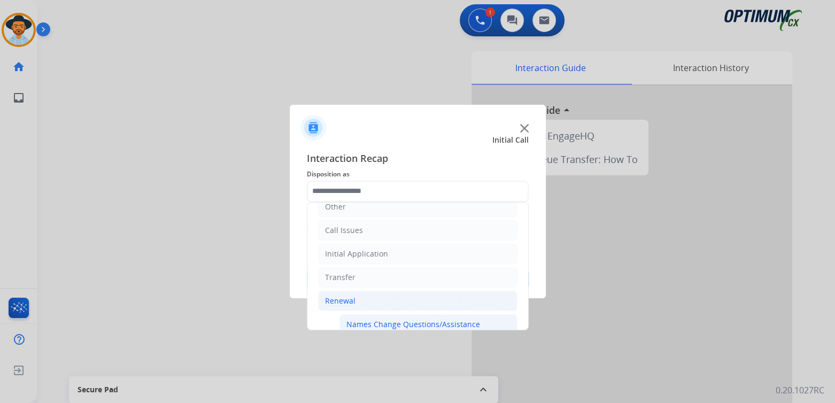
click at [376, 319] on div "Names Change Questions/Assistance (Renewal)" at bounding box center [428, 329] width 164 height 21
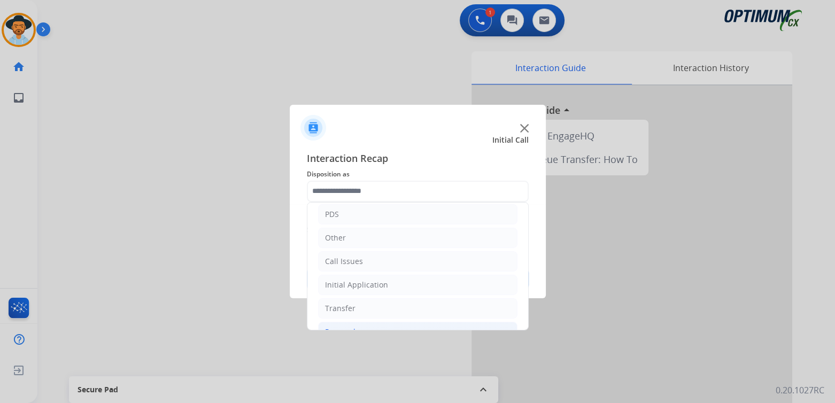
type input "**********"
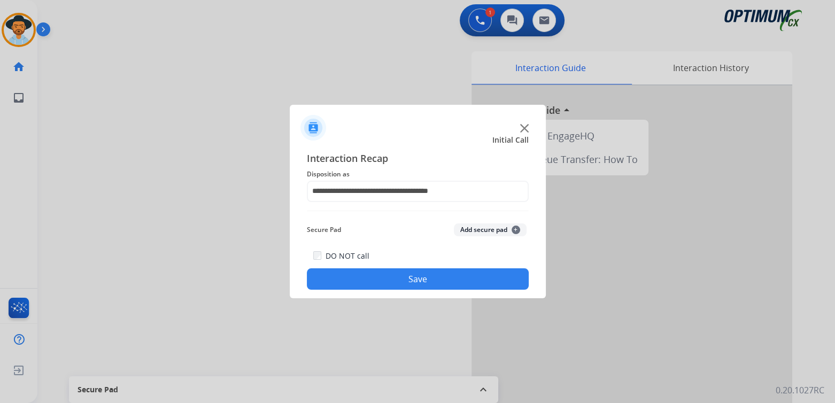
click at [438, 276] on button "Save" at bounding box center [418, 278] width 222 height 21
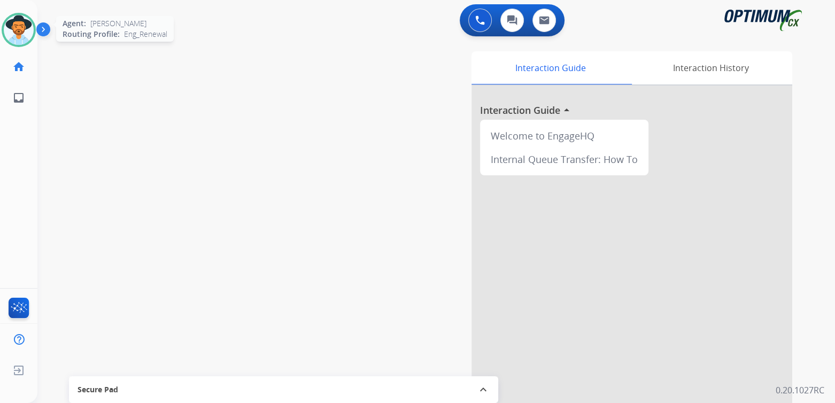
click at [17, 31] on img at bounding box center [19, 30] width 30 height 30
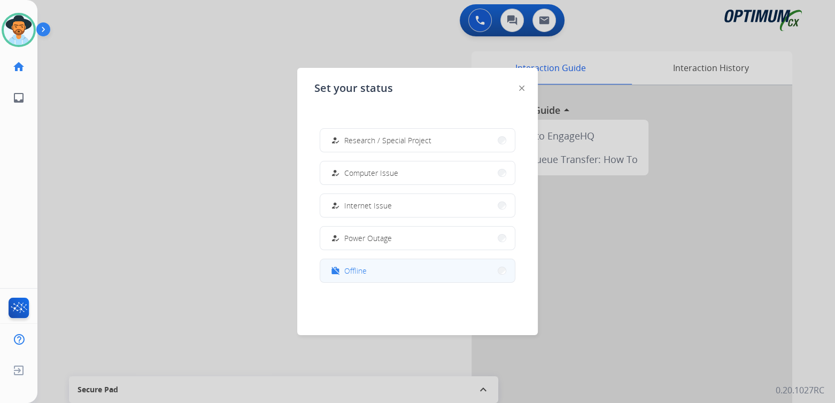
scroll to position [266, 0]
click at [360, 265] on span "Offline" at bounding box center [355, 266] width 22 height 11
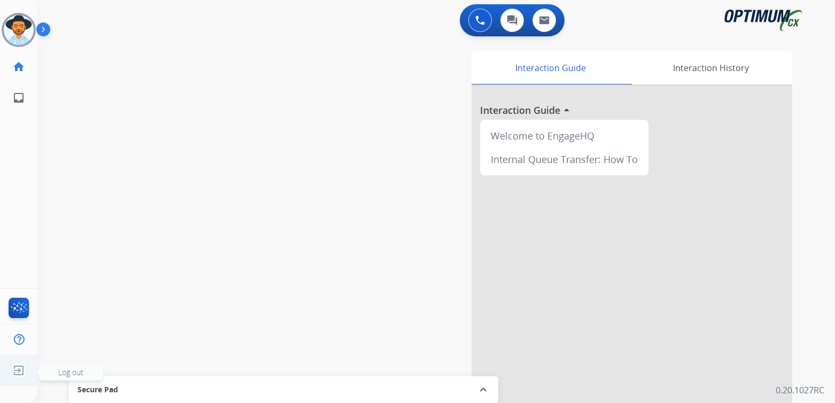
click at [66, 374] on span "Log out" at bounding box center [70, 372] width 25 height 10
